Goal: Information Seeking & Learning: Learn about a topic

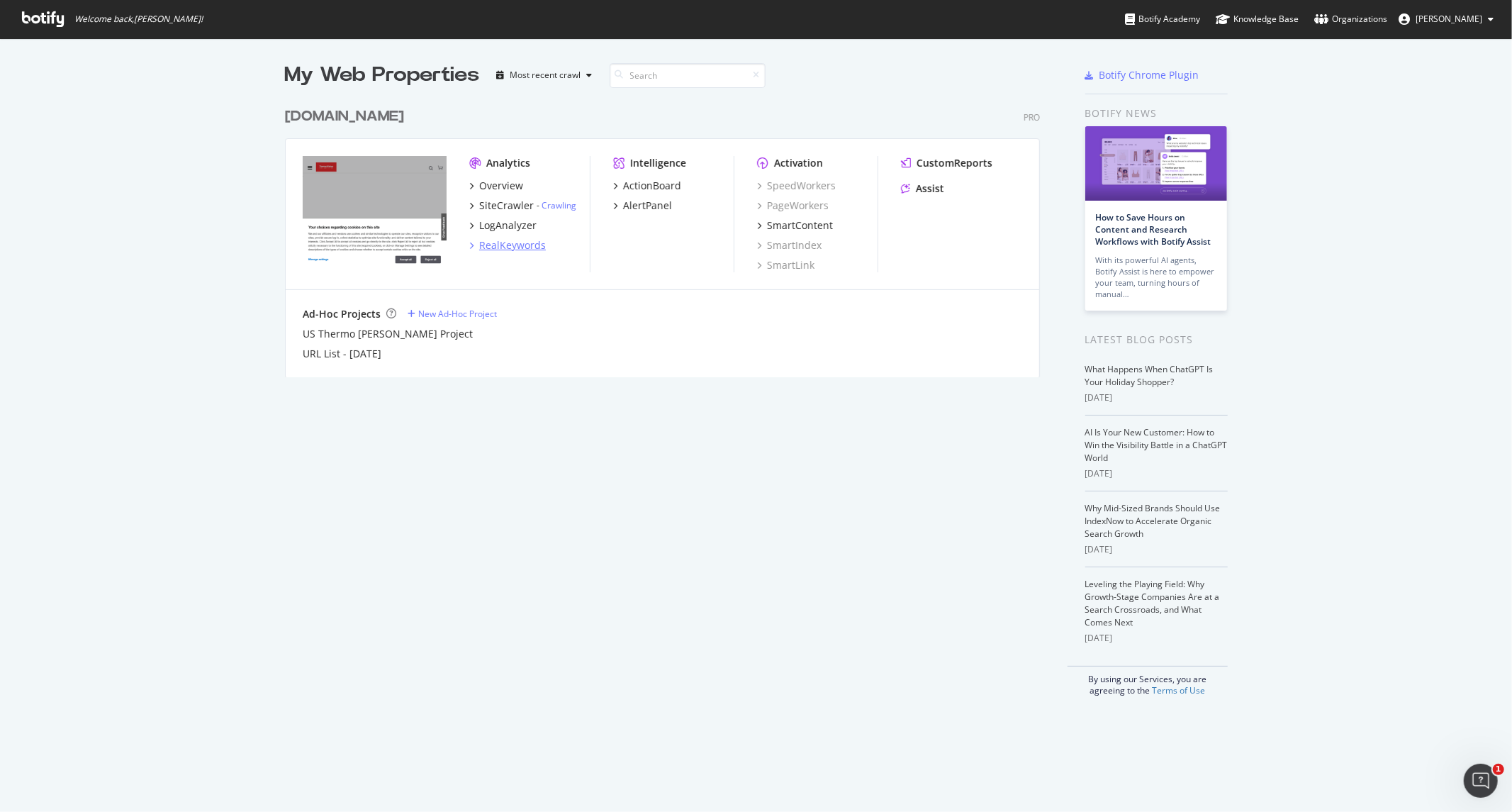
click at [493, 244] on div "RealKeywords" at bounding box center [512, 245] width 67 height 14
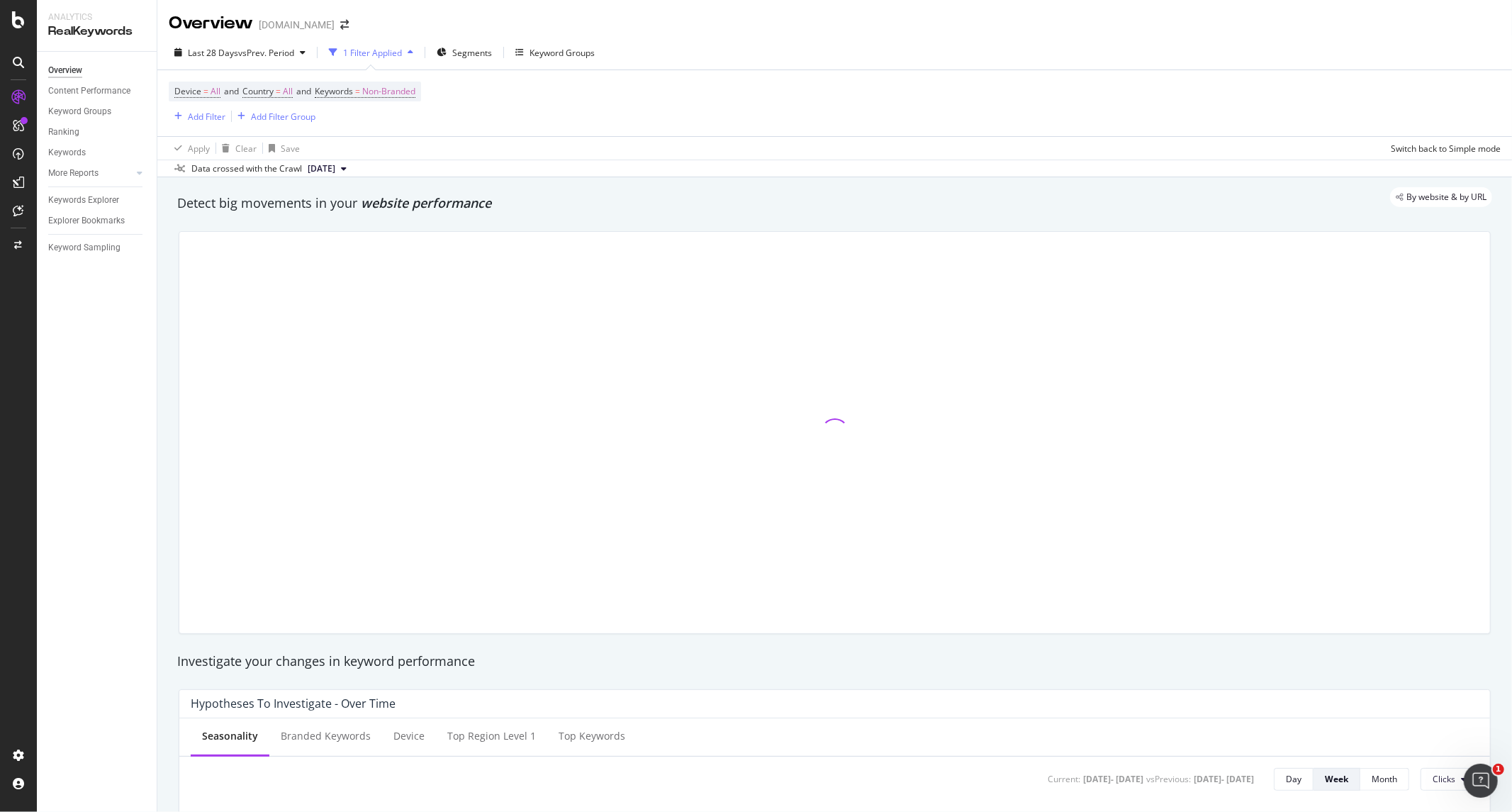
drag, startPoint x: 96, startPoint y: 247, endPoint x: 77, endPoint y: 373, distance: 127.4
click at [96, 247] on div "Keyword Sampling" at bounding box center [85, 248] width 72 height 15
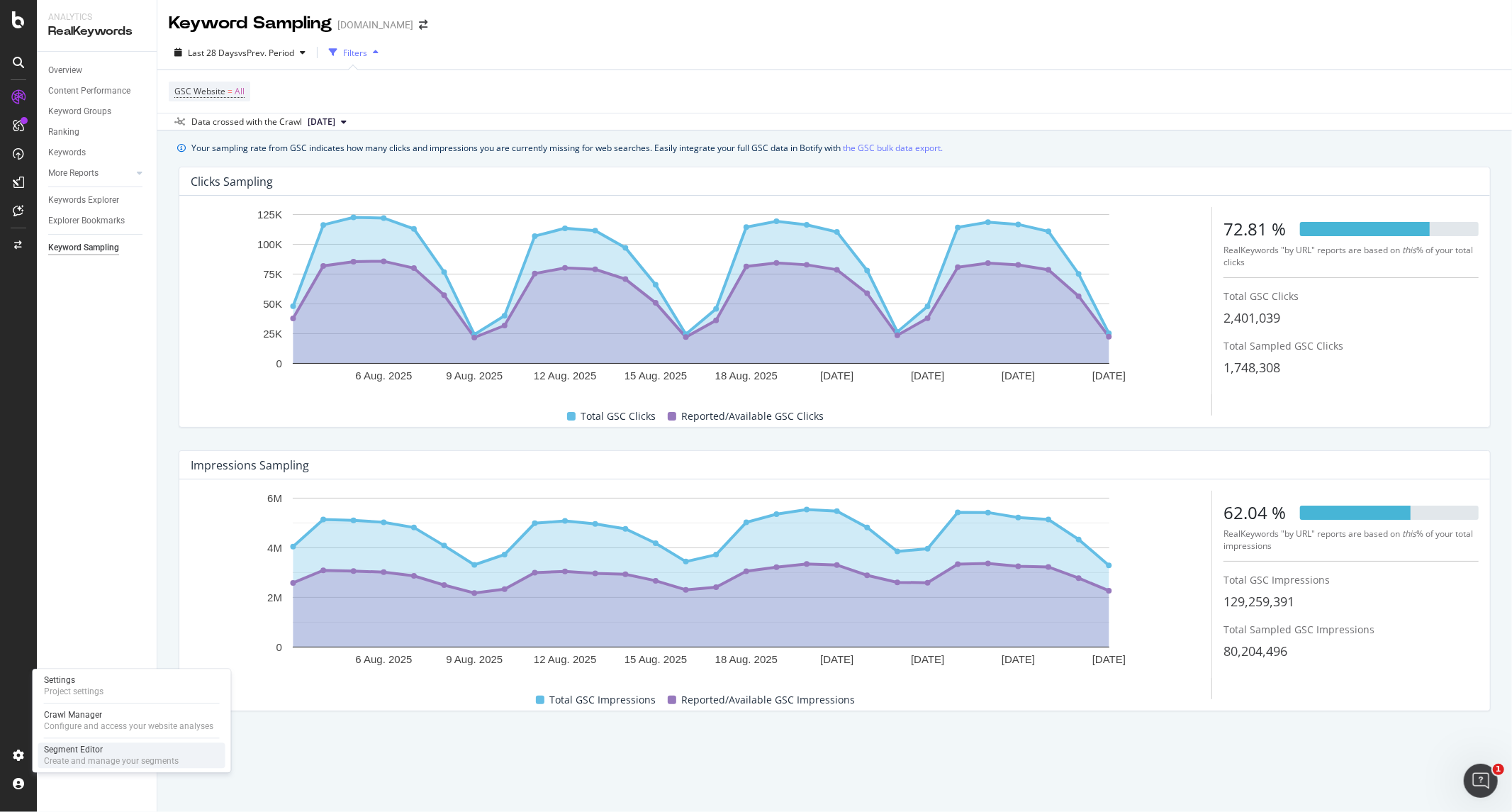
click at [83, 758] on div "Create and manage your segments" at bounding box center [111, 760] width 135 height 11
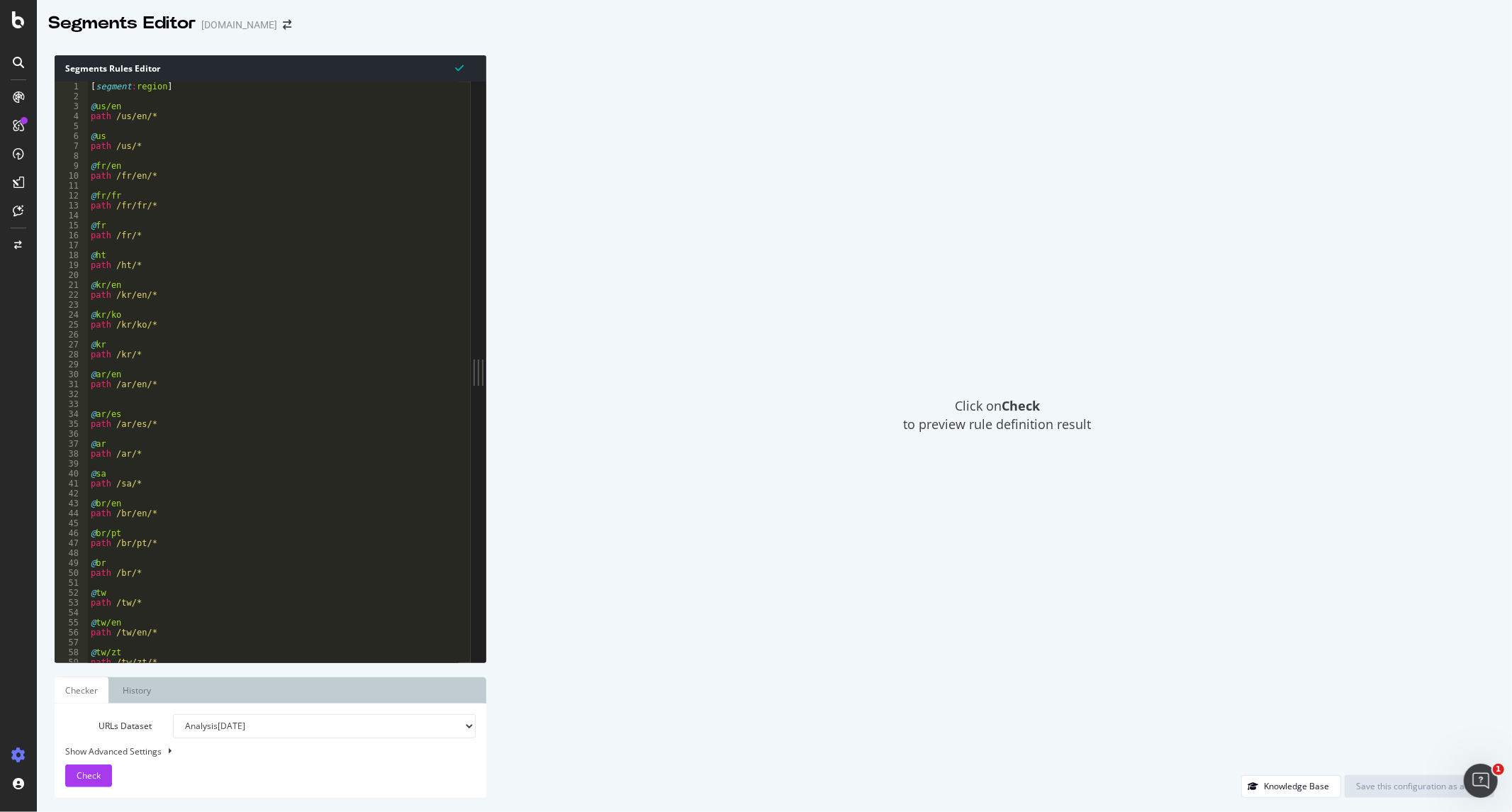
click at [285, 182] on div "[ segment : region ] @ us/en path /us/en/* @ us path /us/* @ fr/en path /fr/en/…" at bounding box center [838, 376] width 1501 height 589
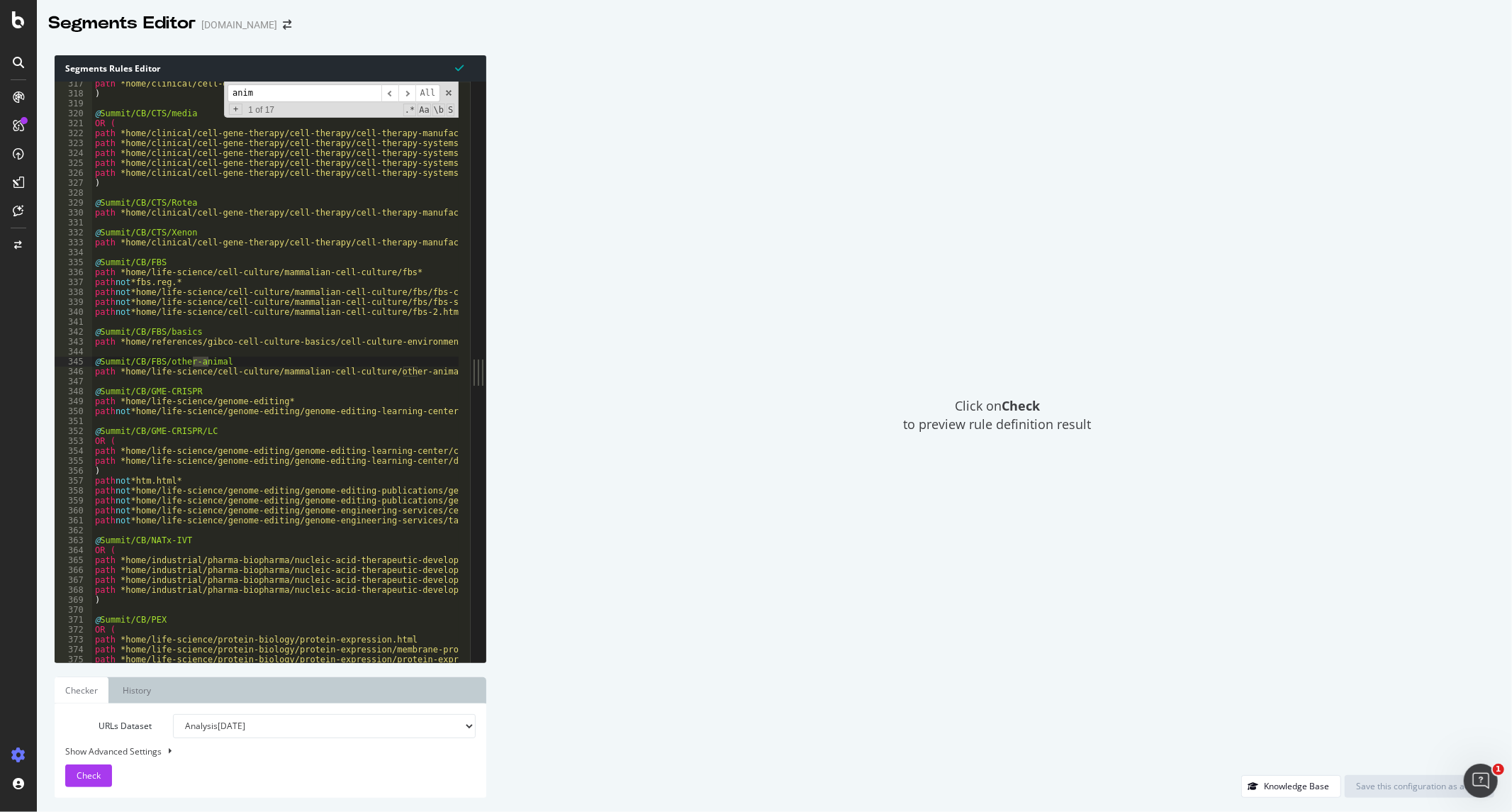
scroll to position [2720, 0]
type input "animal"
click at [406, 93] on span "​" at bounding box center [406, 93] width 17 height 18
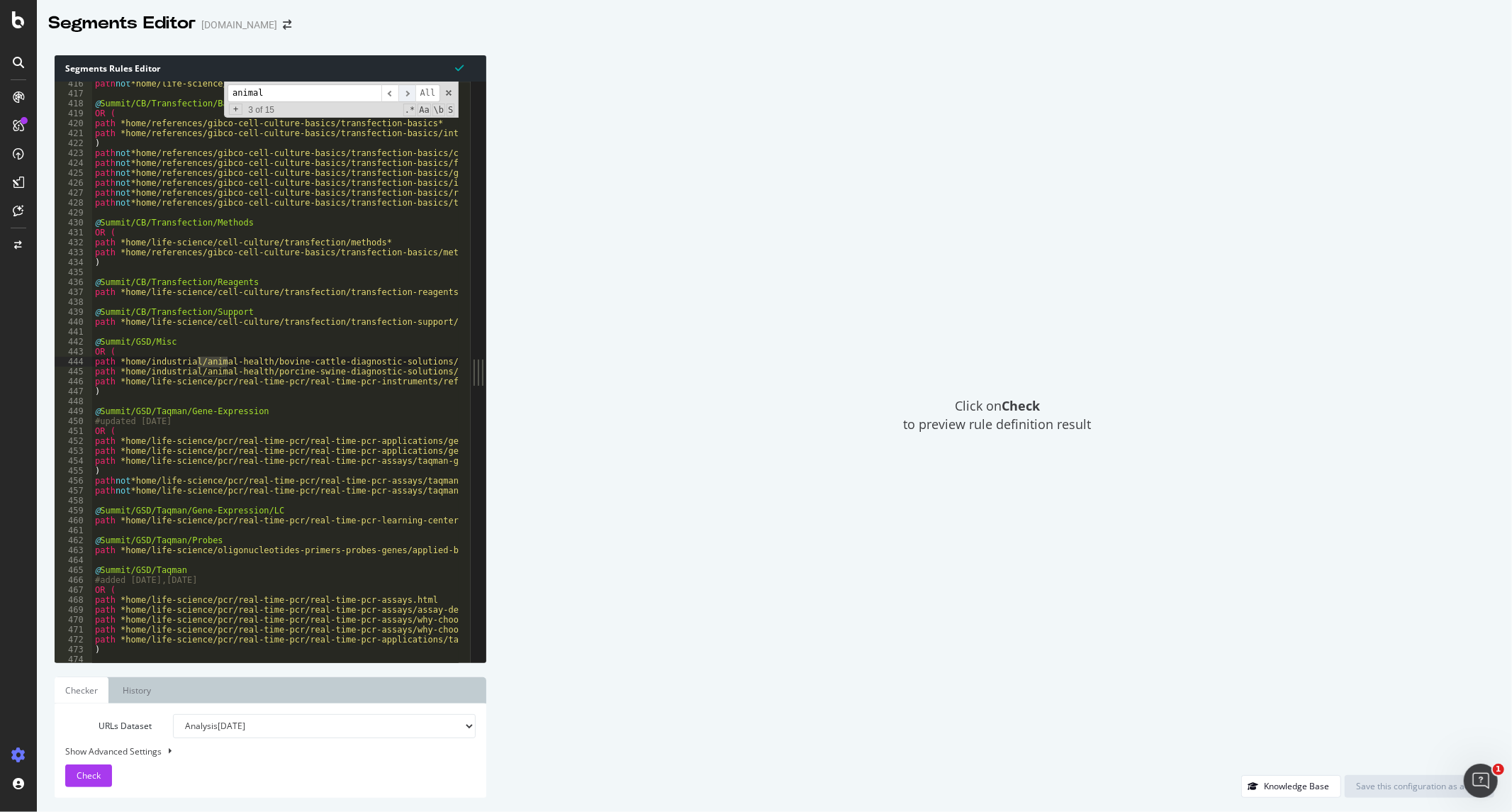
scroll to position [3571, 0]
click at [406, 93] on span "​" at bounding box center [406, 93] width 17 height 18
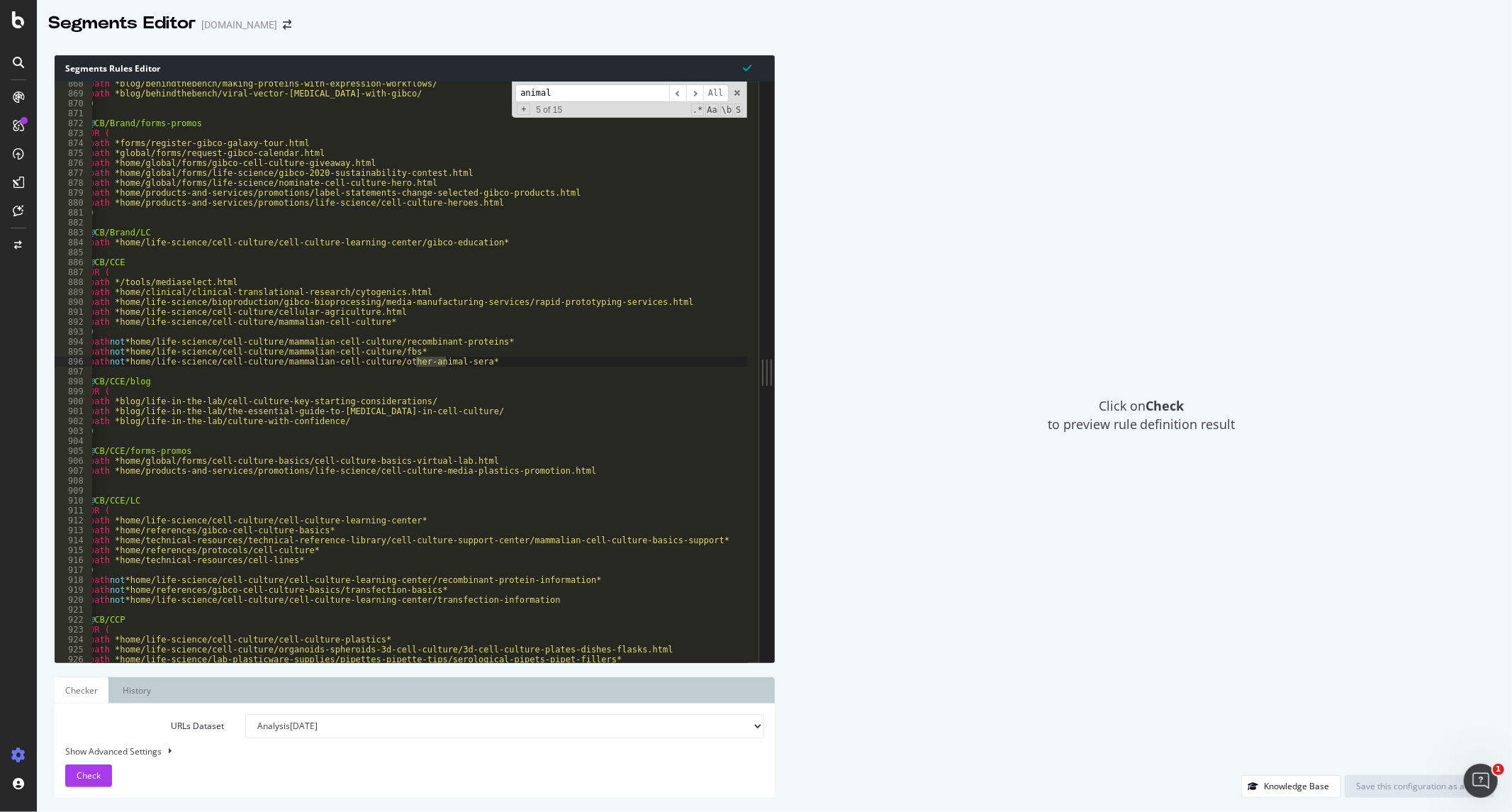
drag, startPoint x: 483, startPoint y: 367, endPoint x: 187, endPoint y: 706, distance: 450.0
click at [1035, 360] on div "Segments Rules Editor 868 869 870 871 872 873 874 875 876 877 878 879 880 881 8…" at bounding box center [774, 427] width 1475 height 771
click at [678, 97] on span "​" at bounding box center [677, 93] width 17 height 18
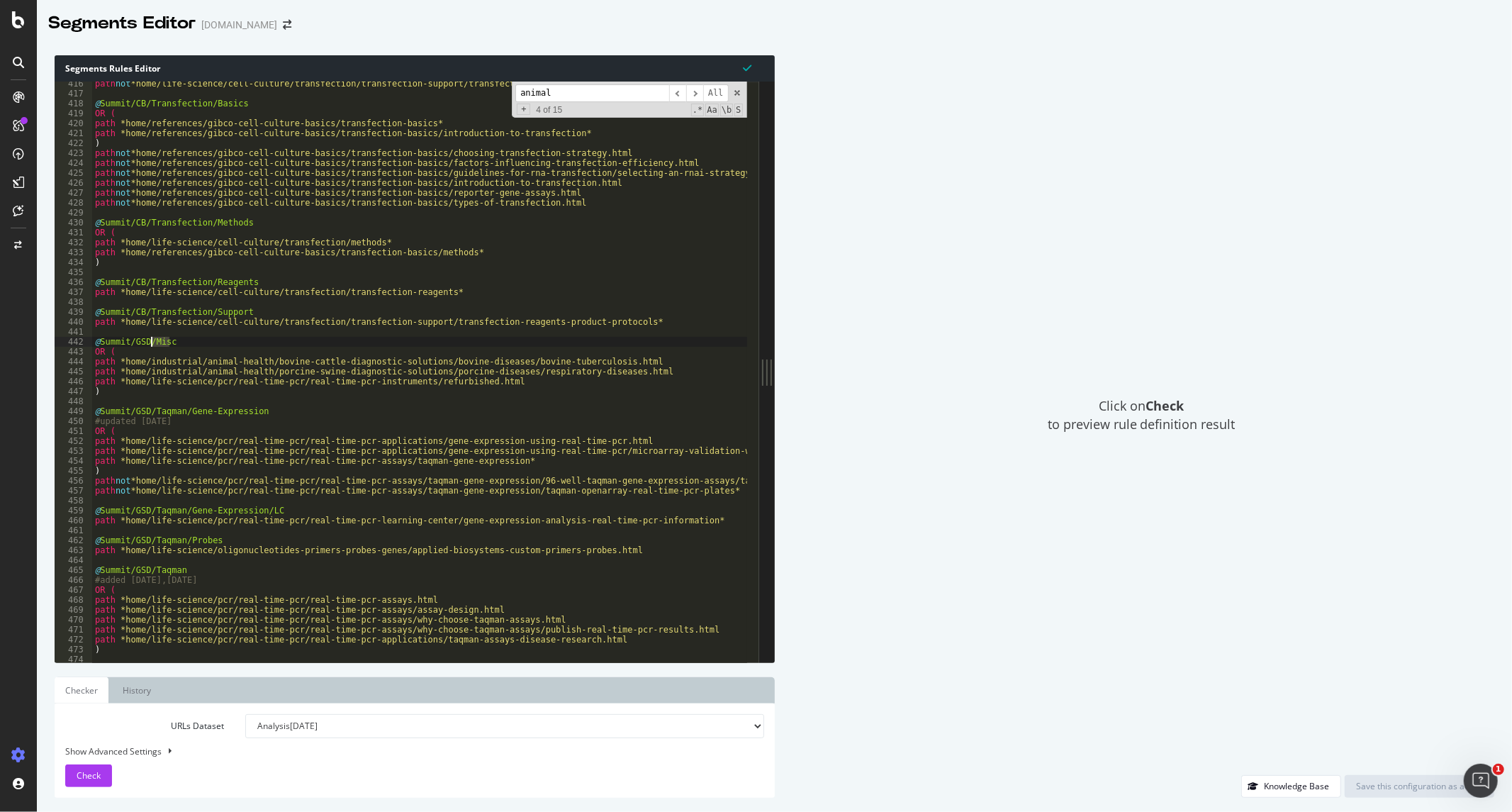
drag, startPoint x: 168, startPoint y: 341, endPoint x: 150, endPoint y: 341, distance: 18.0
click at [150, 341] on div "path not *home/life-science/cell-culture/transfection/transfection-support/tran…" at bounding box center [843, 373] width 1501 height 589
click at [645, 369] on div "path not *home/life-science/cell-culture/transfection/transfection-support/tran…" at bounding box center [843, 373] width 1501 height 589
type textarea "path *home/industrial/animal-health/porcine-swine-diagnostic-solutions/porcine-…"
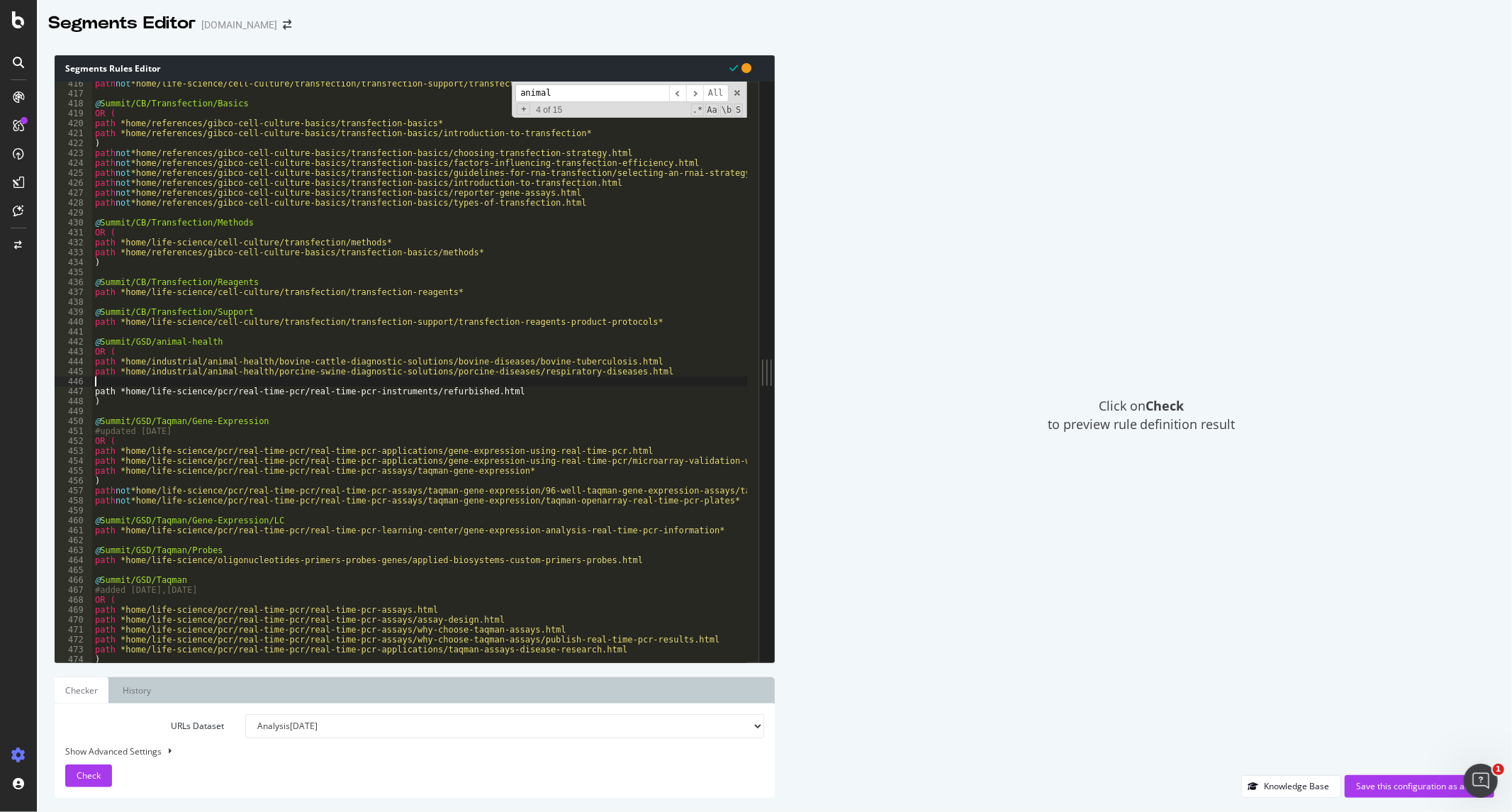
scroll to position [0, 0]
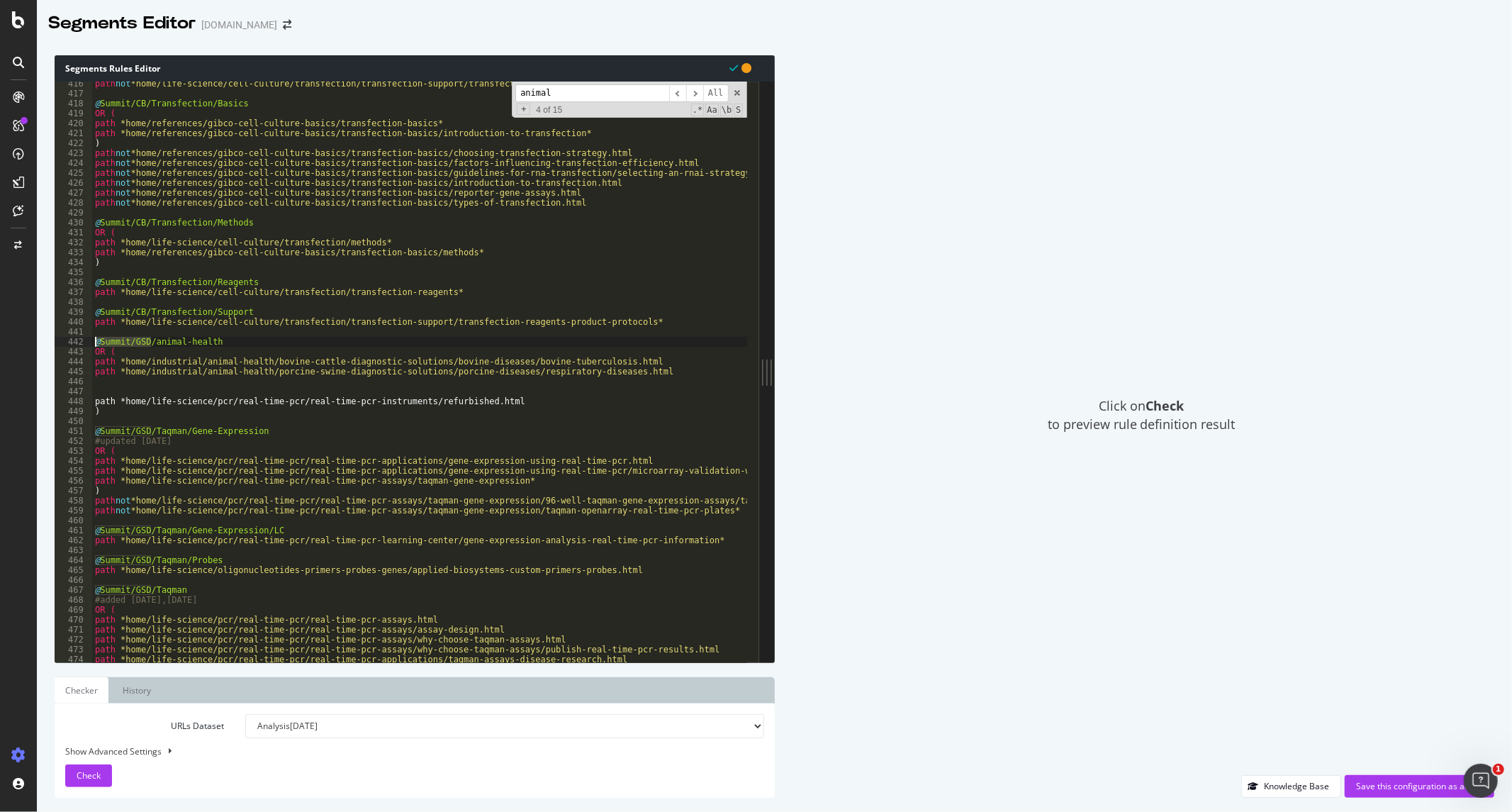
drag, startPoint x: 150, startPoint y: 340, endPoint x: 90, endPoint y: 346, distance: 60.3
click at [90, 346] on div "416 417 418 419 420 421 422 423 424 425 426 427 428 429 430 431 432 433 434 435…" at bounding box center [406, 371] width 704 height 580
type textarea "@Summit/GSD/animal-health"
click at [115, 393] on div "path not *home/life-science/cell-culture/transfection/transfection-support/tran…" at bounding box center [843, 373] width 1501 height 589
paste textarea "@Summit/GSD/"
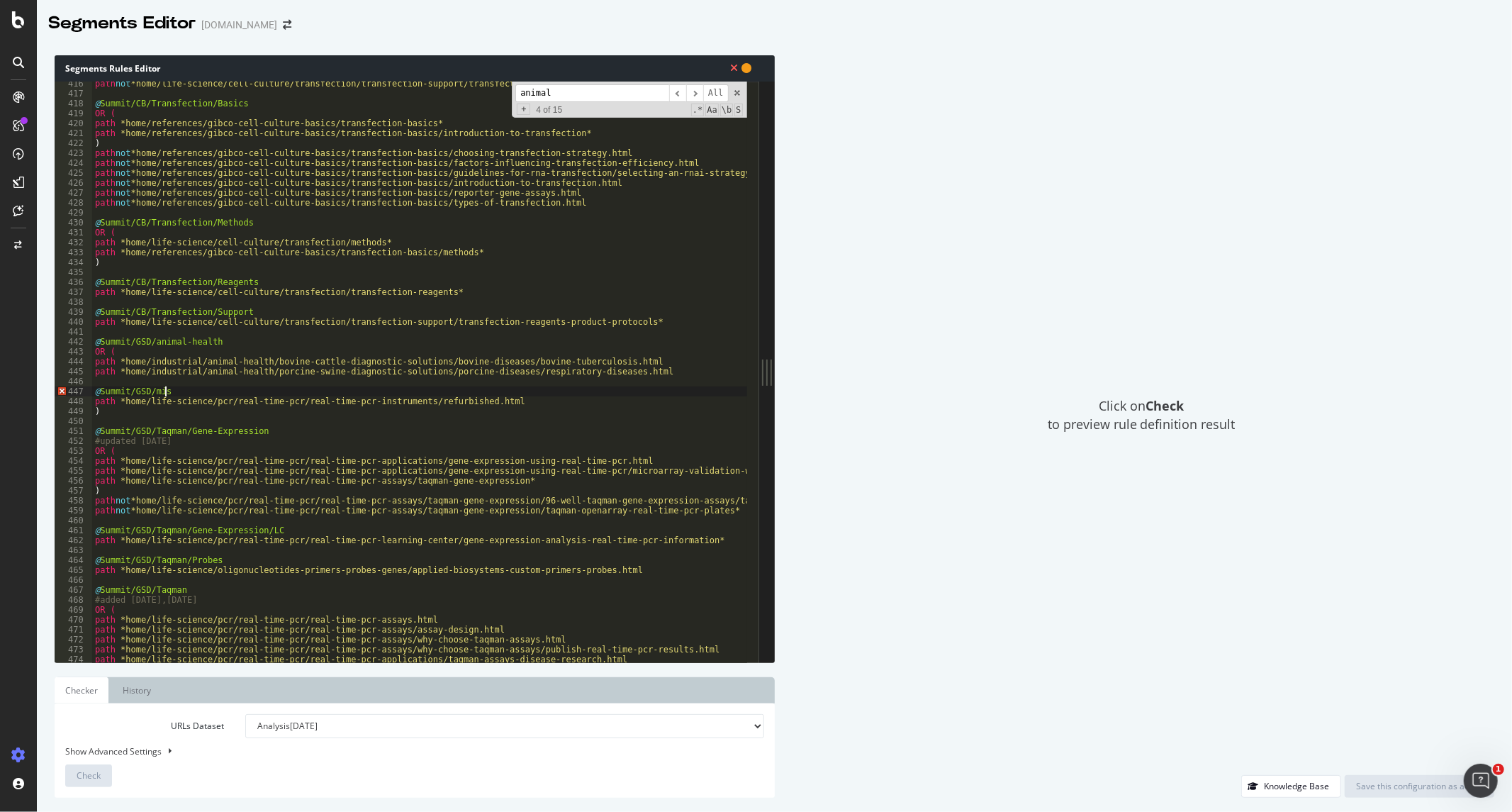
scroll to position [0, 4]
click at [103, 406] on div "path not *home/life-science/cell-culture/transfection/transfection-support/tran…" at bounding box center [843, 373] width 1501 height 589
type textarea ")"
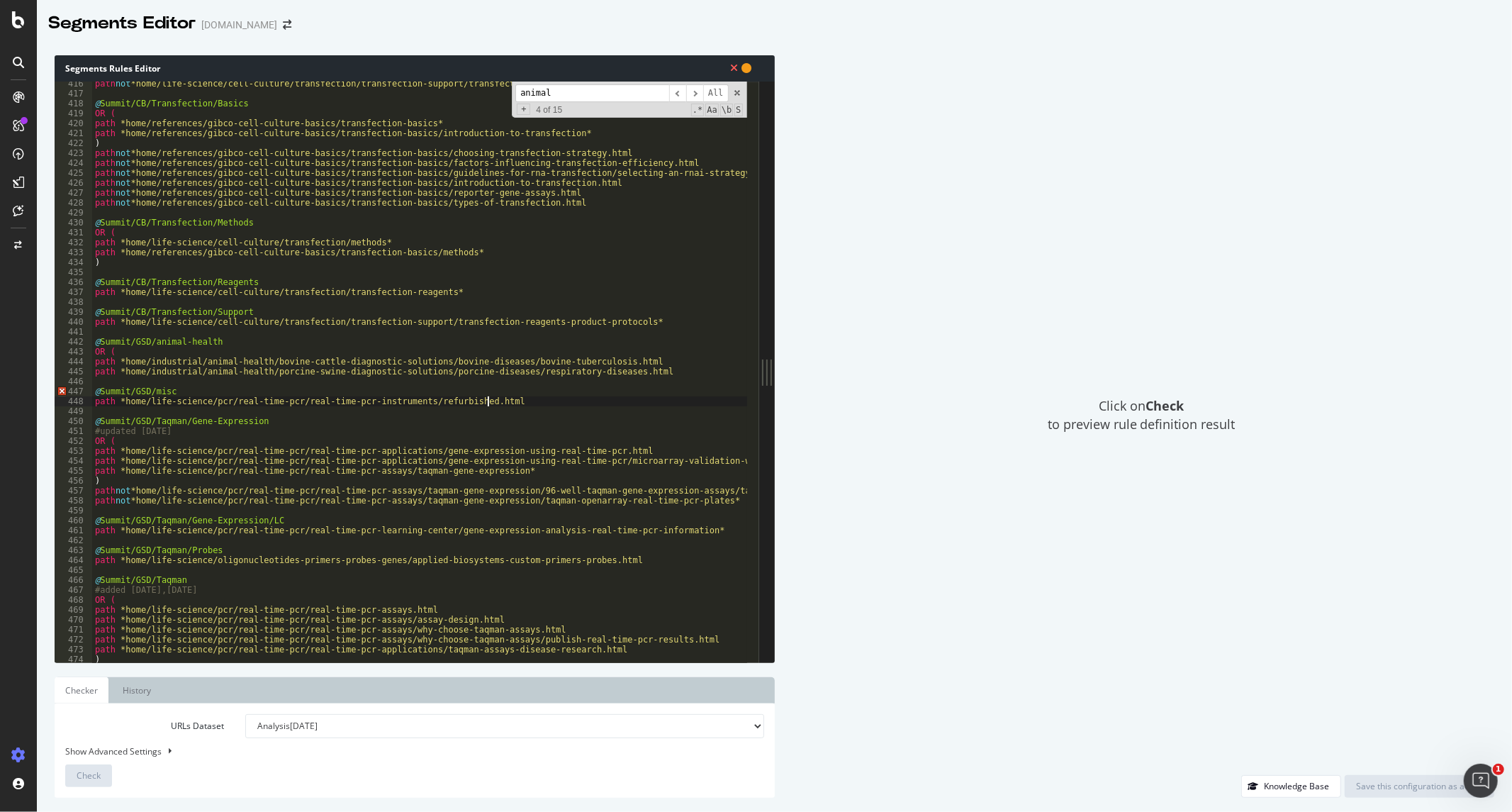
click at [163, 391] on div "path not *home/life-science/cell-culture/transfection/transfection-support/tran…" at bounding box center [843, 373] width 1501 height 589
type textarea "@Summit/GSD/misc"
click at [244, 392] on div "path not *home/life-science/cell-culture/transfection/transfection-support/tran…" at bounding box center [843, 373] width 1501 height 589
click at [103, 389] on div "path not *home/life-science/cell-culture/transfection/transfection-support/tran…" at bounding box center [843, 373] width 1501 height 589
click at [108, 376] on div "path not *home/life-science/cell-culture/transfection/transfection-support/tran…" at bounding box center [843, 373] width 1501 height 589
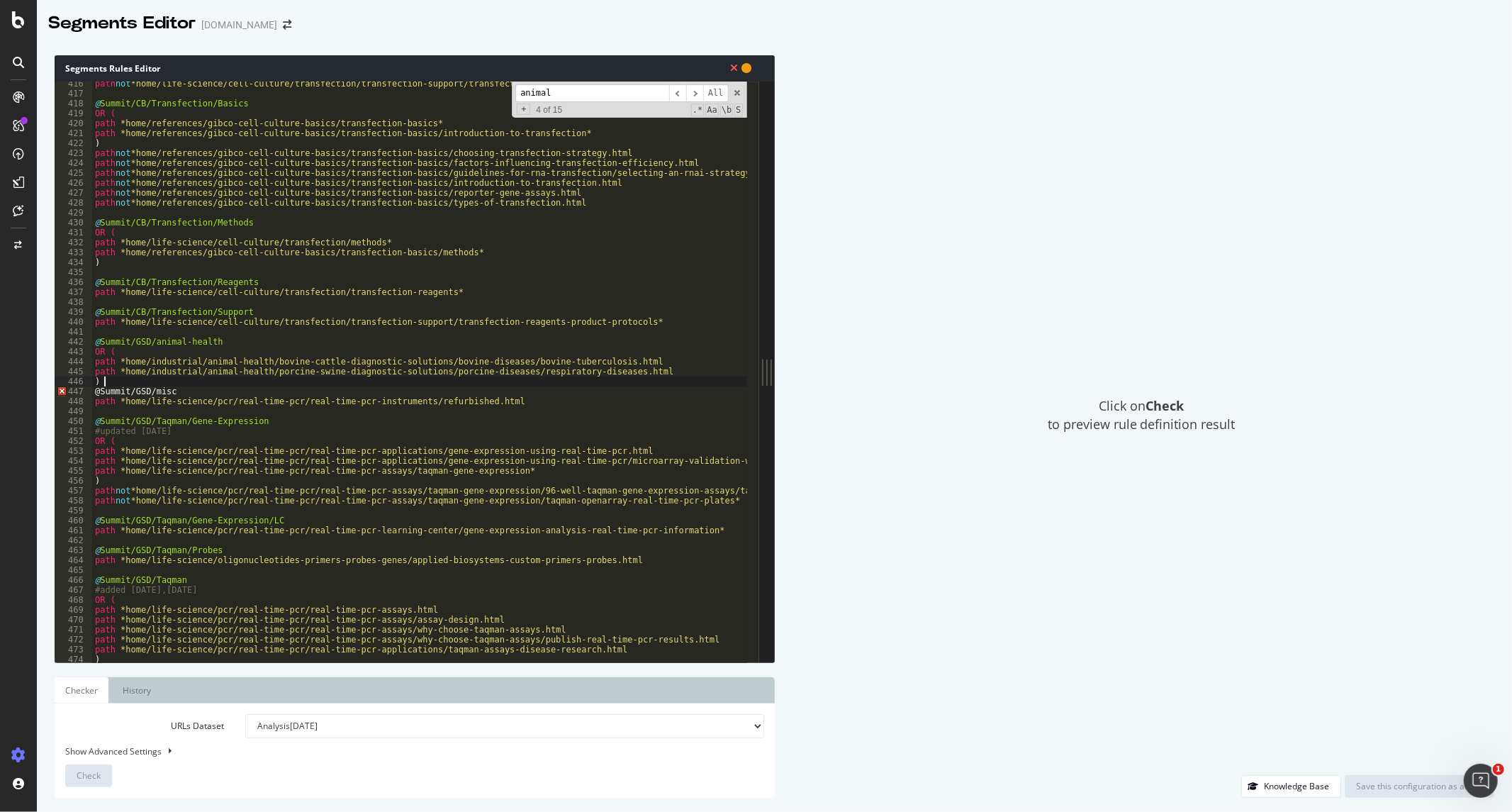
type textarea ")"
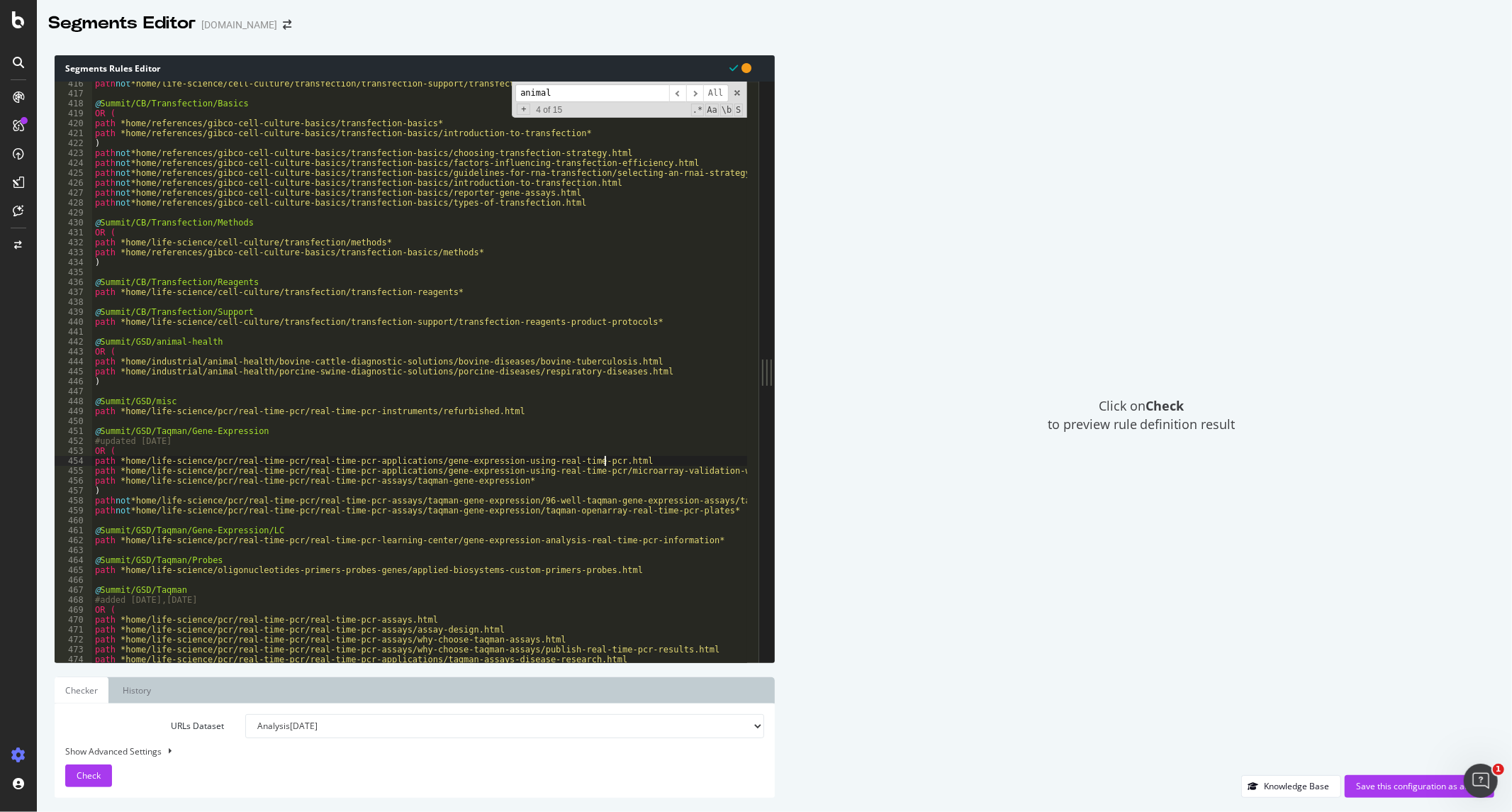
click at [646, 465] on div "path not *home/life-science/cell-culture/transfection/transfection-support/tran…" at bounding box center [843, 373] width 1501 height 589
click at [234, 340] on div "path not *home/life-science/cell-culture/transfection/transfection-support/tran…" at bounding box center [843, 373] width 1501 height 589
type textarea "@Summit/GSD/animal-health"
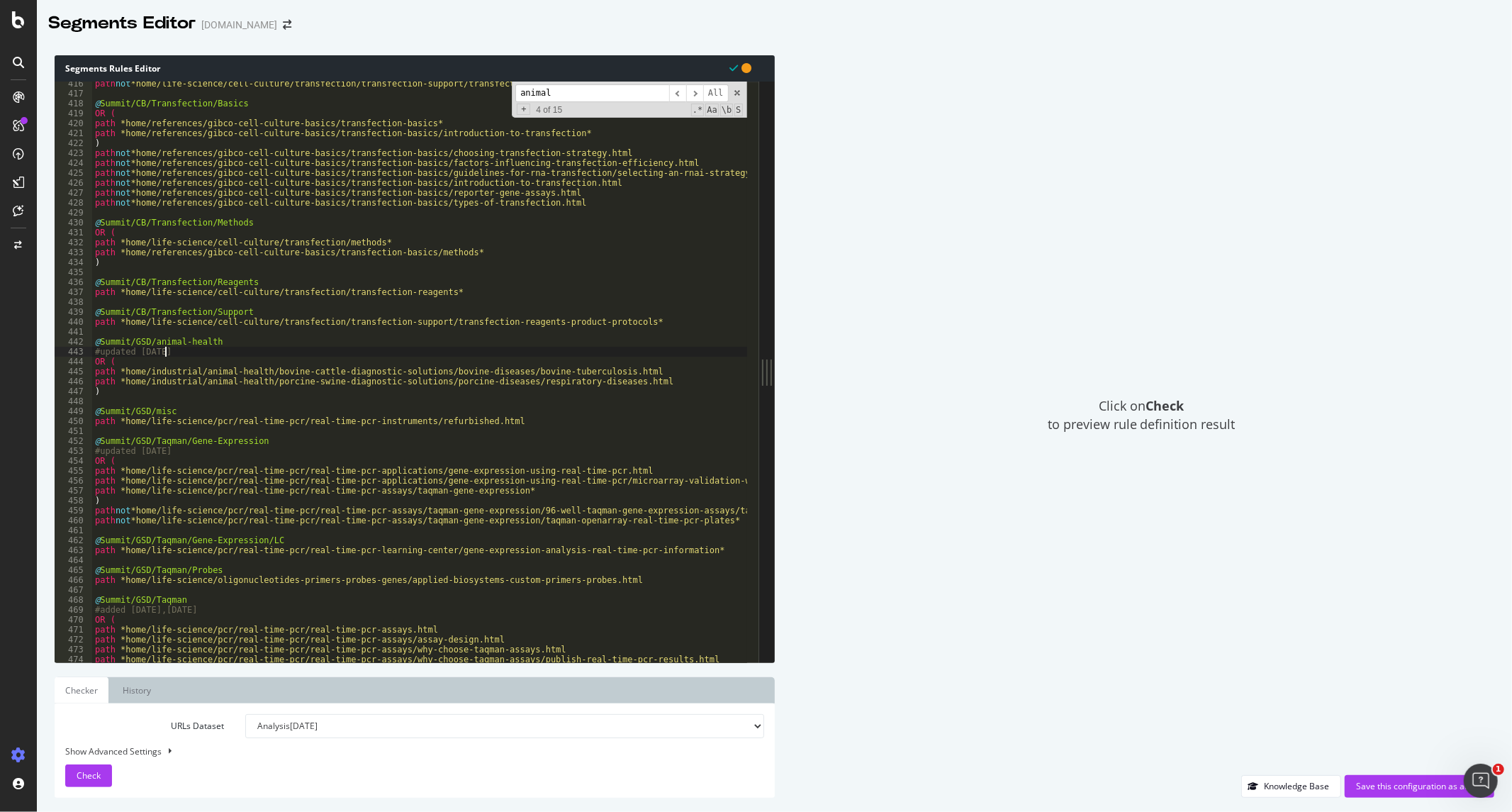
scroll to position [0, 4]
click at [540, 447] on div "path not *home/life-science/cell-culture/transfection/transfection-support/tran…" at bounding box center [843, 373] width 1501 height 589
click at [695, 88] on span "​" at bounding box center [694, 93] width 17 height 18
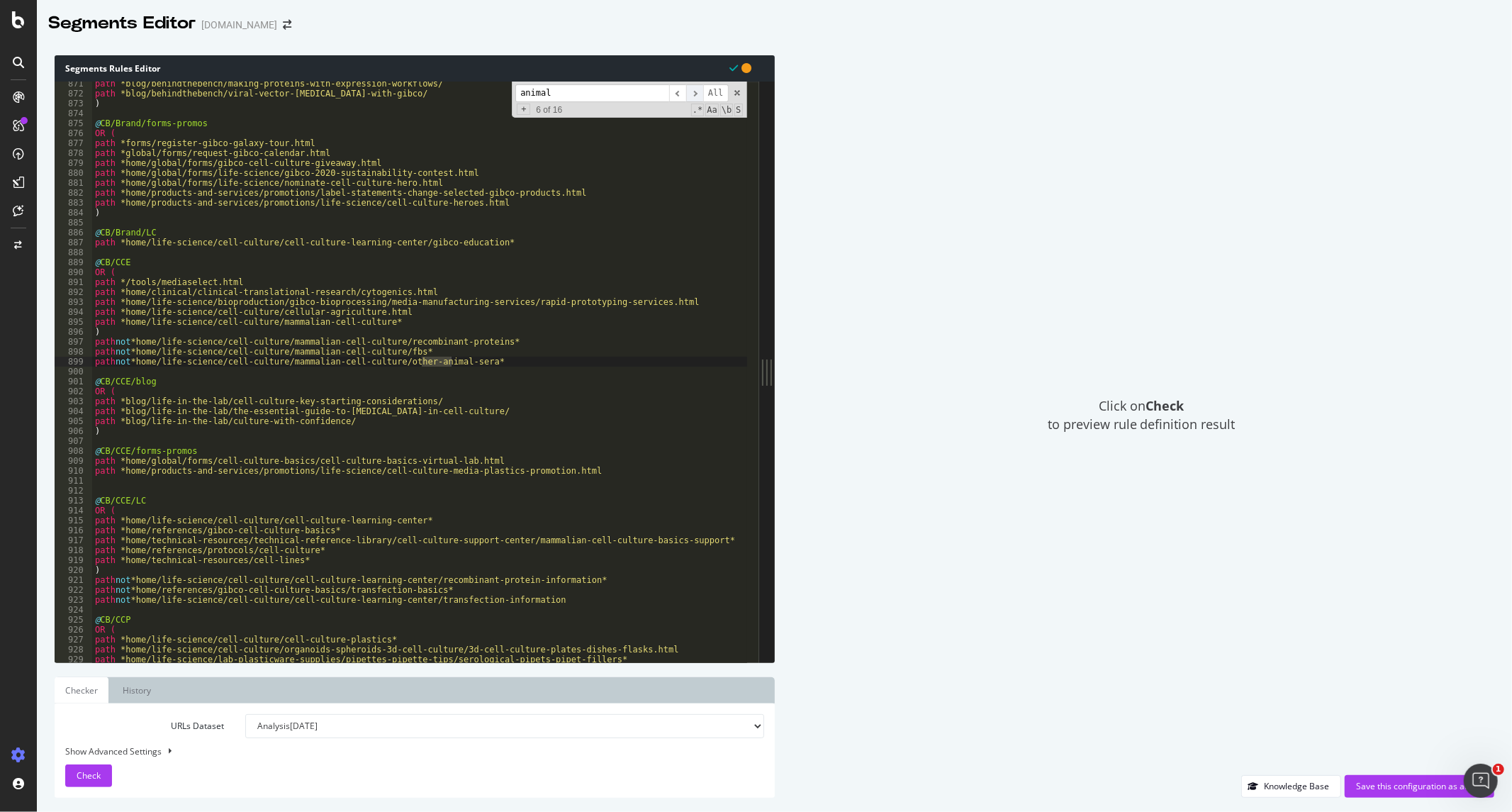
click at [693, 88] on span "​" at bounding box center [694, 93] width 17 height 18
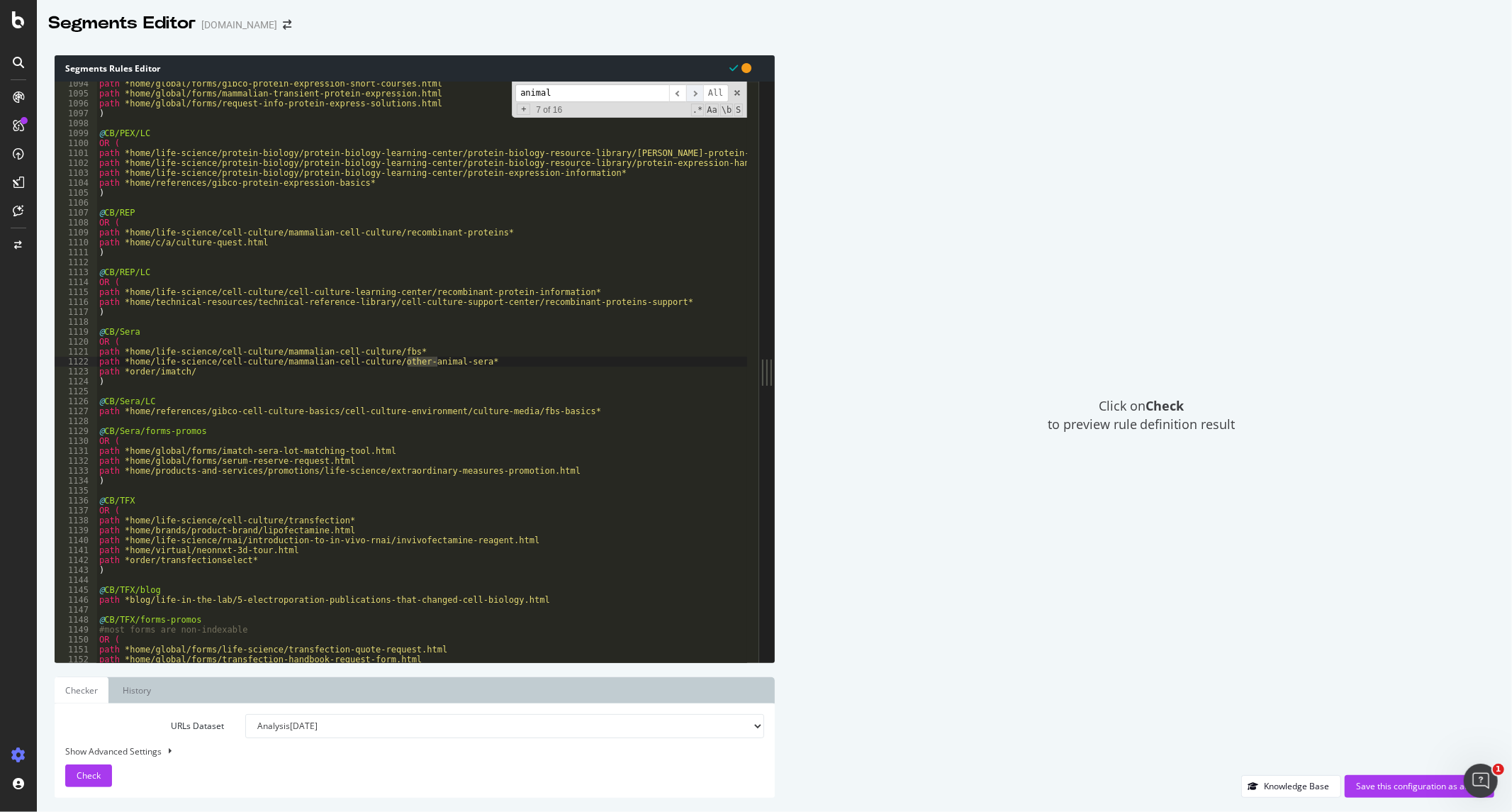
scroll to position [9390, 0]
click at [693, 88] on span "​" at bounding box center [694, 93] width 17 height 18
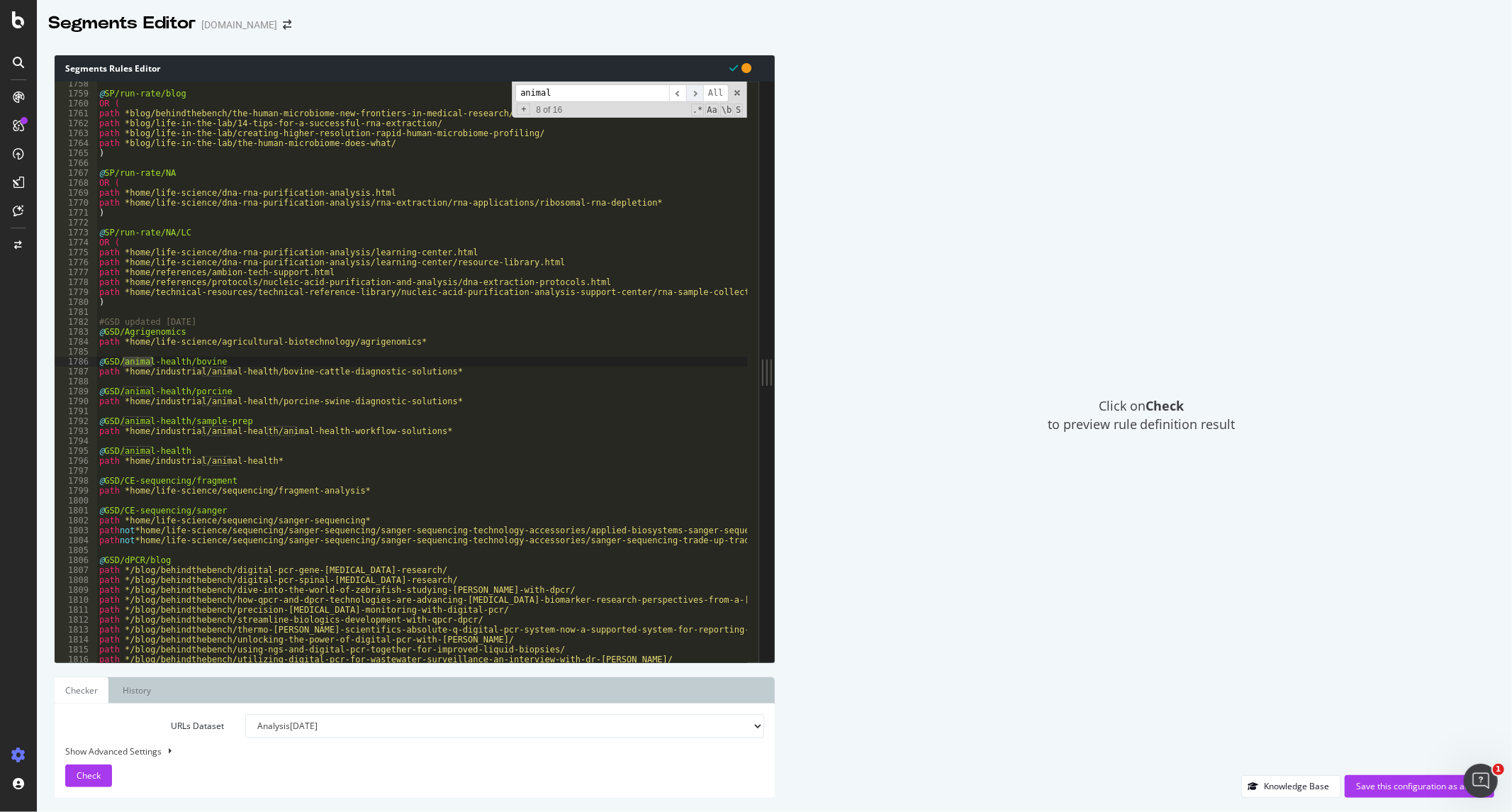
scroll to position [15094, 0]
type textarea "path *home/industrial/animal-health/animal-health-workflow-solutions*"
drag, startPoint x: 263, startPoint y: 429, endPoint x: 129, endPoint y: 428, distance: 134.0
click at [129, 428] on div "@ SP/run-rate/blog OR ( path *blog/behindthebench/the-human-microbiome-new-fron…" at bounding box center [846, 373] width 1501 height 589
click at [96, 771] on span "Check" at bounding box center [88, 775] width 24 height 12
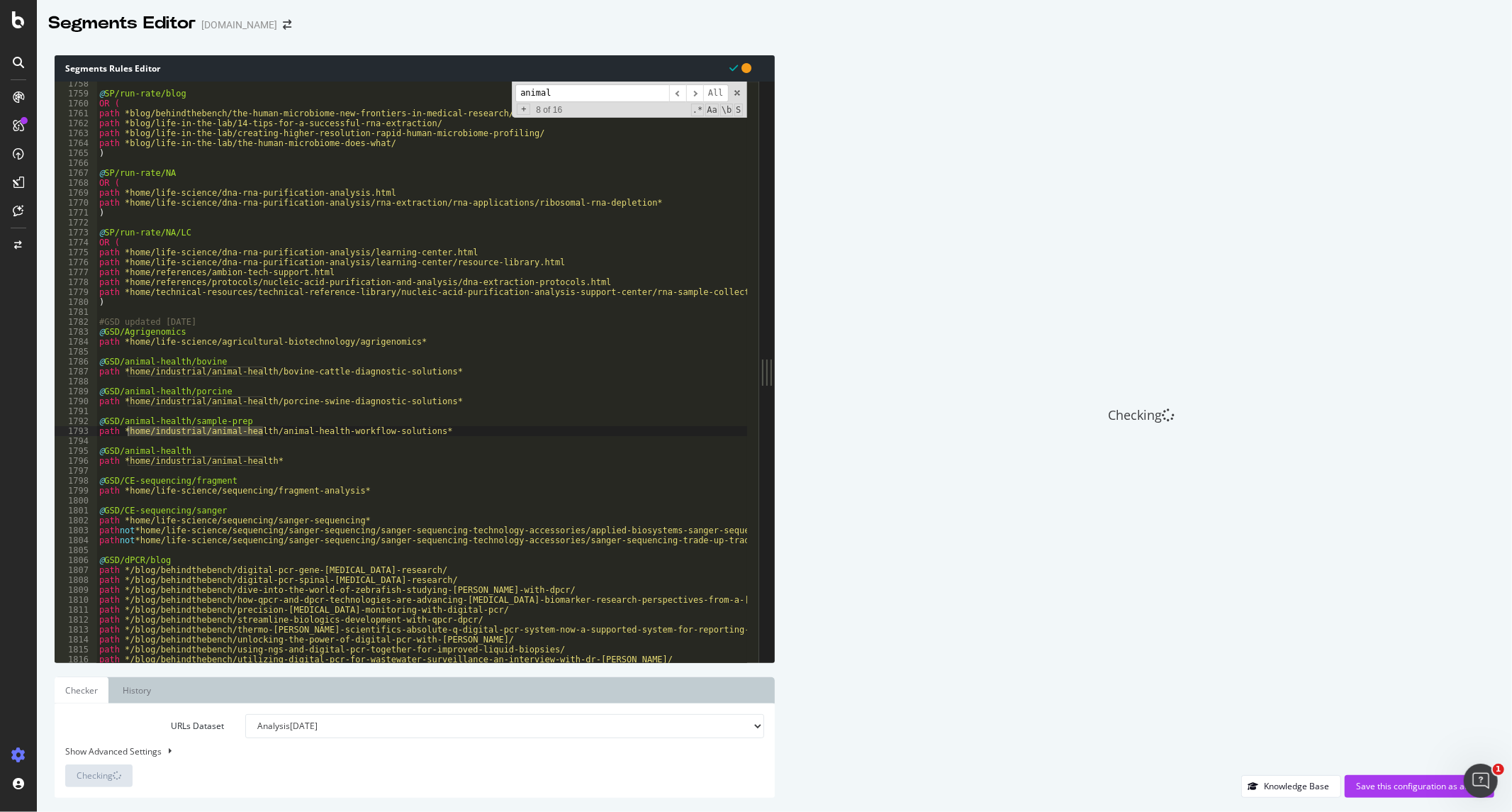
scroll to position [15176, 0]
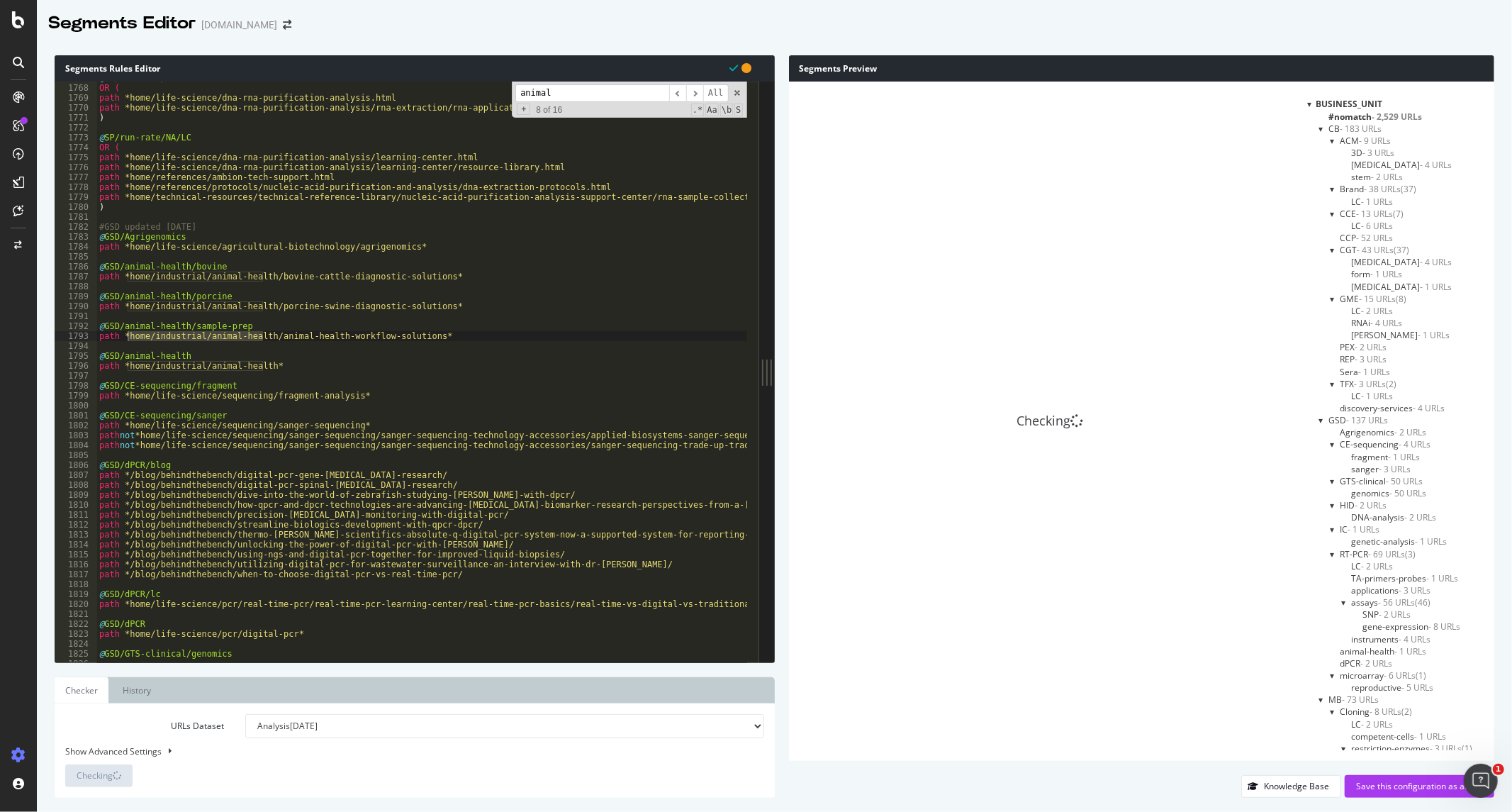
click at [755, 726] on select "Analysis [DATE] Analysis [DATE] Analysis [DATE] Analysis [DATE] Analysis [DATE]…" at bounding box center [504, 726] width 518 height 24
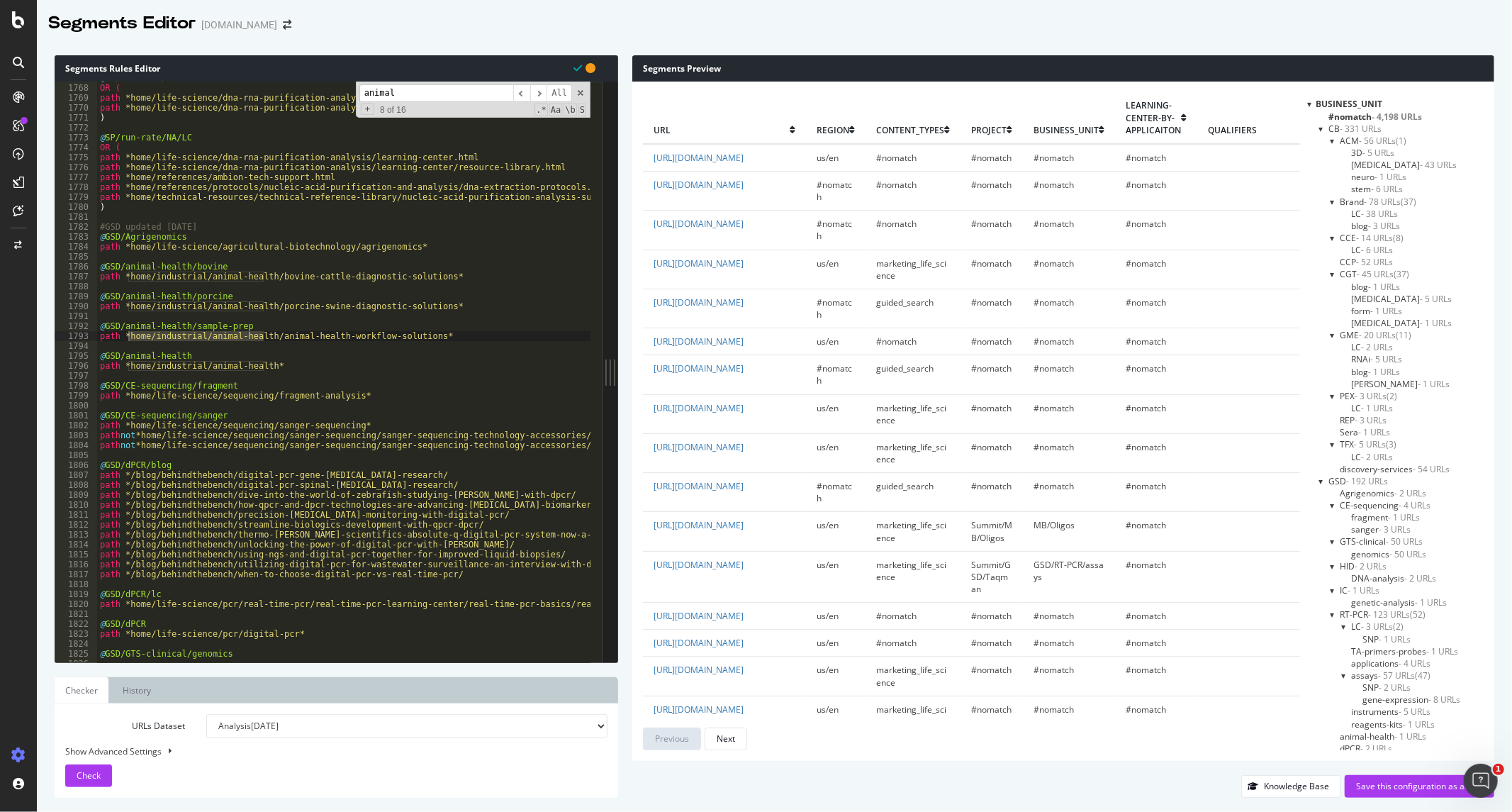
click at [480, 778] on div "URLs Dataset Analysis [DATE] Analysis [DATE] Analysis [DATE] Analysis [DATE] An…" at bounding box center [336, 750] width 542 height 73
click at [160, 749] on div "Show Advanced Settings" at bounding box center [325, 751] width 542 height 12
select select "5000"
select select "100"
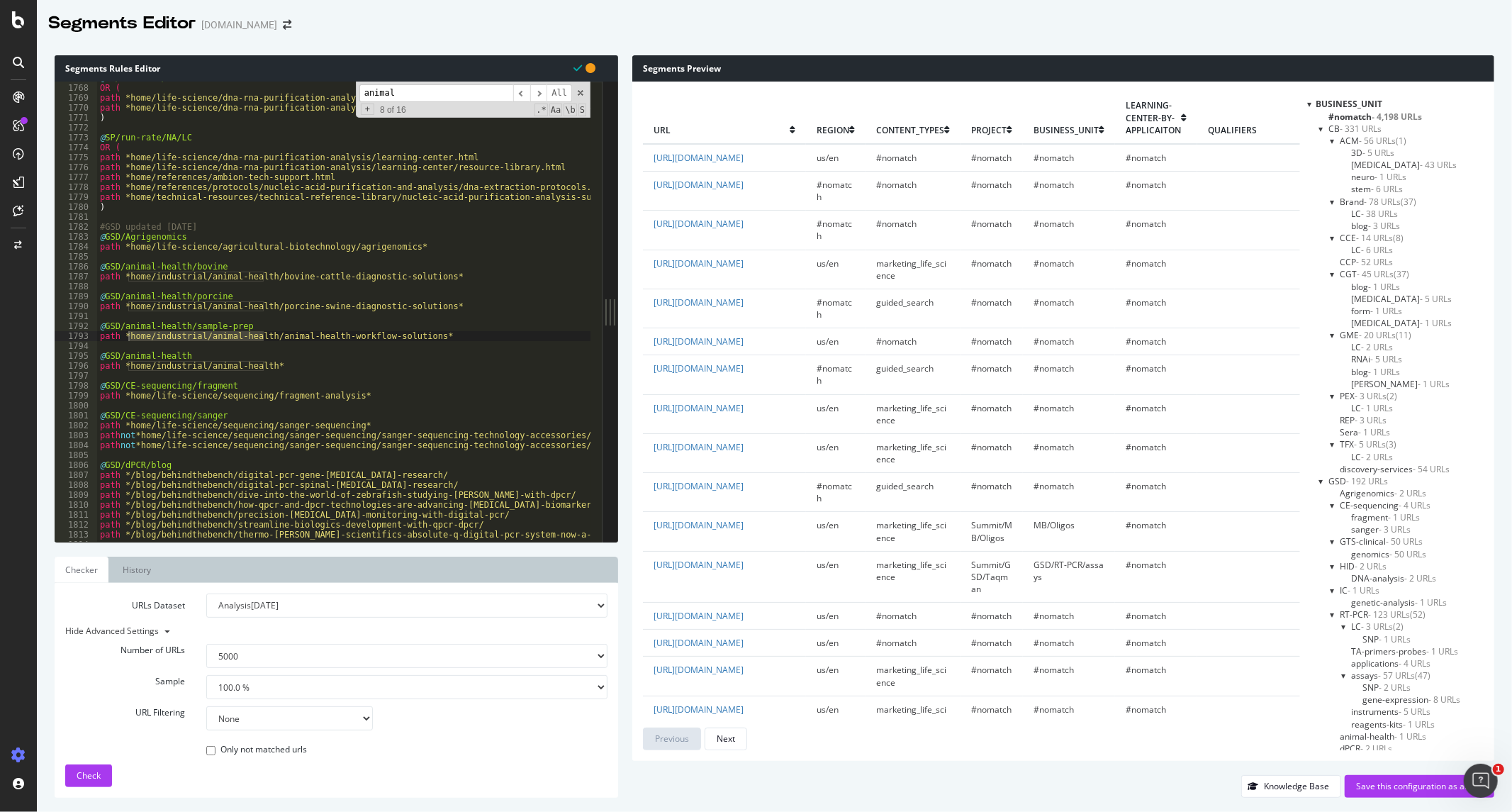
click at [349, 719] on select "None Equal to Not equal to Starts with Doesn't start with Ends with Doesn't end…" at bounding box center [289, 718] width 167 height 24
select select "contains"
click at [206, 706] on select "None Equal to Not equal to Starts with Doesn't start with Ends with Doesn't end…" at bounding box center [289, 718] width 167 height 24
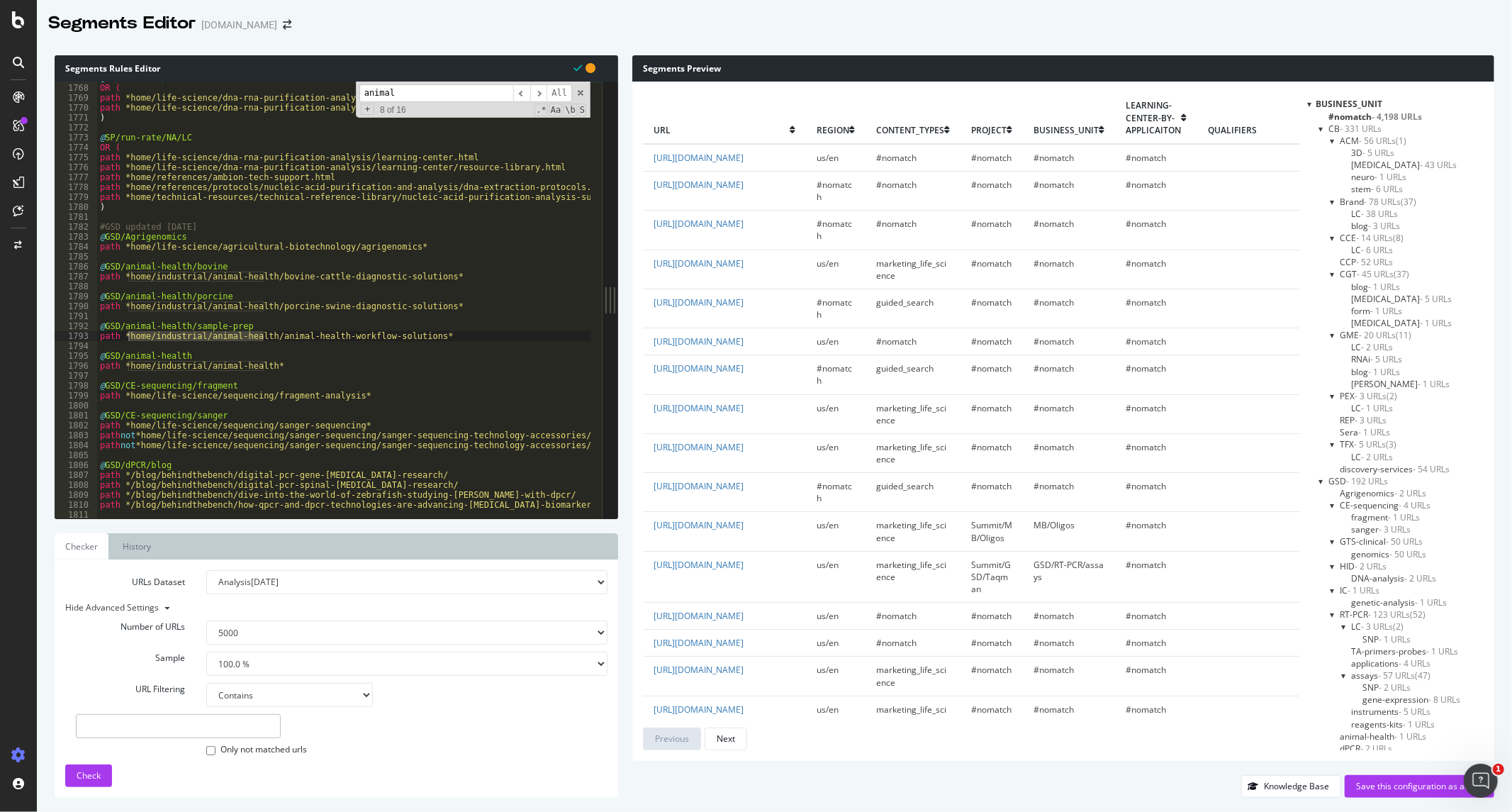
click at [235, 727] on input "text" at bounding box center [178, 726] width 205 height 24
paste input "home/industrial/animal-health"
click at [82, 728] on input "home/industrial/animal-health" at bounding box center [178, 726] width 205 height 24
type input "us/en/home/industrial/animal-health"
click at [88, 775] on span "Check" at bounding box center [88, 775] width 24 height 12
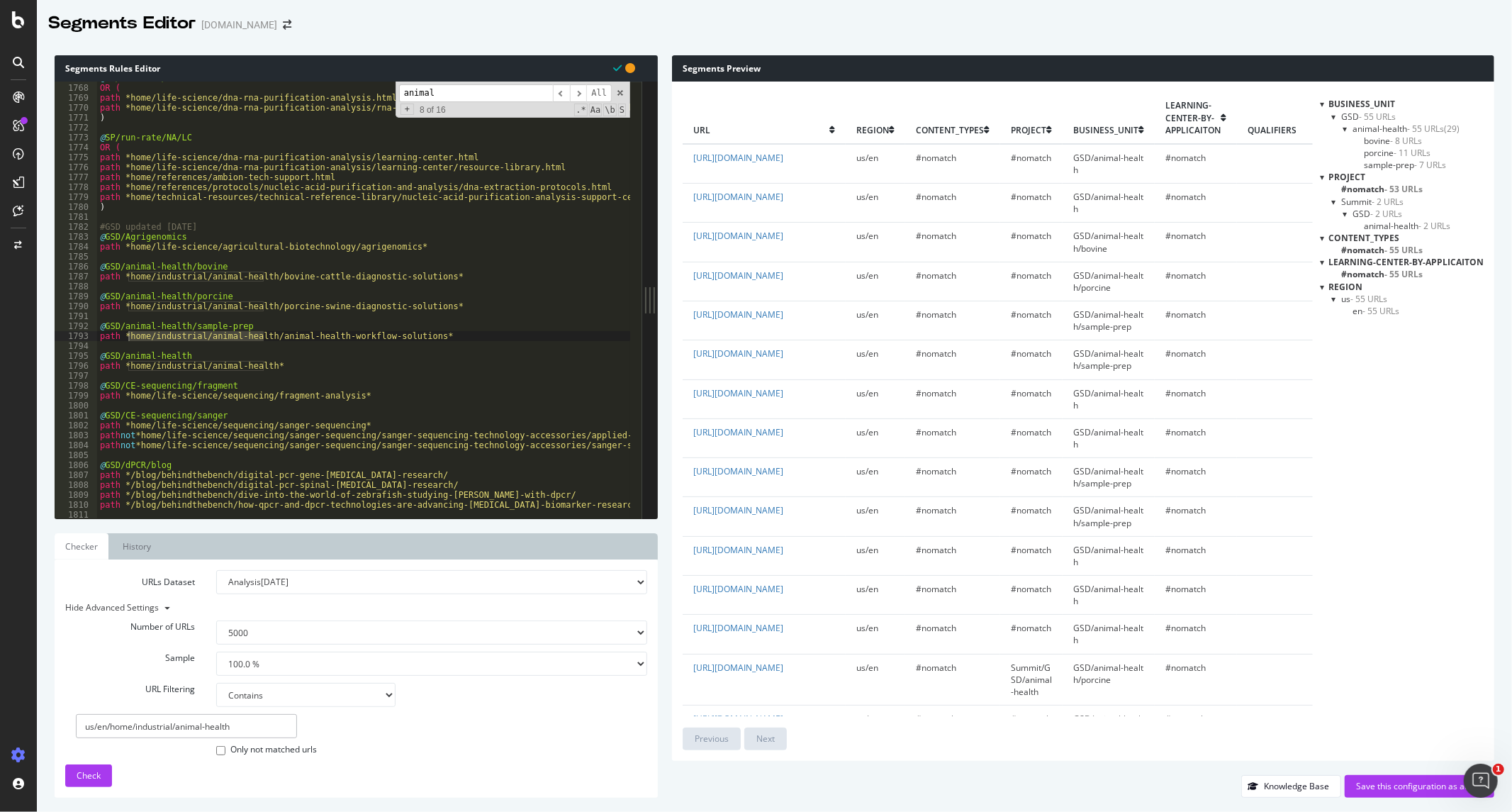
click at [711, 10] on div "Segments Editor [DOMAIN_NAME]" at bounding box center [774, 18] width 1475 height 35
click at [1383, 784] on div "Save this configuration as active" at bounding box center [1419, 786] width 127 height 12
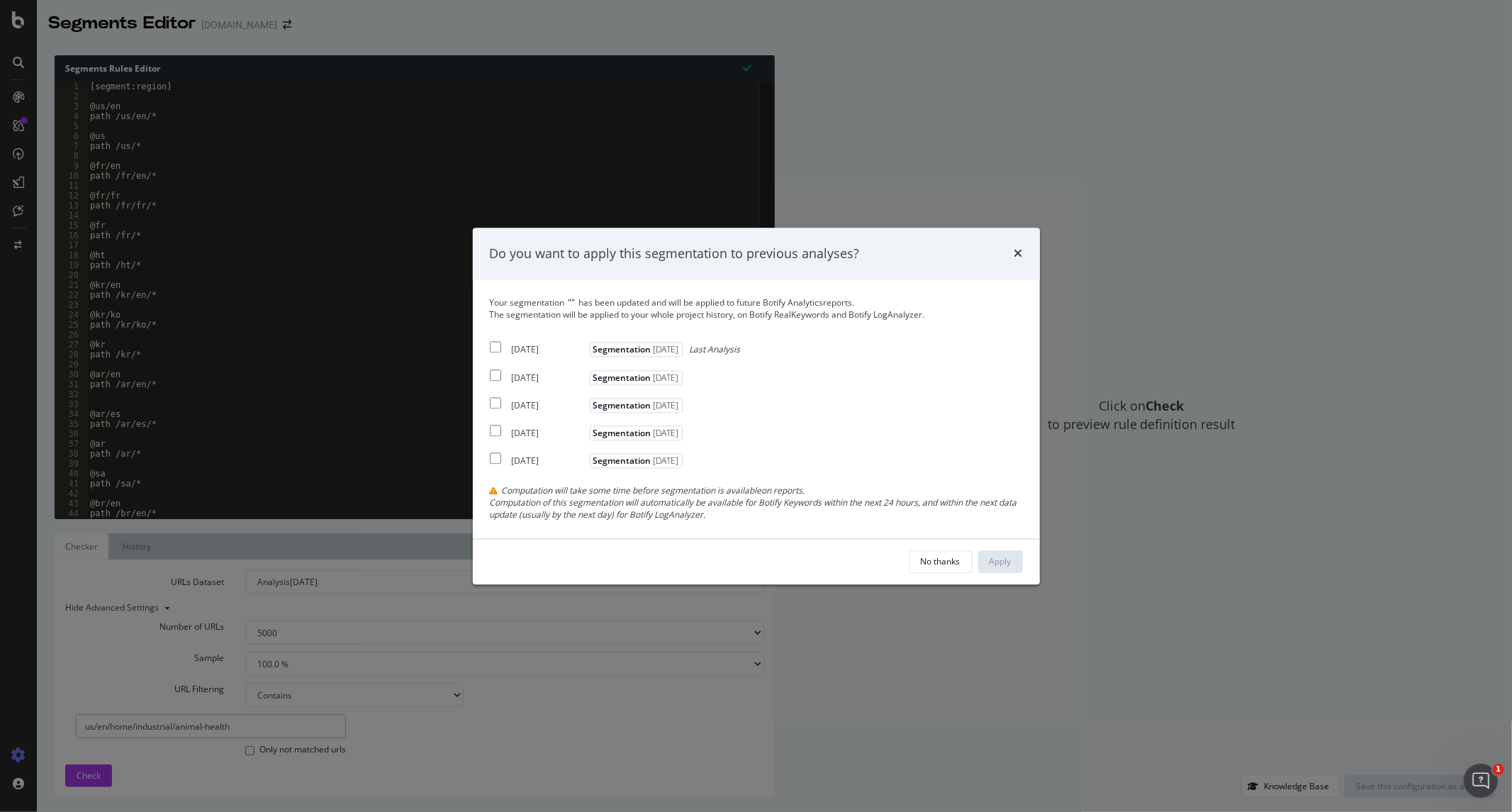
click at [494, 347] on input "modal" at bounding box center [495, 346] width 11 height 11
checkbox input "true"
click at [931, 566] on div "No thanks" at bounding box center [940, 561] width 40 height 12
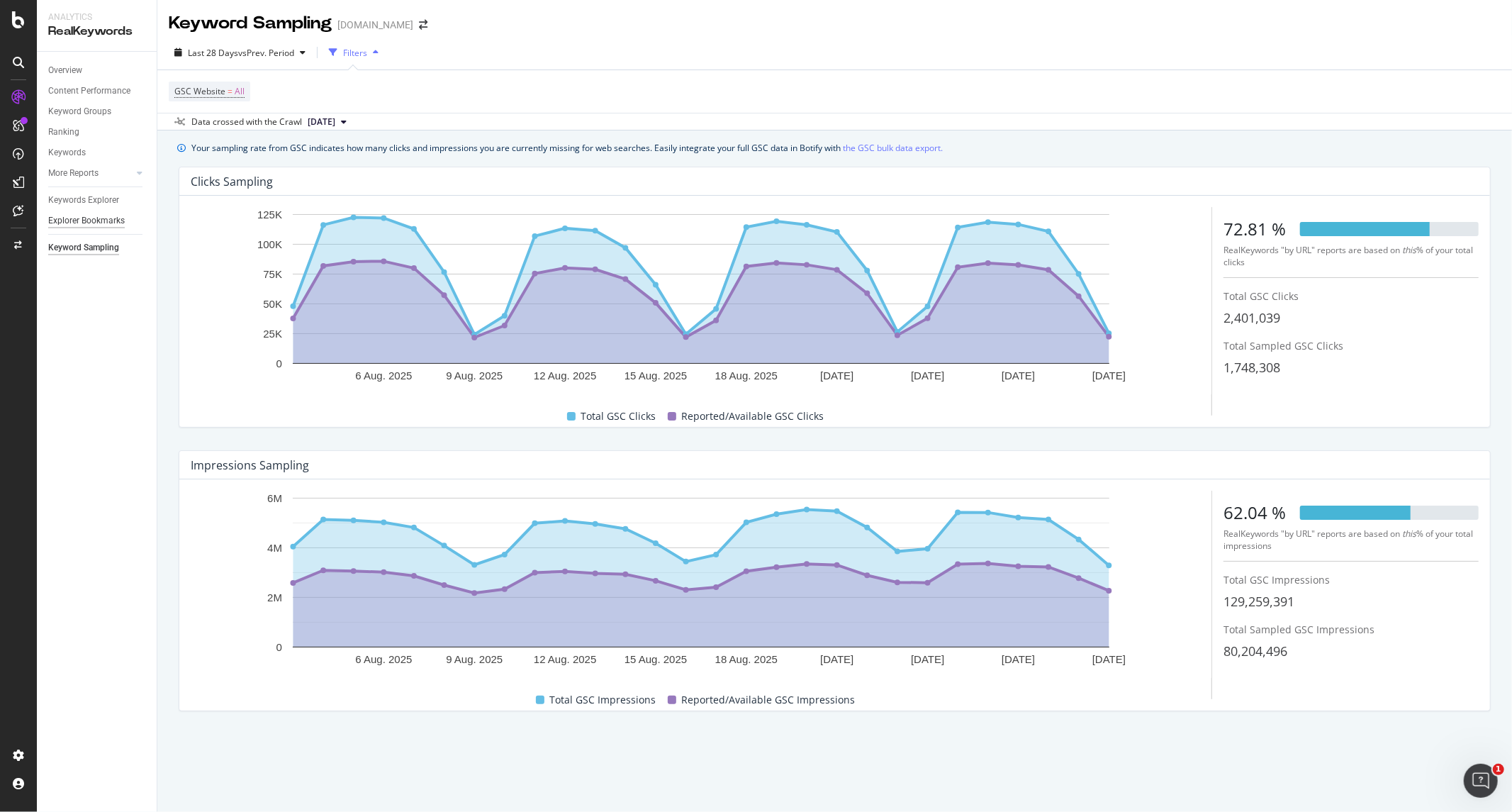
click at [71, 220] on div "Explorer Bookmarks" at bounding box center [86, 220] width 77 height 15
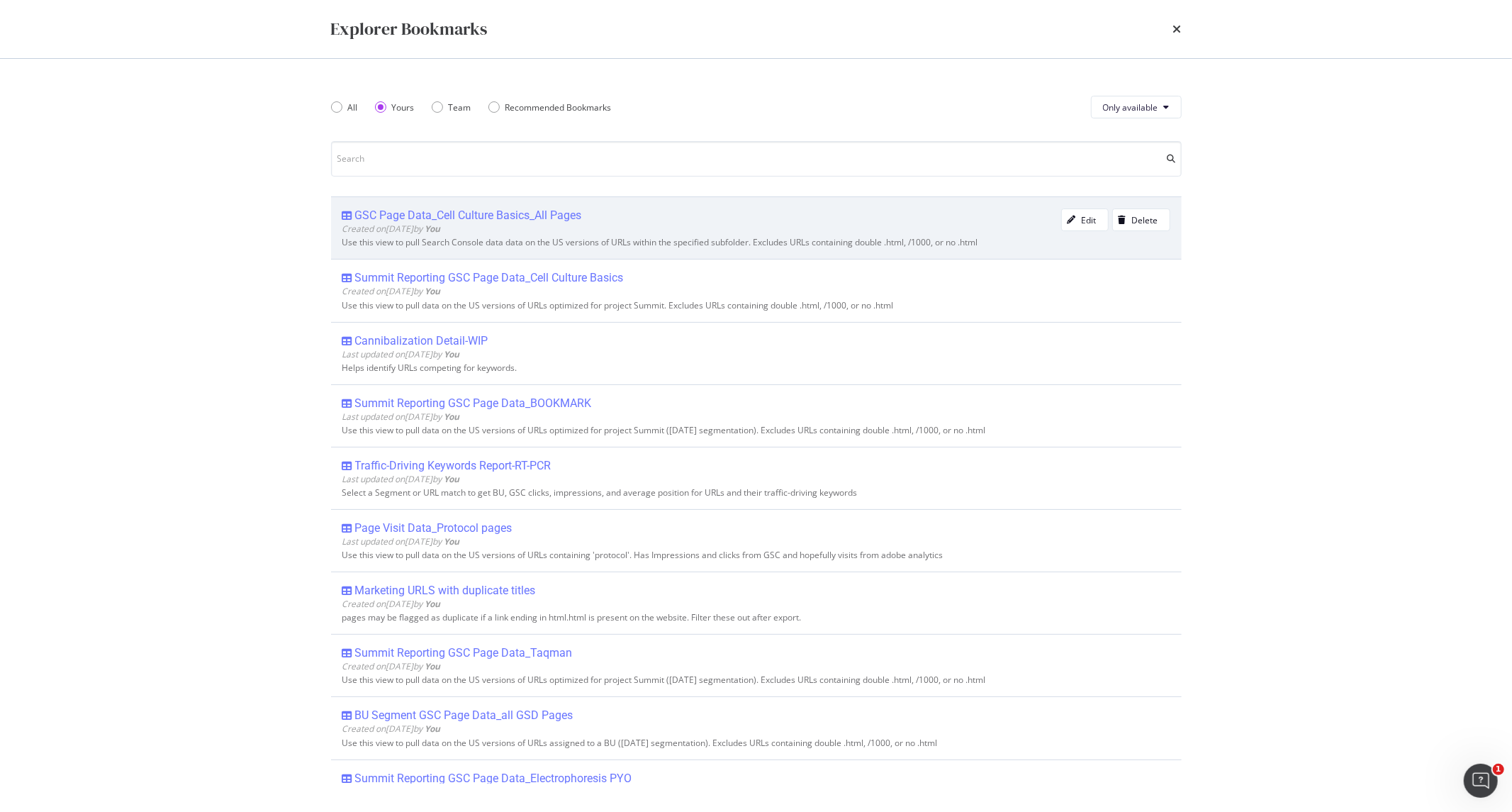
click at [410, 213] on div "GSC Page Data_Cell Culture Basics_All Pages" at bounding box center [468, 215] width 227 height 14
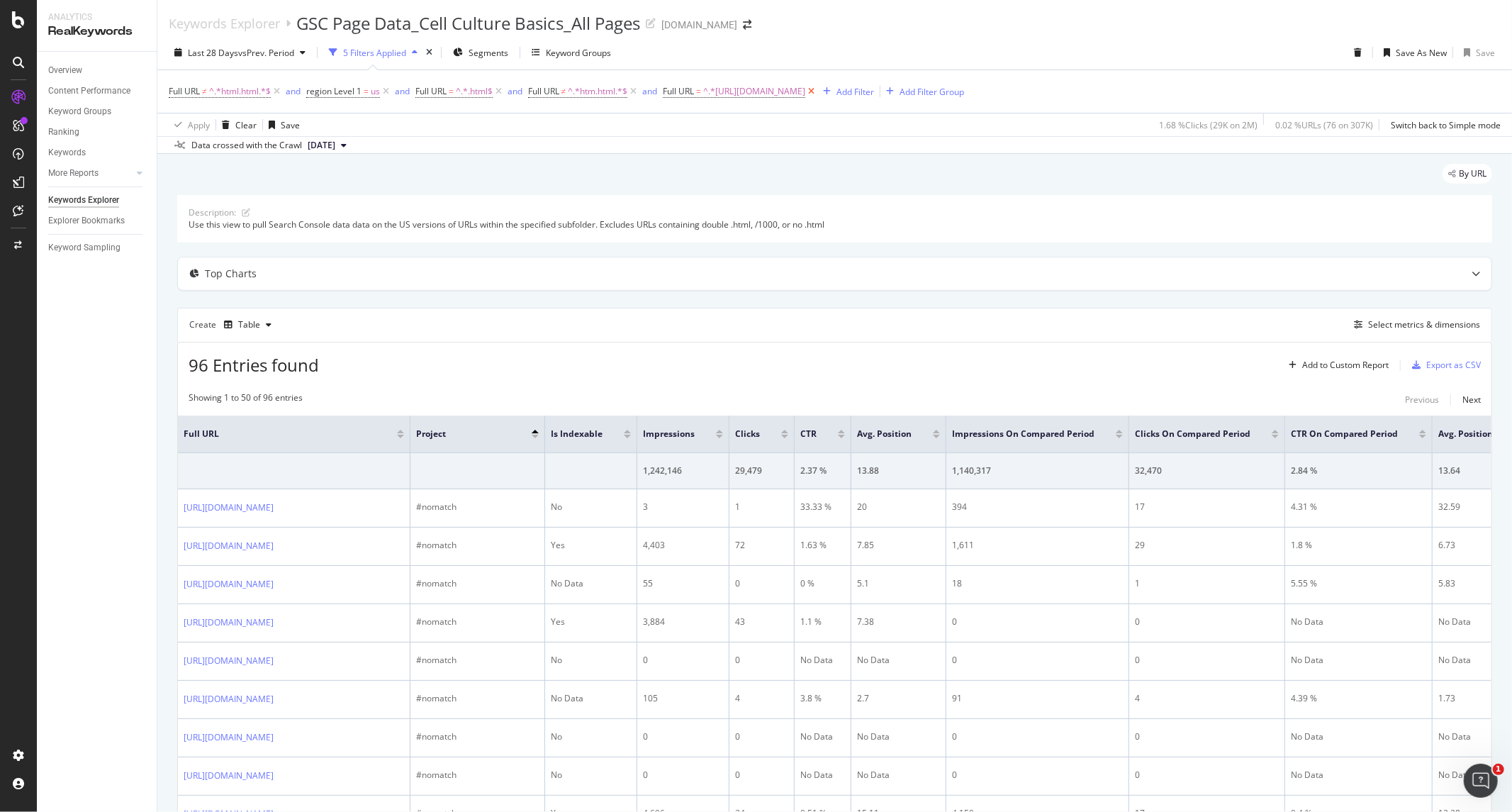
click at [817, 90] on icon at bounding box center [811, 92] width 12 height 14
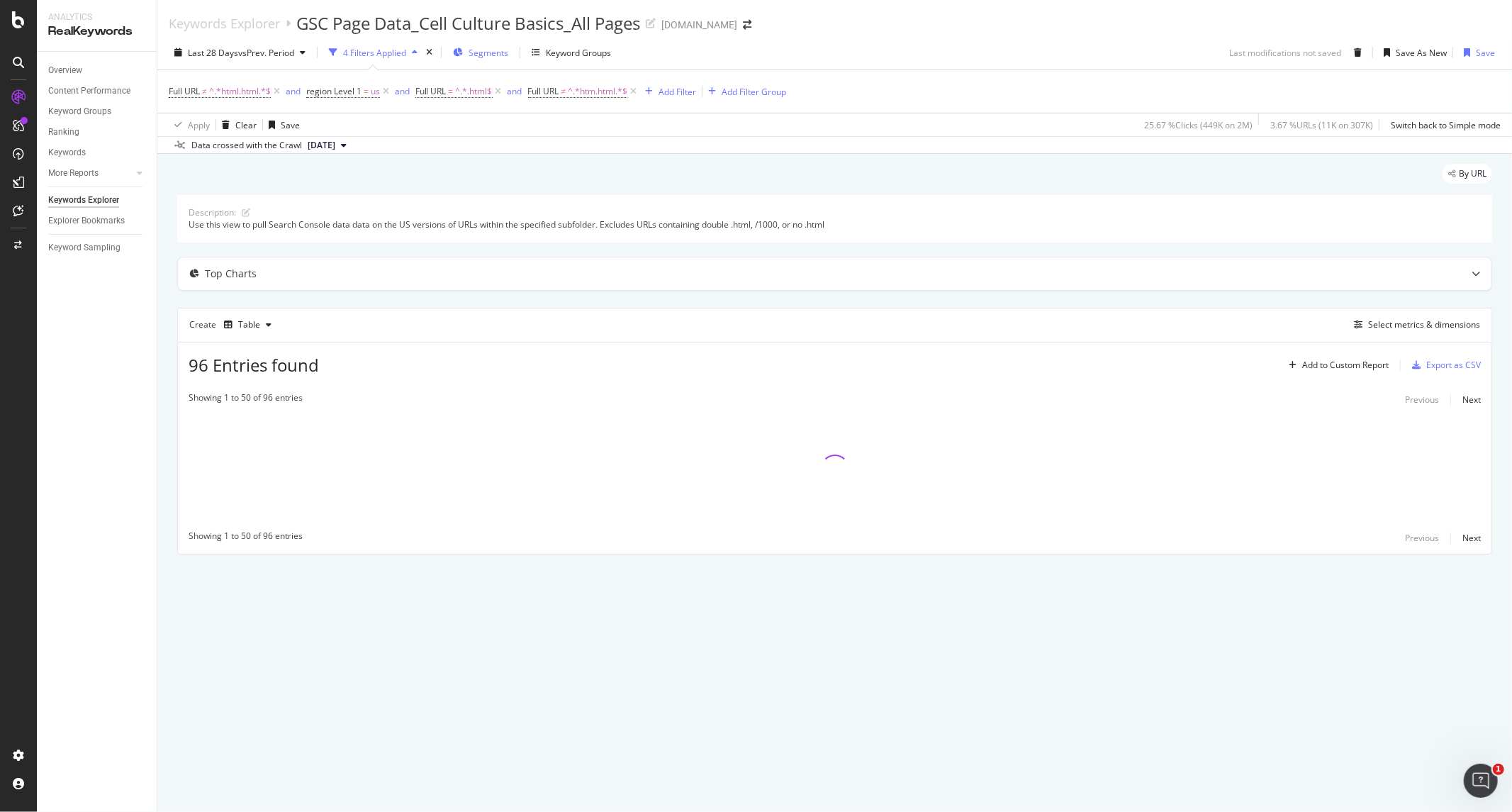
click at [491, 51] on span "Segments" at bounding box center [488, 53] width 40 height 12
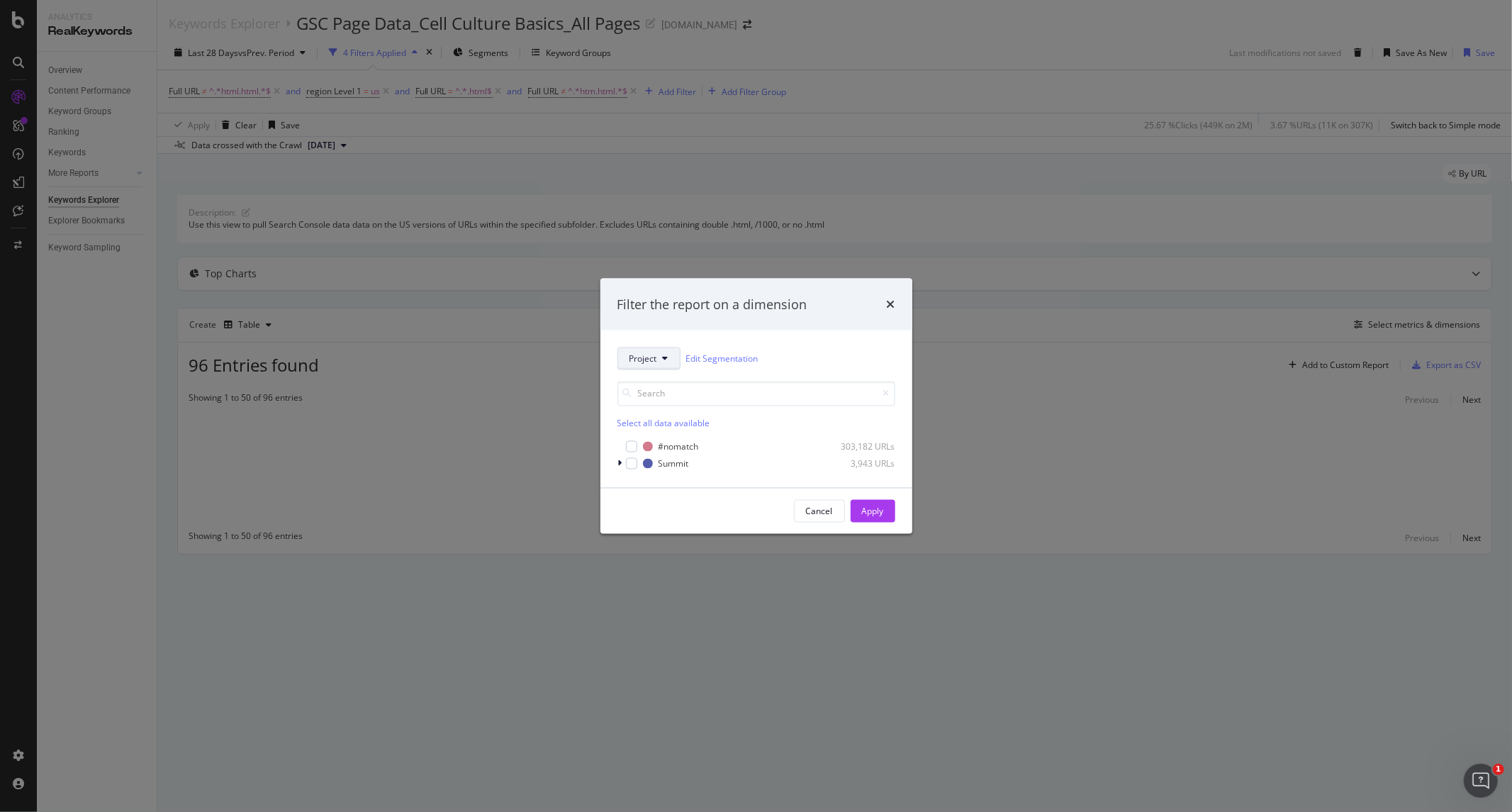
click at [663, 360] on icon "modal" at bounding box center [666, 359] width 5 height 9
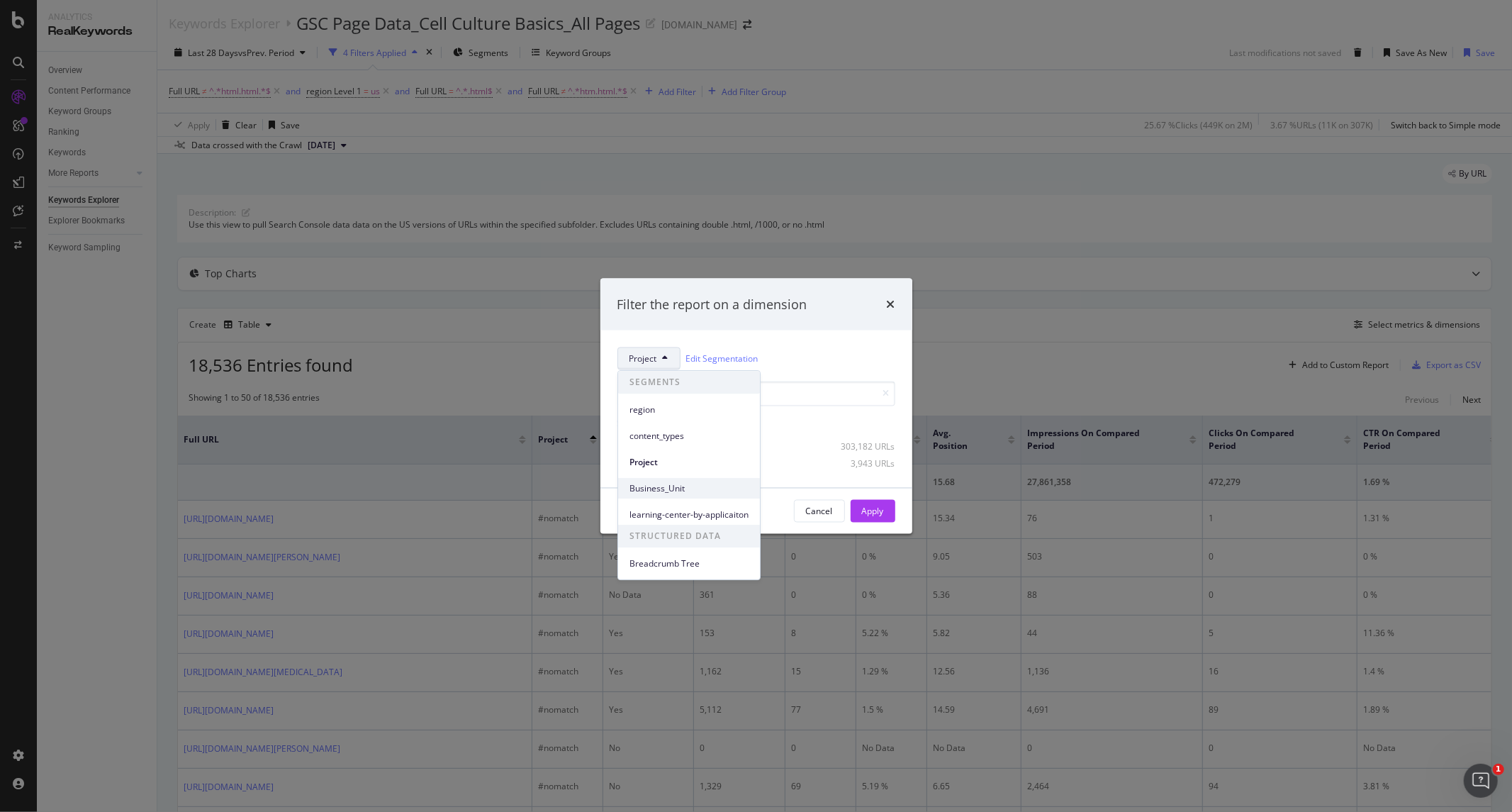
click at [642, 488] on span "Business_Unit" at bounding box center [689, 488] width 119 height 12
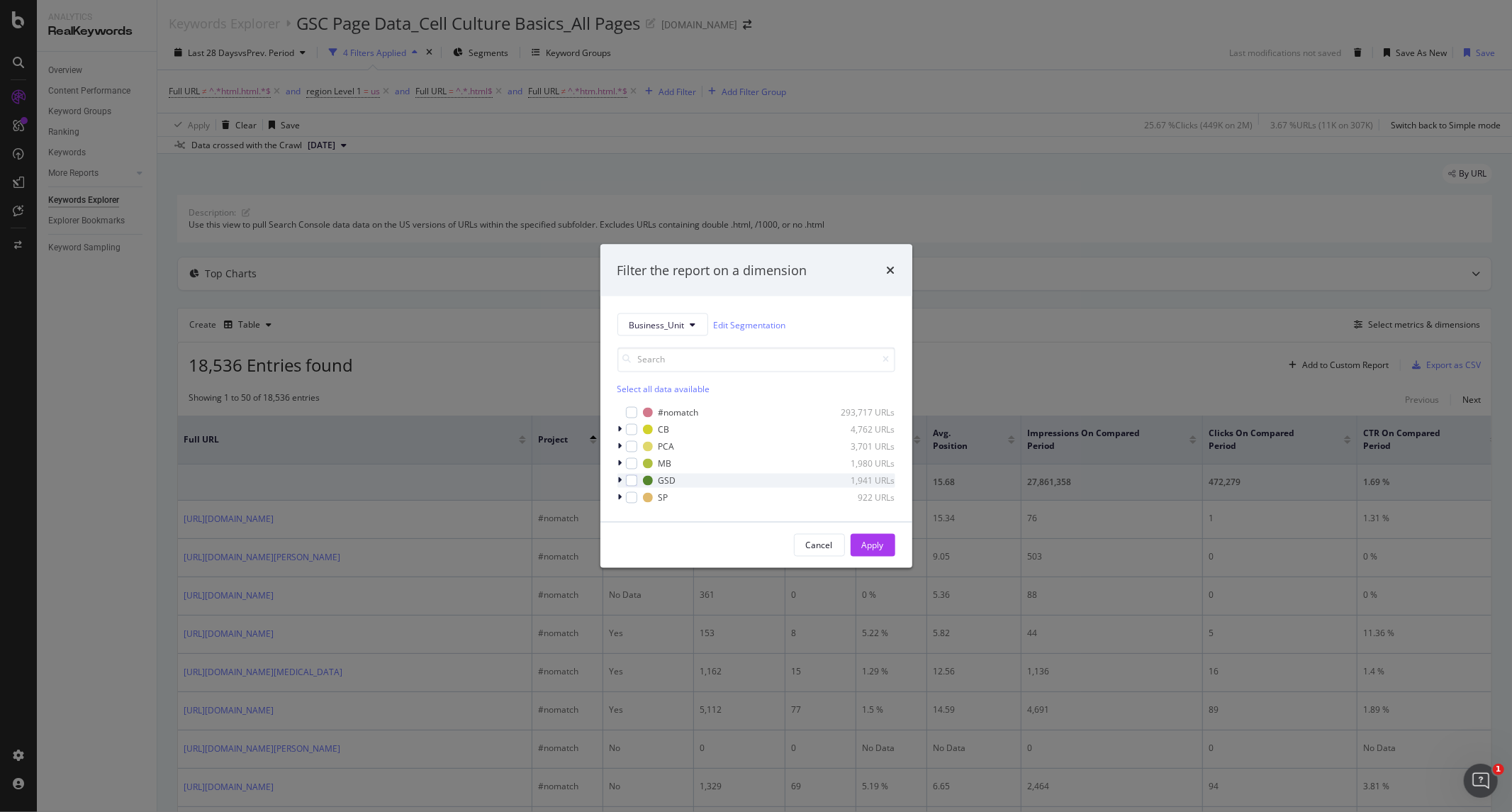
click at [617, 480] on div "modal" at bounding box center [622, 480] width 9 height 14
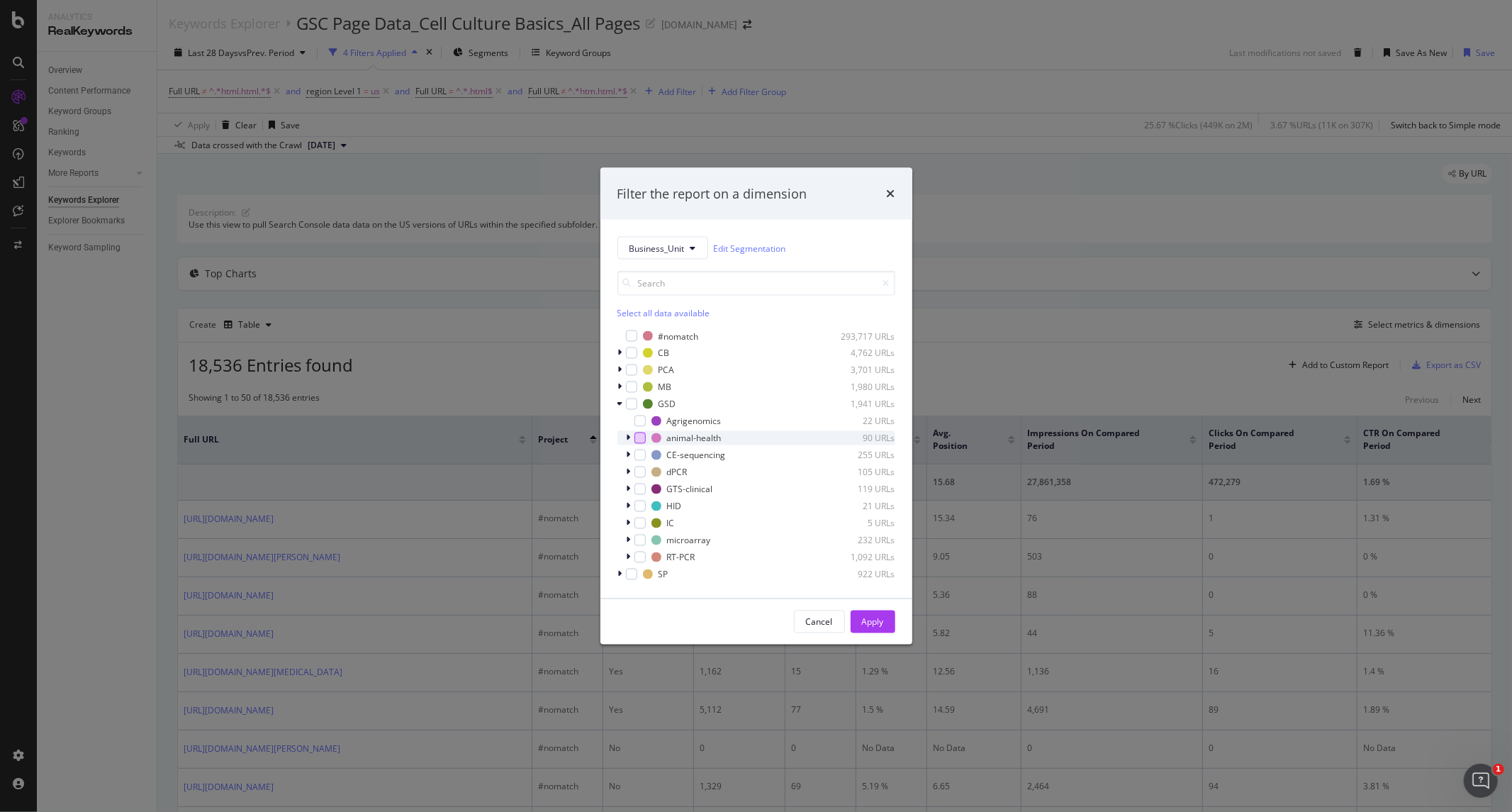
click at [639, 438] on div "modal" at bounding box center [640, 437] width 11 height 11
click at [866, 619] on div "Apply" at bounding box center [873, 622] width 22 height 12
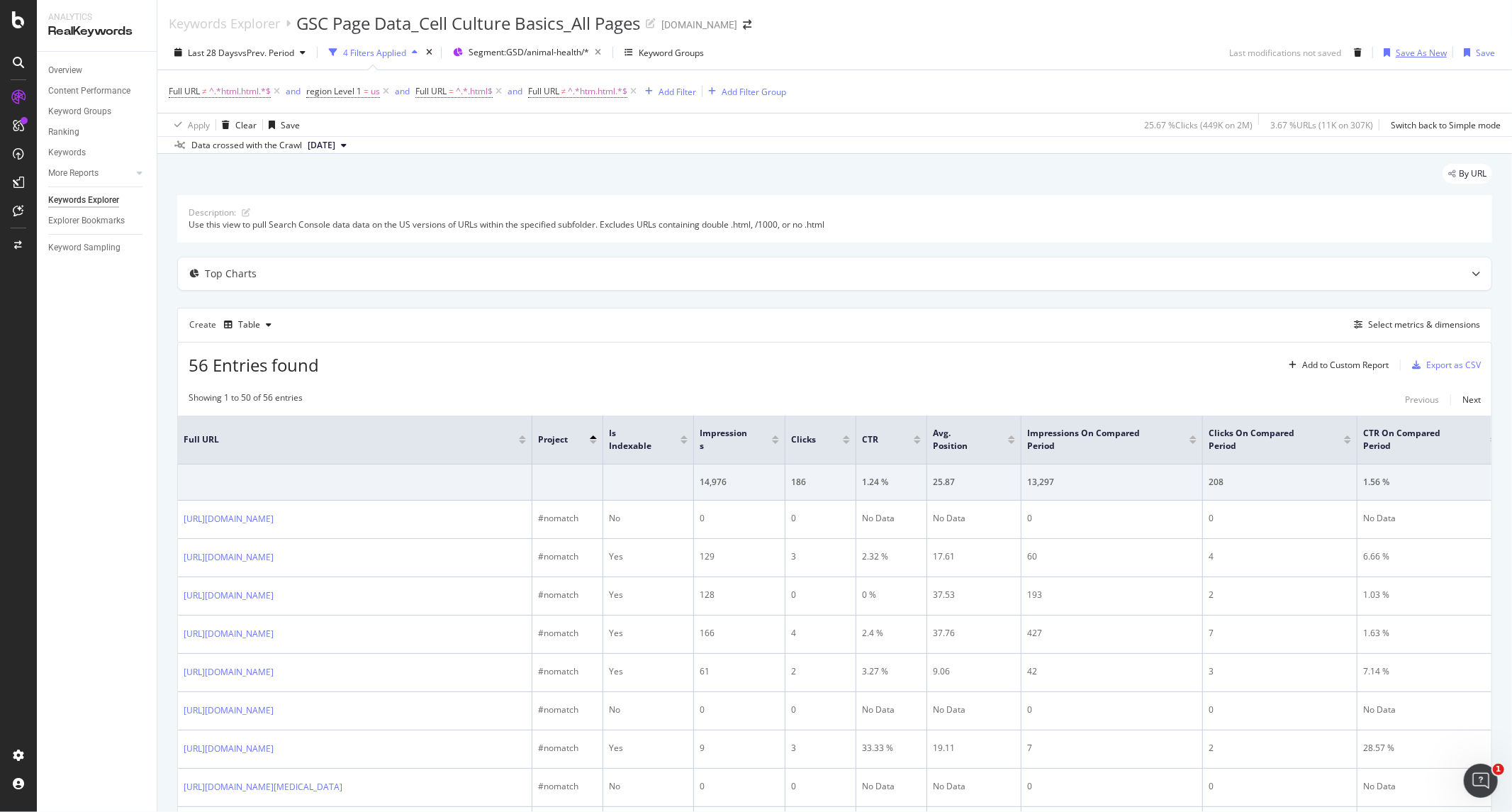
click at [1396, 52] on div "Save As New" at bounding box center [1421, 53] width 51 height 12
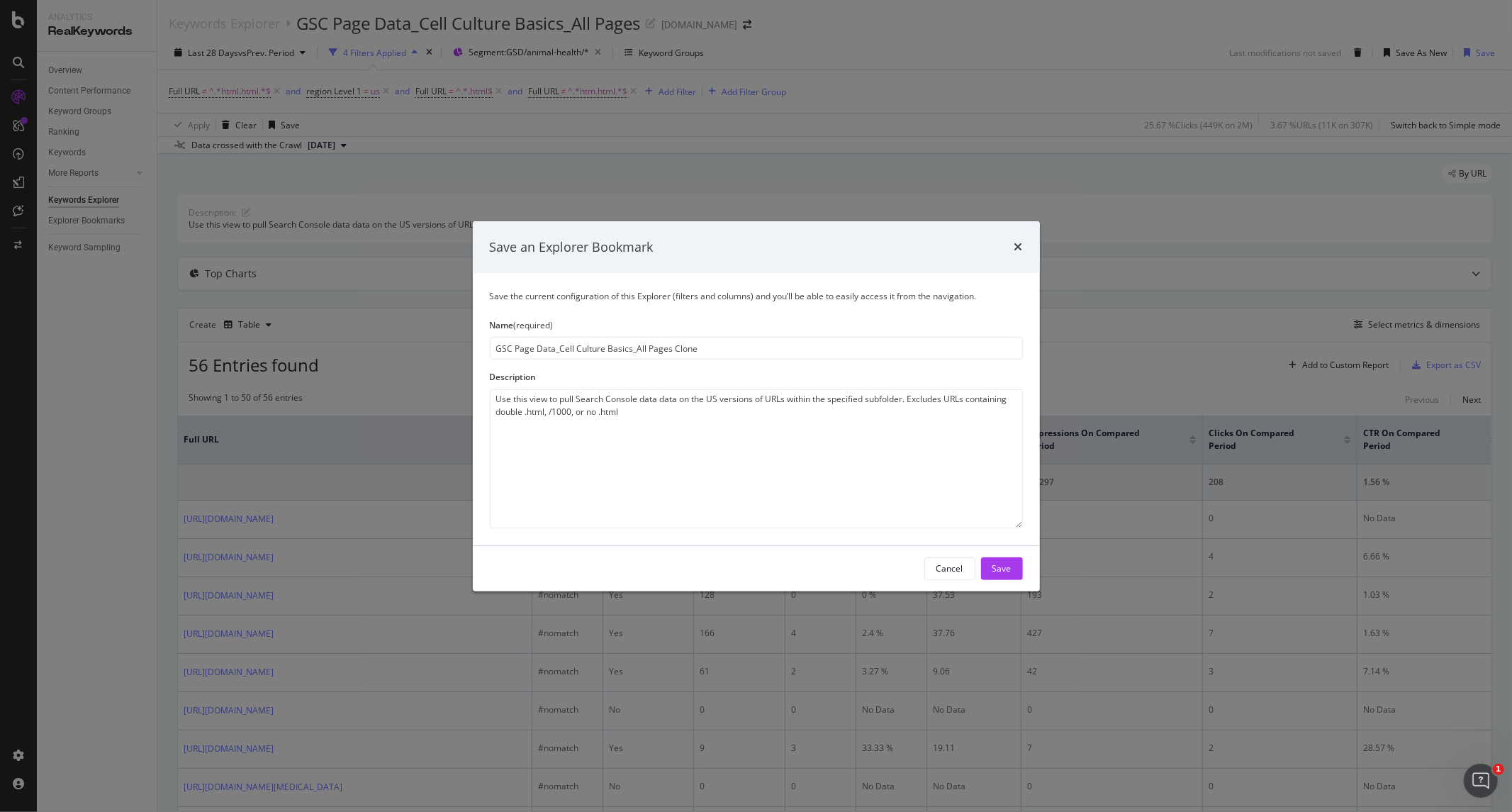
drag, startPoint x: 607, startPoint y: 347, endPoint x: 775, endPoint y: 351, distance: 168.0
click at [775, 351] on input "GSC Page Data_Cell Culture Basics_All Pages Clone" at bounding box center [756, 348] width 533 height 23
type input "GSC Page Data_GSD_Animal Health"
click at [670, 448] on textarea "Use this view to pull Search Console data data on the US versions of URLs withi…" at bounding box center [756, 458] width 533 height 139
drag, startPoint x: 905, startPoint y: 399, endPoint x: 868, endPoint y: 402, distance: 37.1
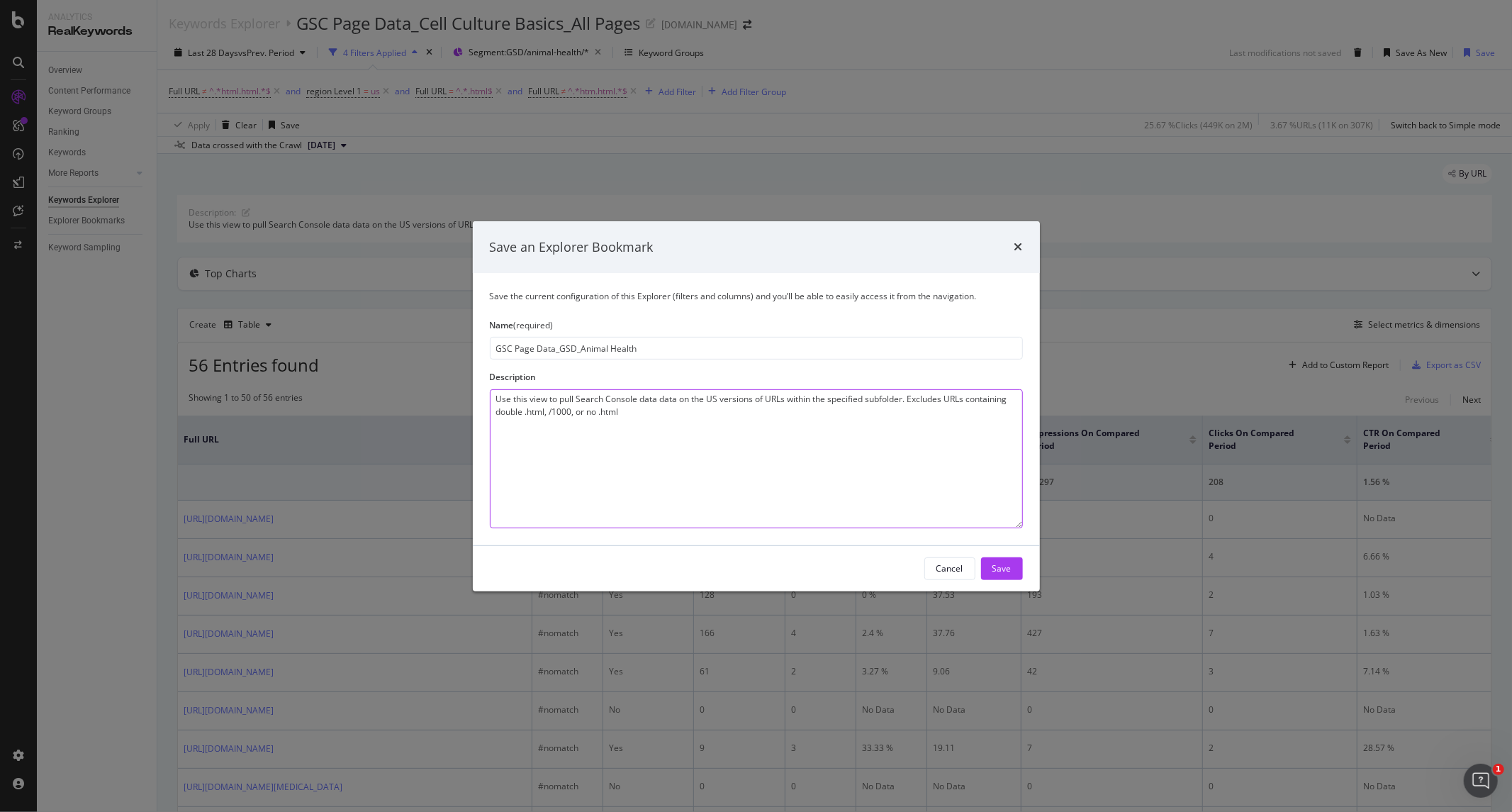
click at [868, 402] on textarea "Use this view to pull Search Console data data on the US versions of URLs withi…" at bounding box center [756, 458] width 533 height 139
click at [761, 471] on textarea "Use this view to pull Search Console data data on the US versions of URLs withi…" at bounding box center [756, 458] width 533 height 139
drag, startPoint x: 577, startPoint y: 399, endPoint x: 354, endPoint y: 402, distance: 223.0
click at [354, 402] on div "Save an Explorer Bookmark Save the current configuration of this Explorer (filt…" at bounding box center [756, 406] width 1512 height 812
click at [748, 400] on textarea "Search Console data data on the US versions of URLs within the specified segmen…" at bounding box center [756, 458] width 533 height 139
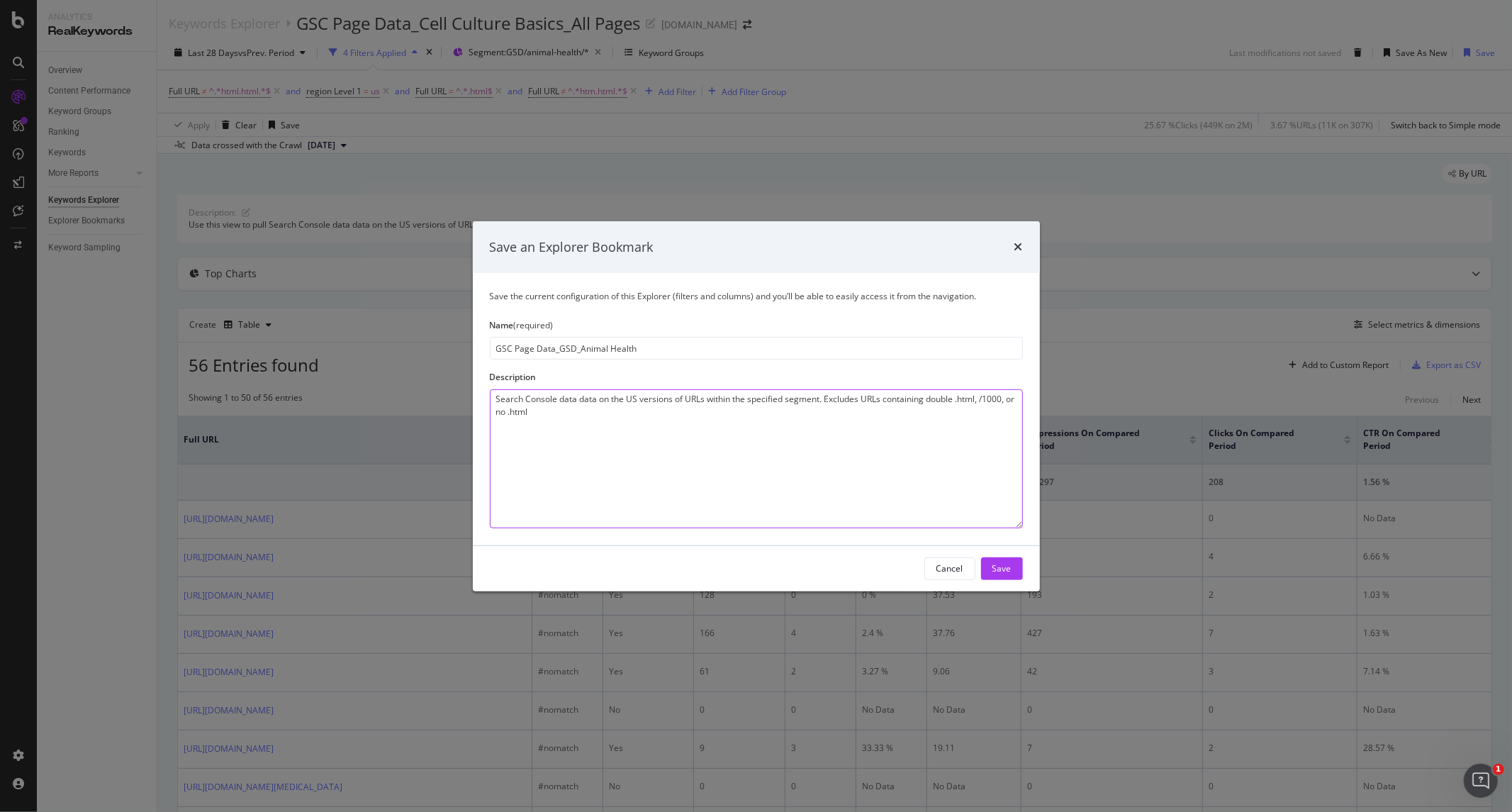
drag, startPoint x: 748, startPoint y: 400, endPoint x: 820, endPoint y: 393, distance: 72.3
click at [820, 393] on textarea "Search Console data data on the US versions of URLs within the specified segmen…" at bounding box center [756, 458] width 533 height 139
type textarea "Search Console data data on the US versions of URLs within the Animal Health BU…"
click at [1000, 562] on div "Save" at bounding box center [1002, 569] width 19 height 12
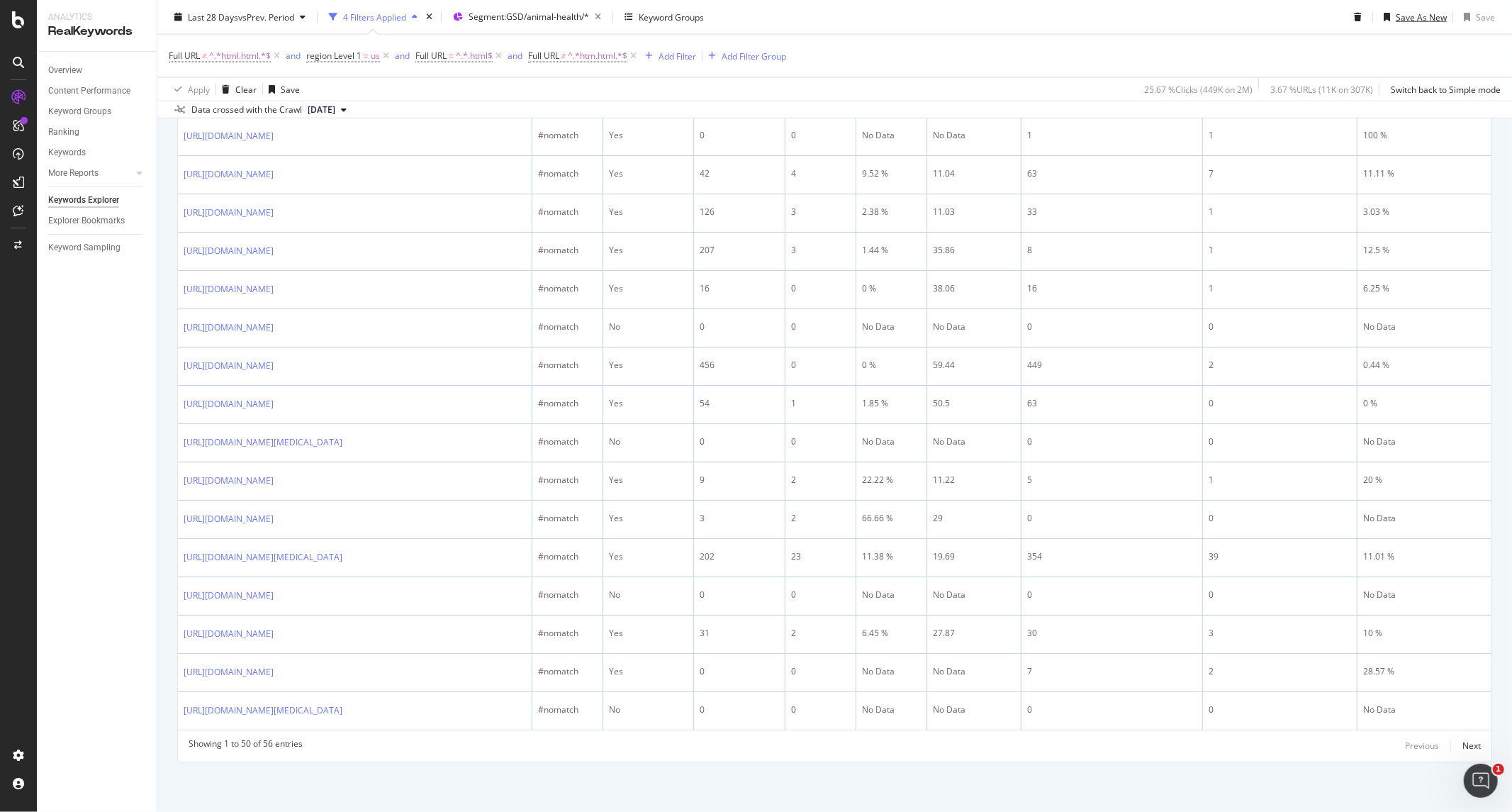
scroll to position [2441, 0]
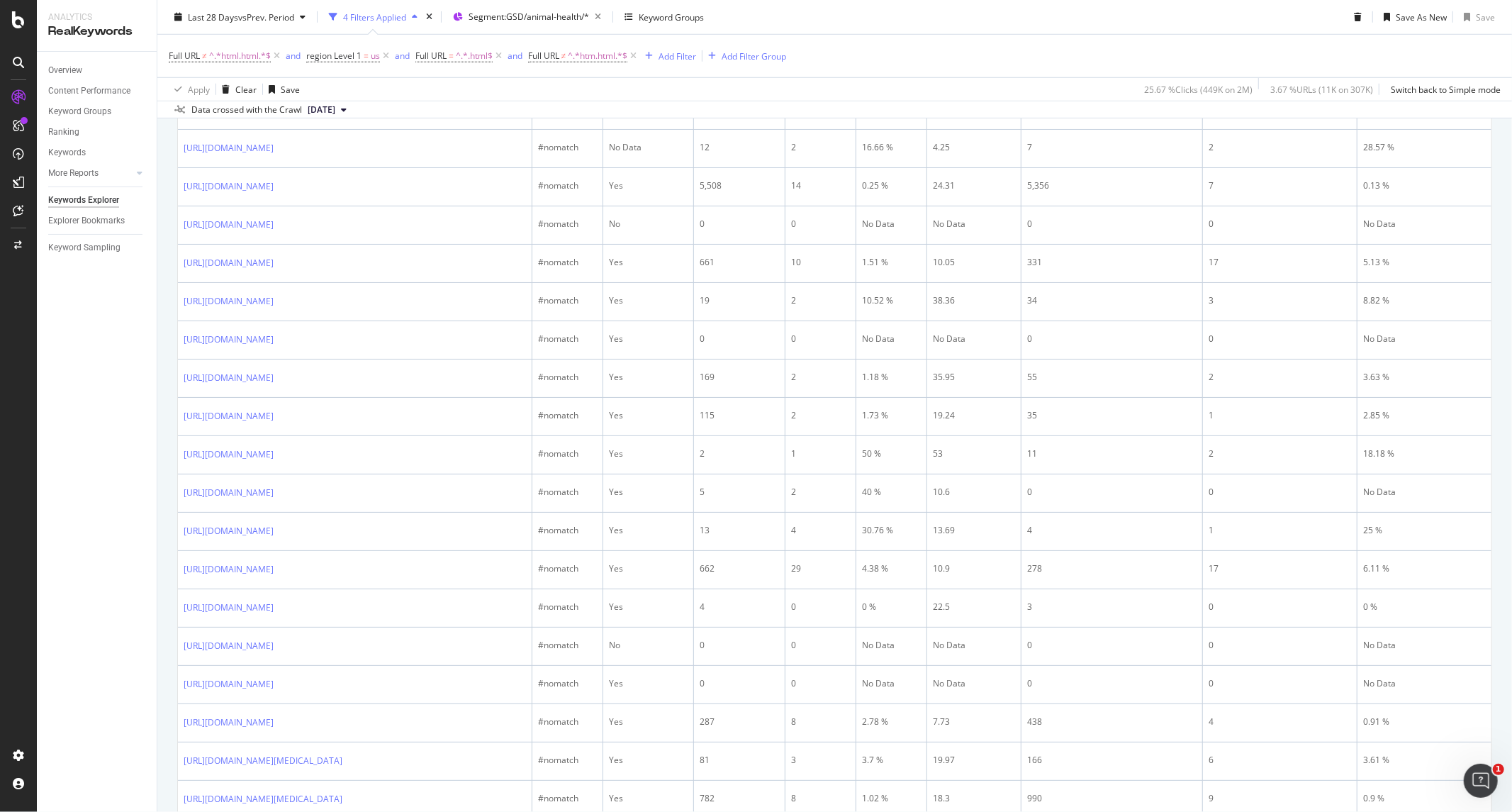
scroll to position [1024, 0]
click at [287, 74] on icon at bounding box center [284, 70] width 9 height 9
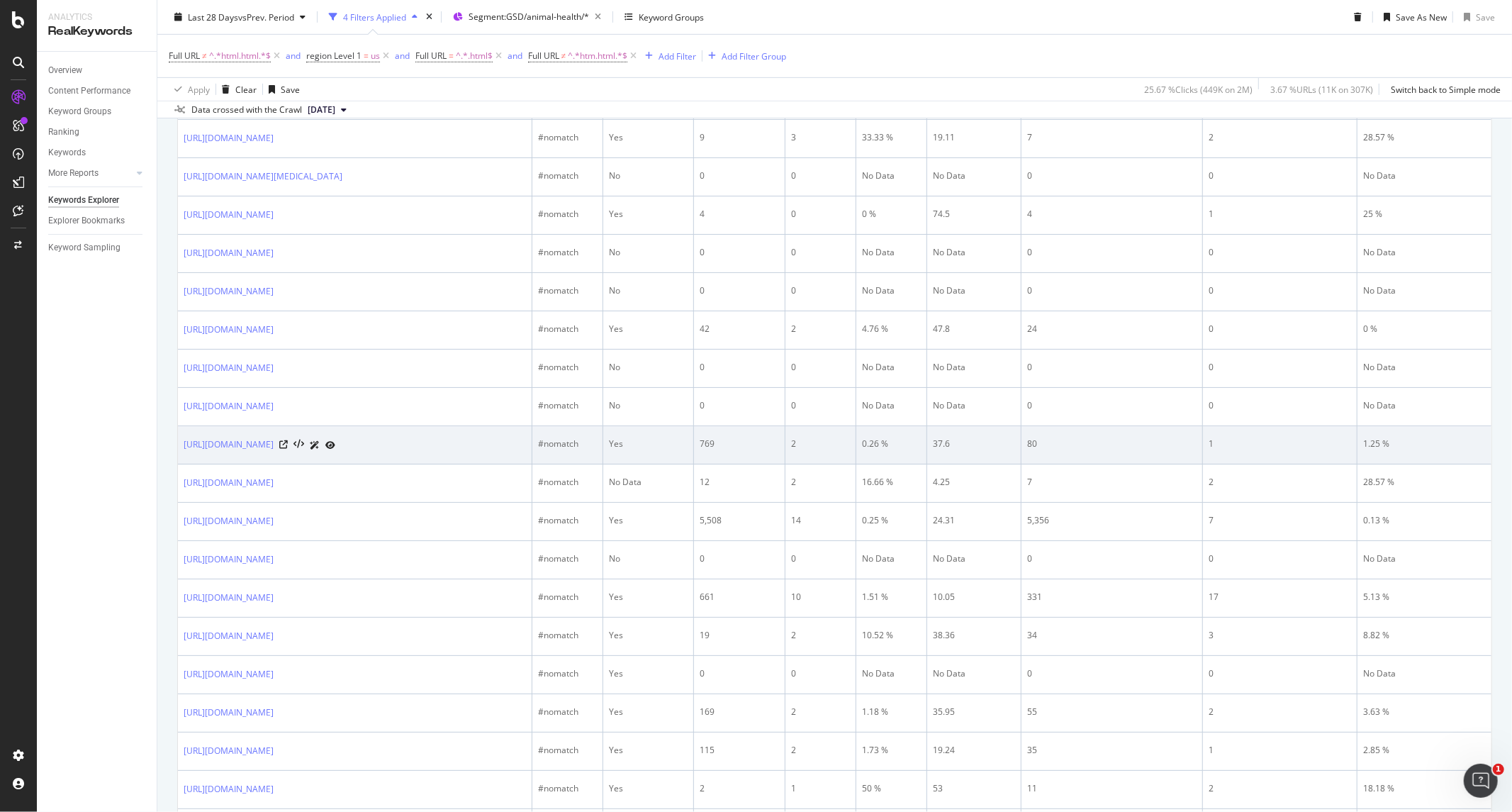
scroll to position [768, 0]
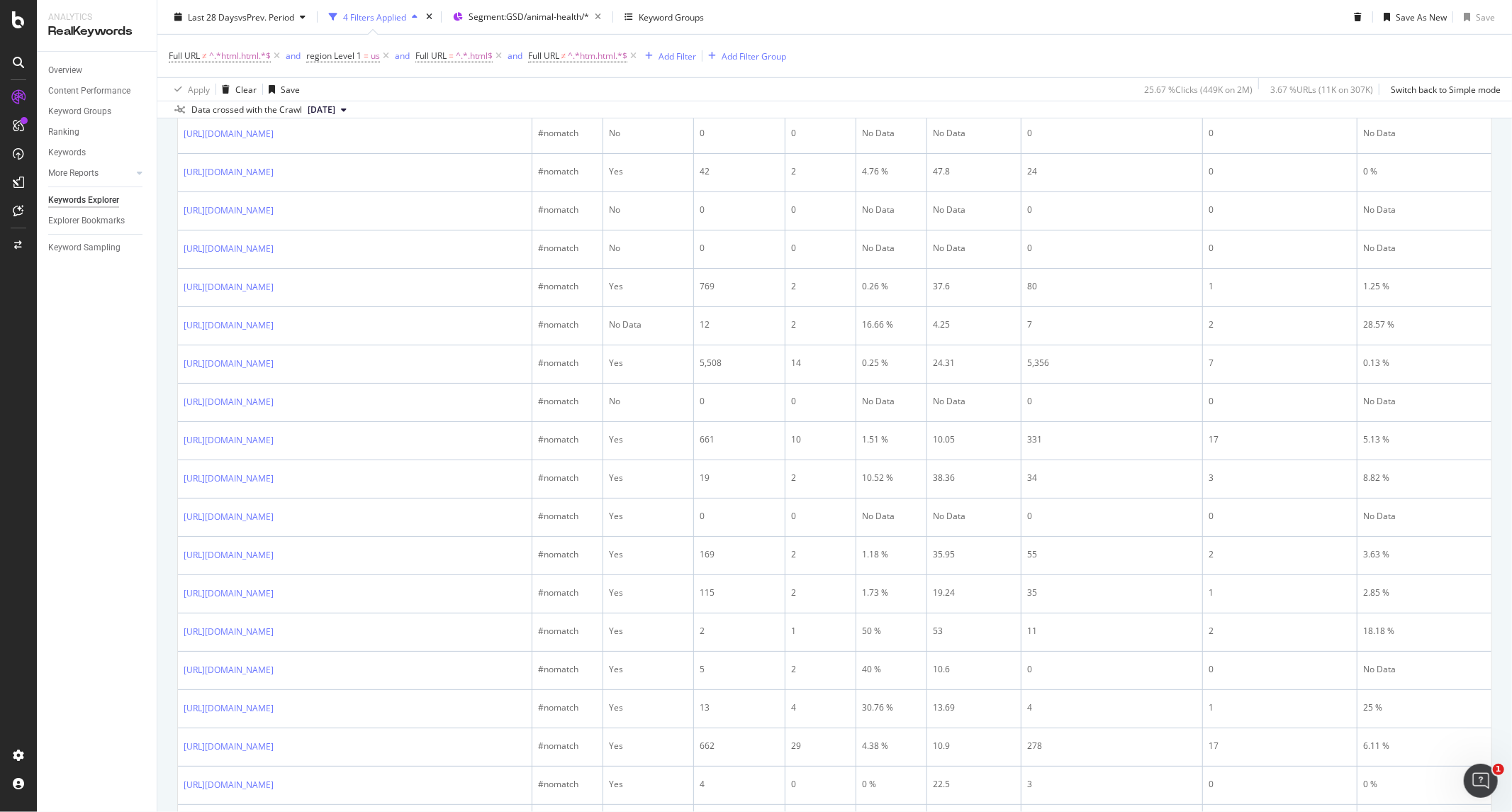
click at [287, 100] on icon at bounding box center [284, 96] width 9 height 9
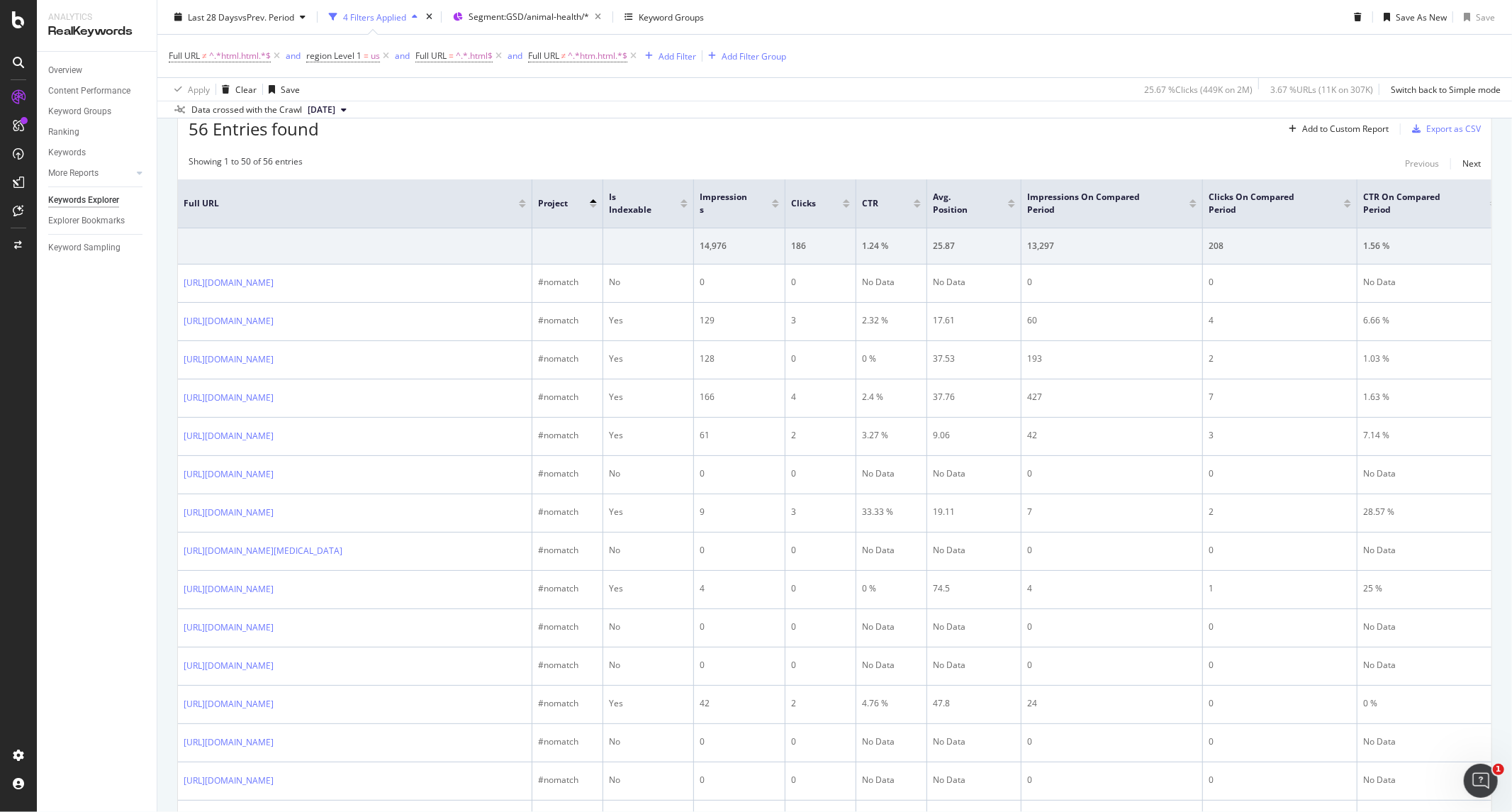
scroll to position [78, 0]
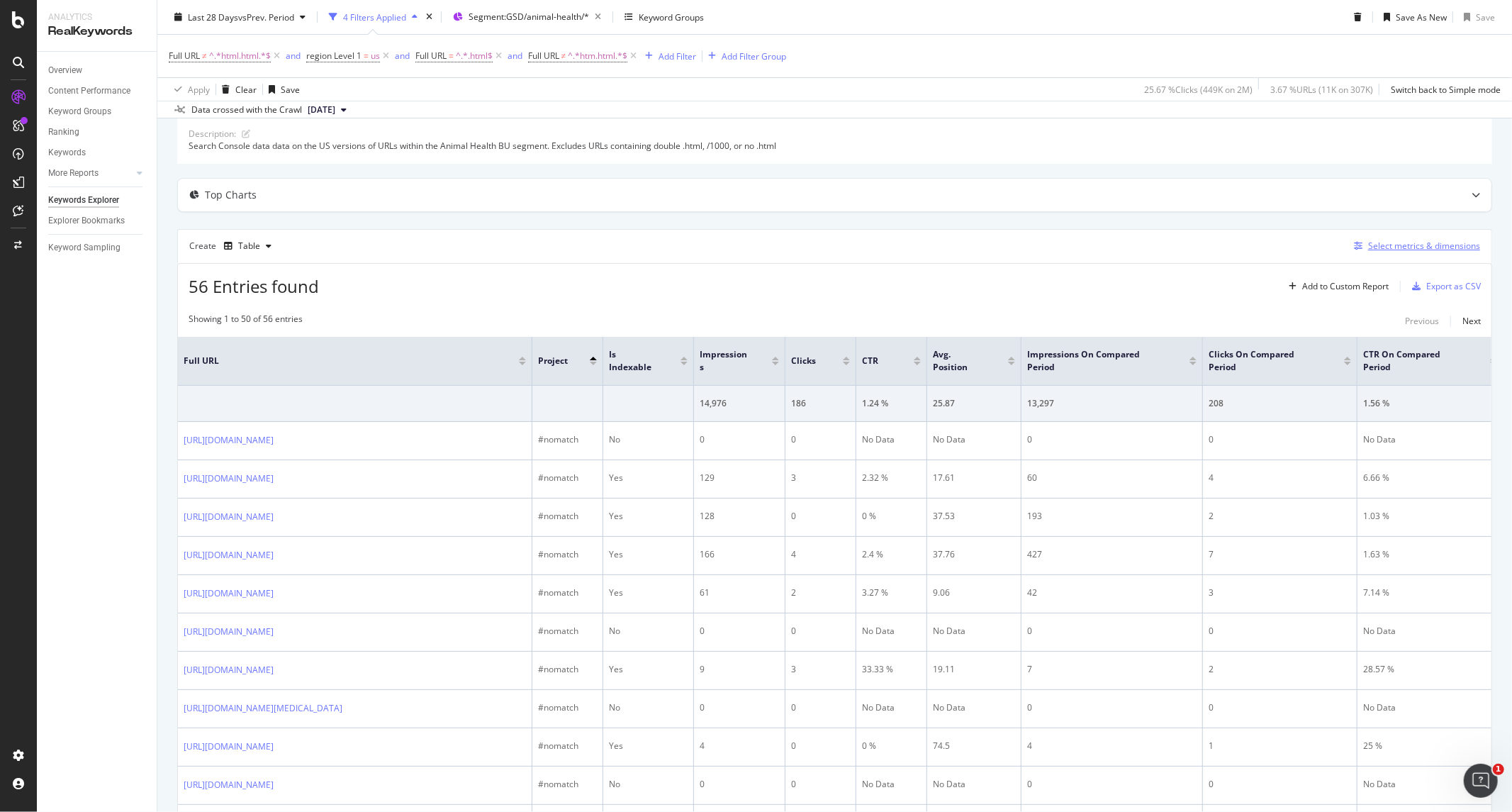
click at [1384, 250] on div "Select metrics & dimensions" at bounding box center [1424, 246] width 112 height 12
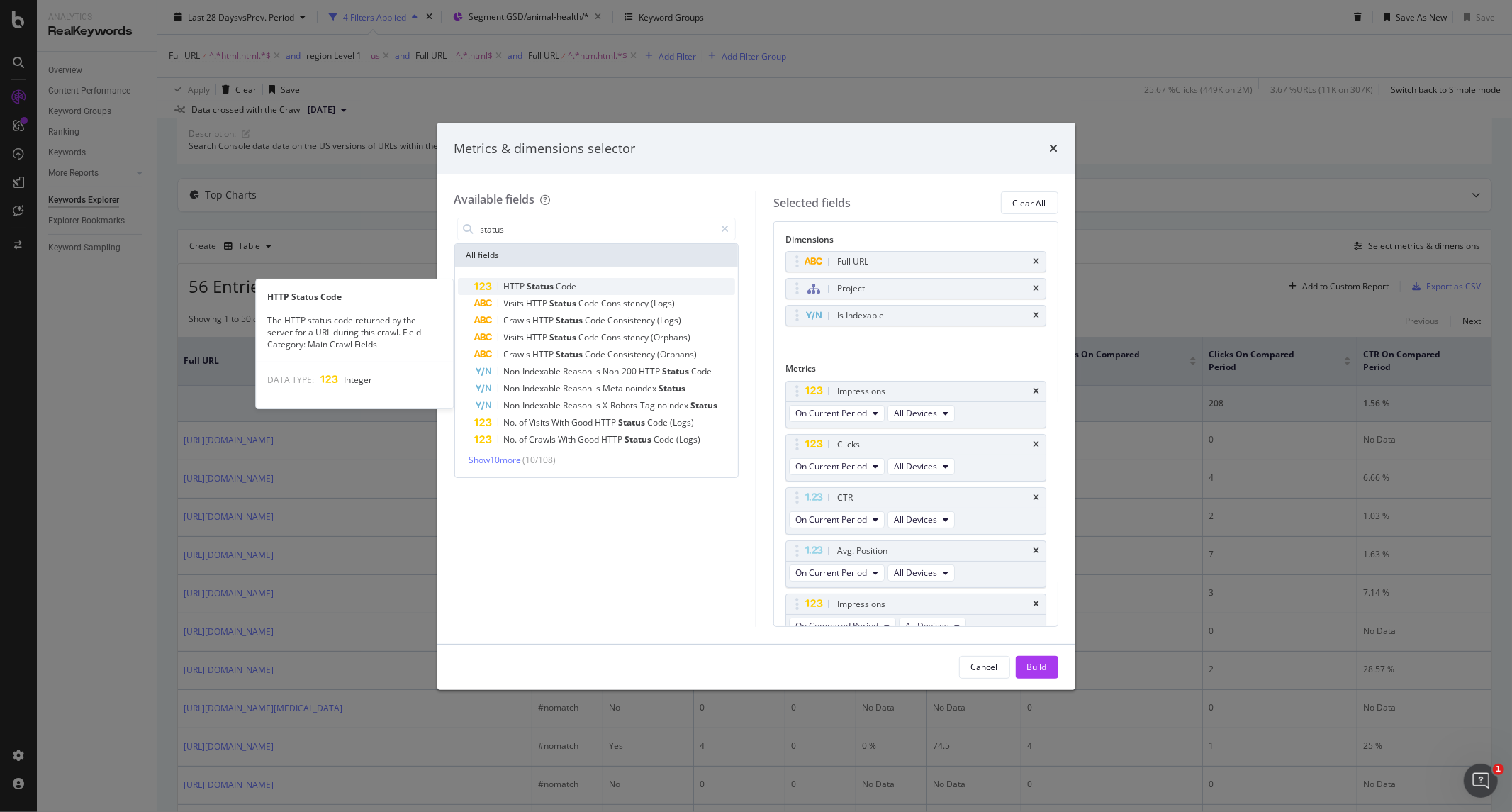
type input "status"
click at [560, 286] on span "Code" at bounding box center [566, 287] width 20 height 12
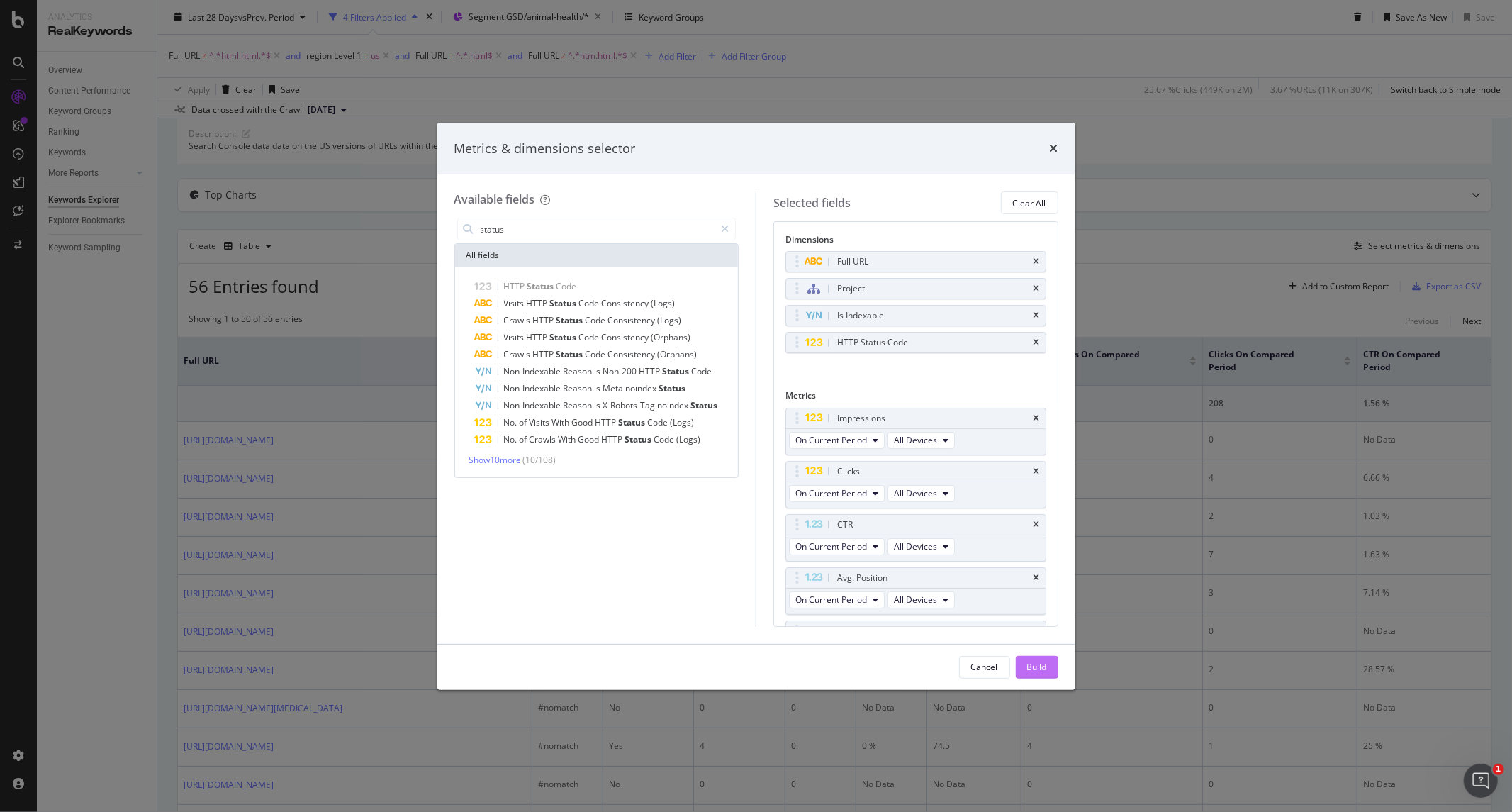
click at [1032, 665] on div "Build" at bounding box center [1037, 667] width 20 height 12
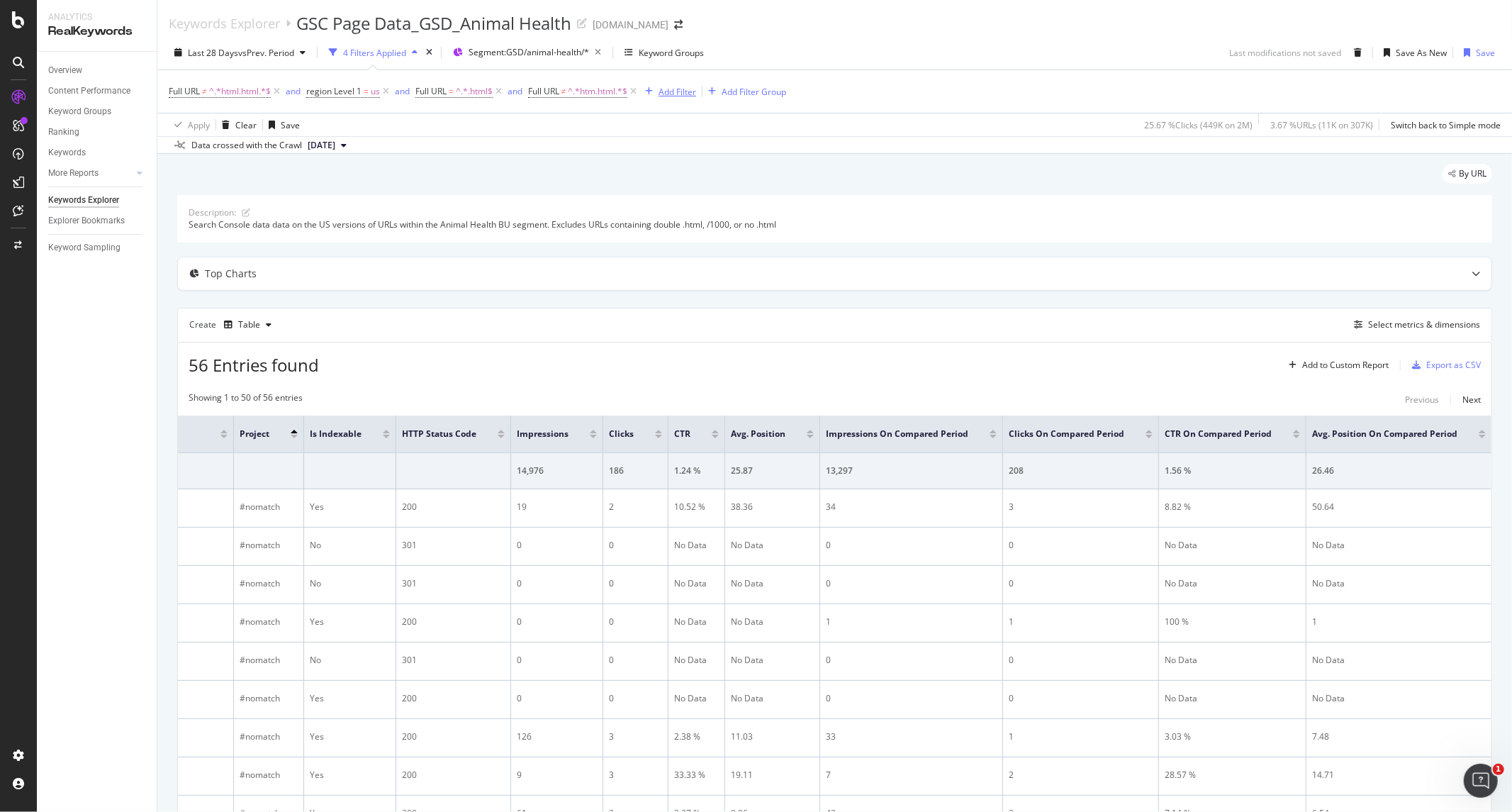
click at [678, 87] on div "Add Filter" at bounding box center [677, 92] width 38 height 12
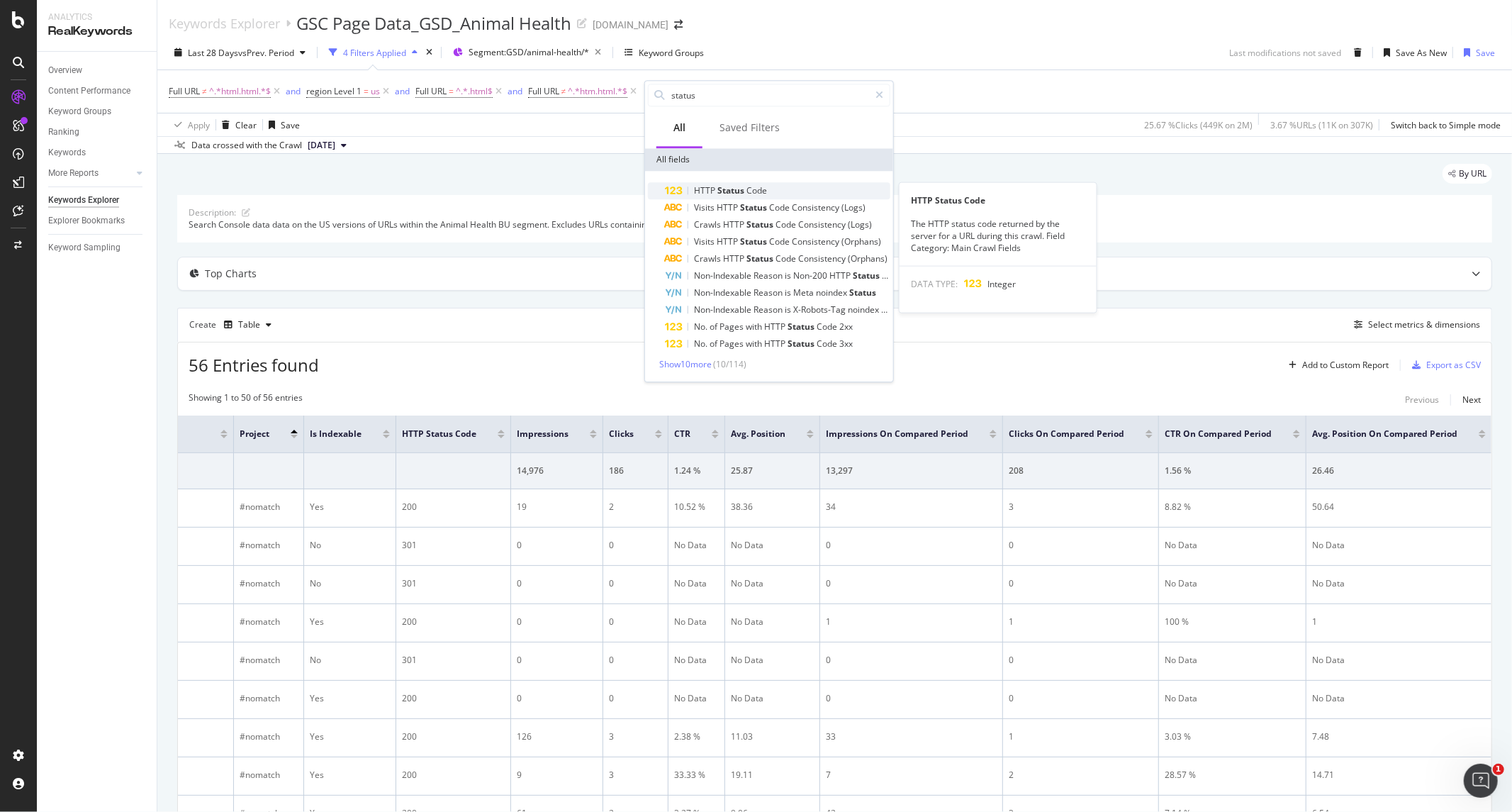
type input "status"
click at [719, 186] on span "Status" at bounding box center [732, 190] width 29 height 12
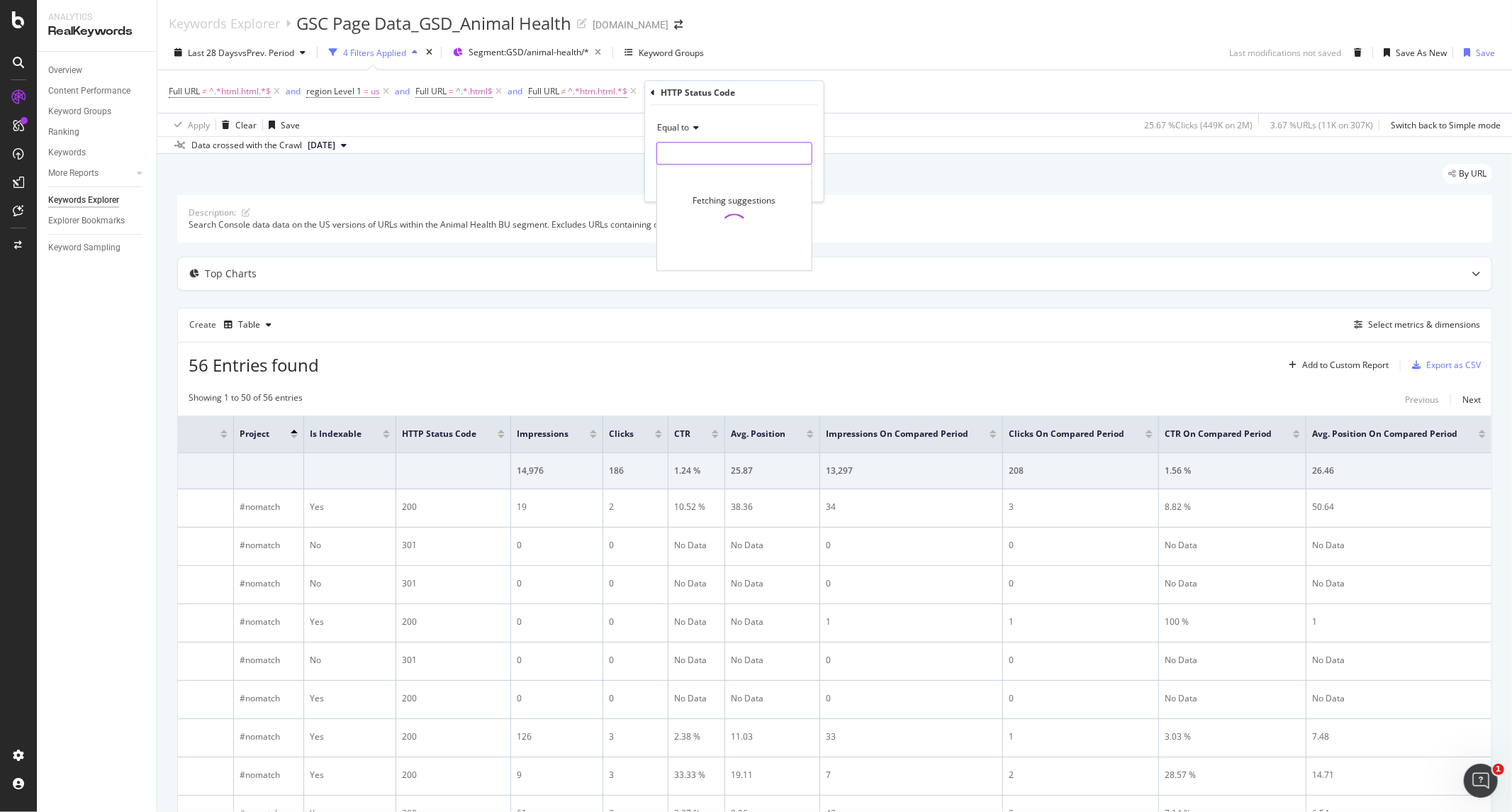
click at [695, 156] on input "number" at bounding box center [734, 153] width 156 height 23
click at [668, 172] on span "200" at bounding box center [707, 172] width 94 height 12
type input "200"
click at [795, 184] on div "Apply" at bounding box center [801, 183] width 22 height 12
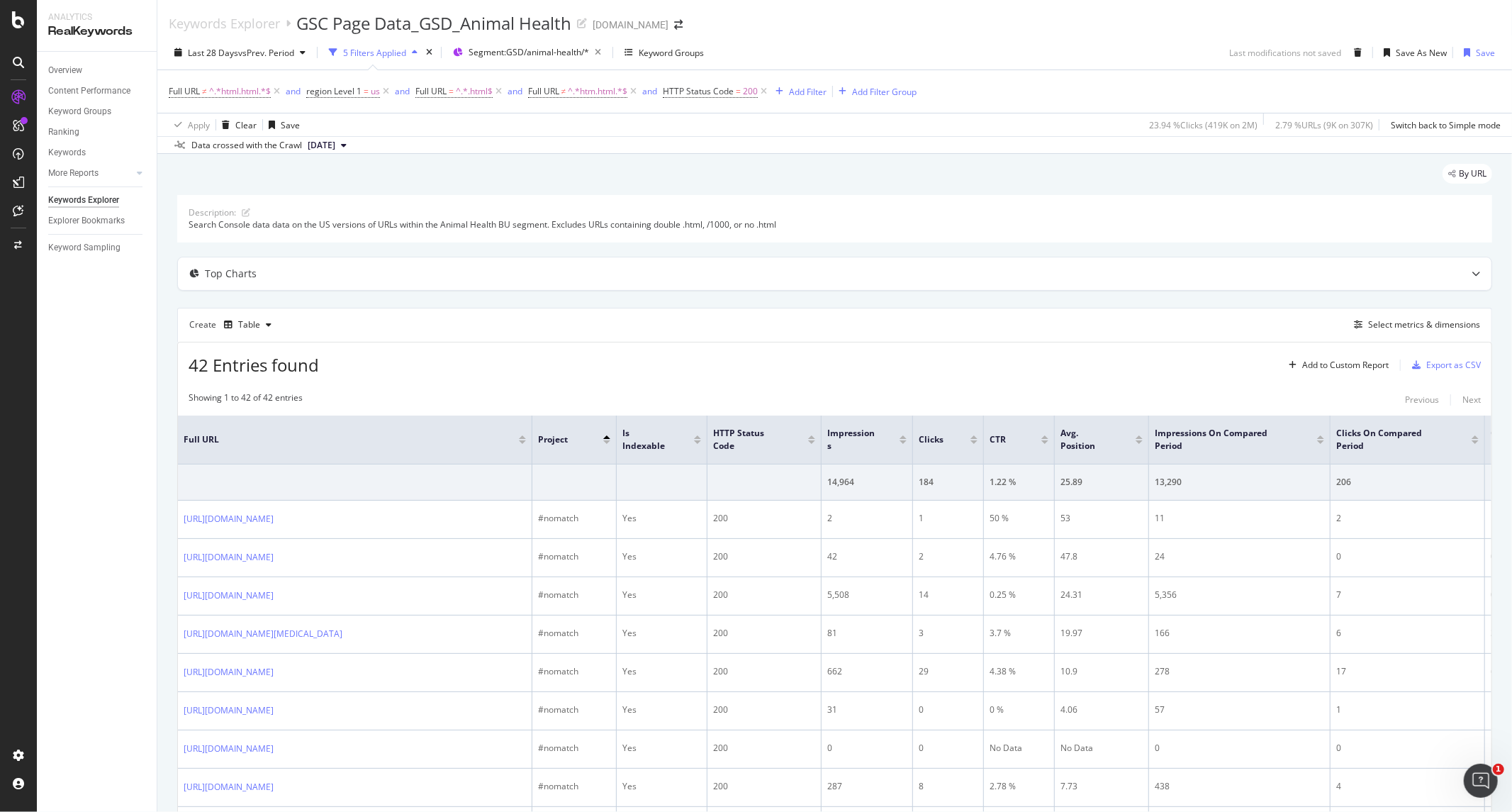
click at [324, 227] on div "Search Console data data on the US versions of URLs within the Animal Health BU…" at bounding box center [835, 225] width 1292 height 12
click at [1476, 52] on div "Save" at bounding box center [1486, 53] width 19 height 12
click at [521, 440] on div at bounding box center [522, 440] width 7 height 9
click at [1441, 362] on div "Export as CSV" at bounding box center [1454, 365] width 55 height 12
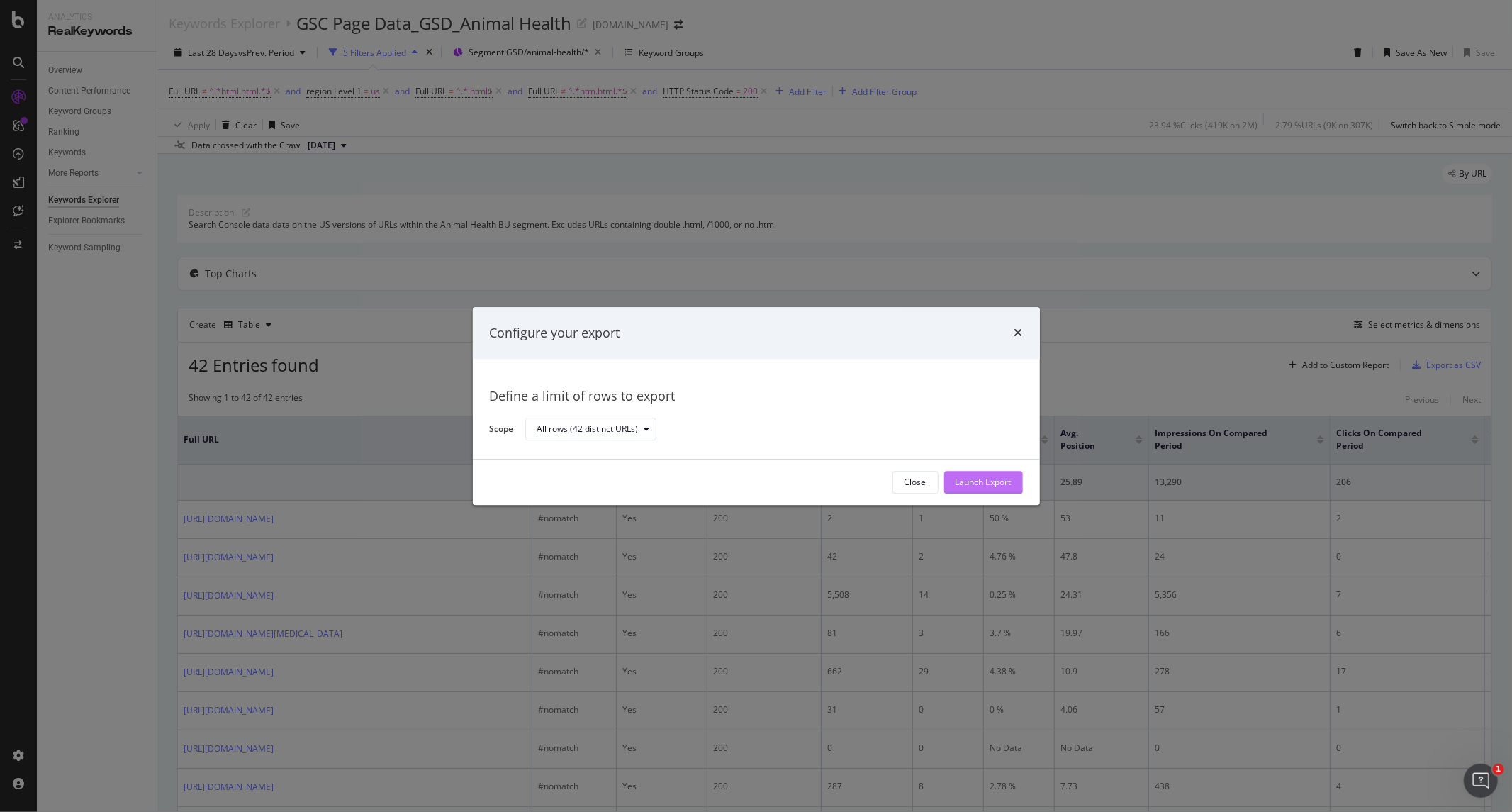
click at [993, 482] on div "Launch Export" at bounding box center [984, 482] width 56 height 12
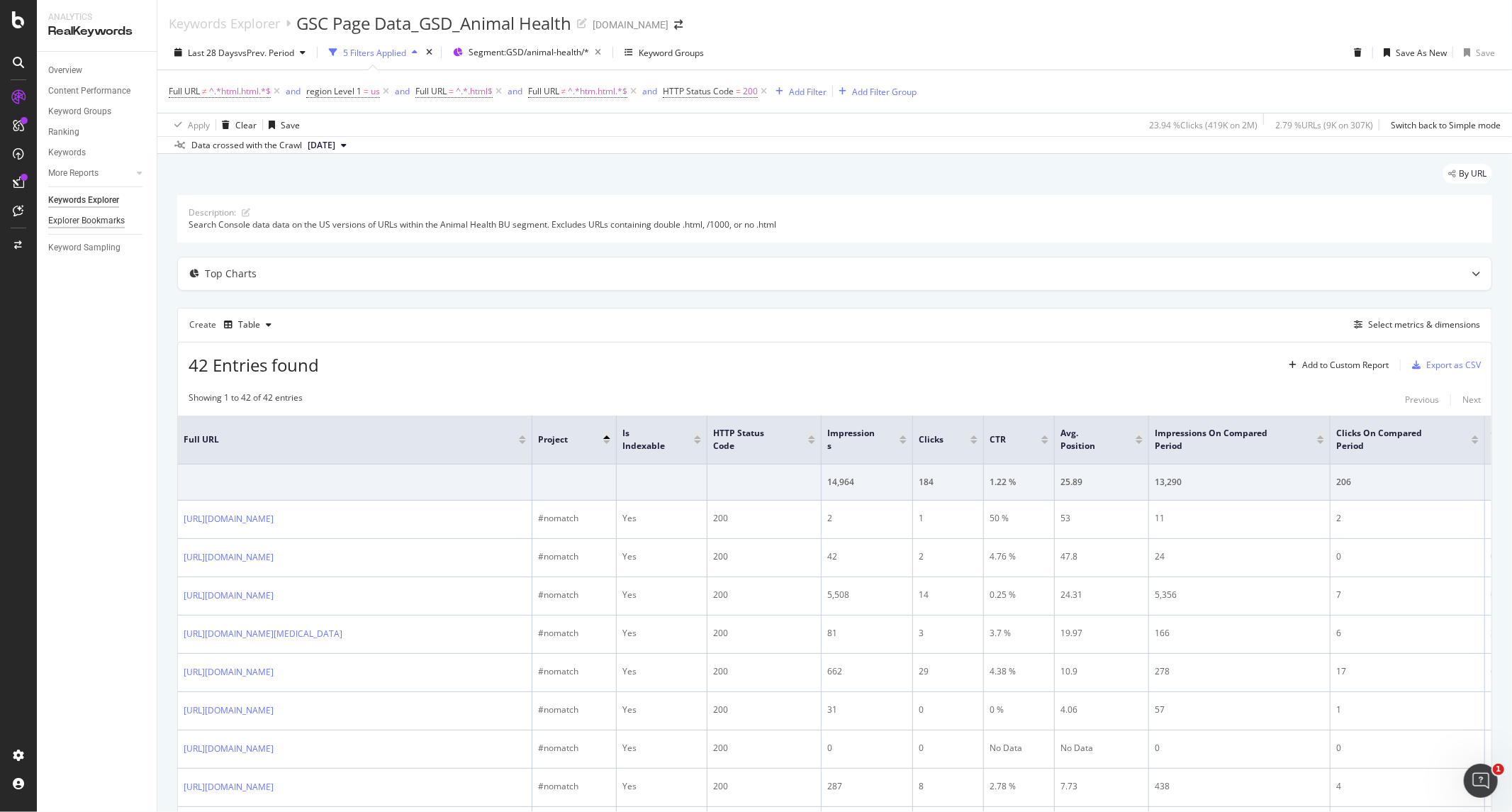
click at [86, 220] on div "Explorer Bookmarks" at bounding box center [86, 220] width 77 height 15
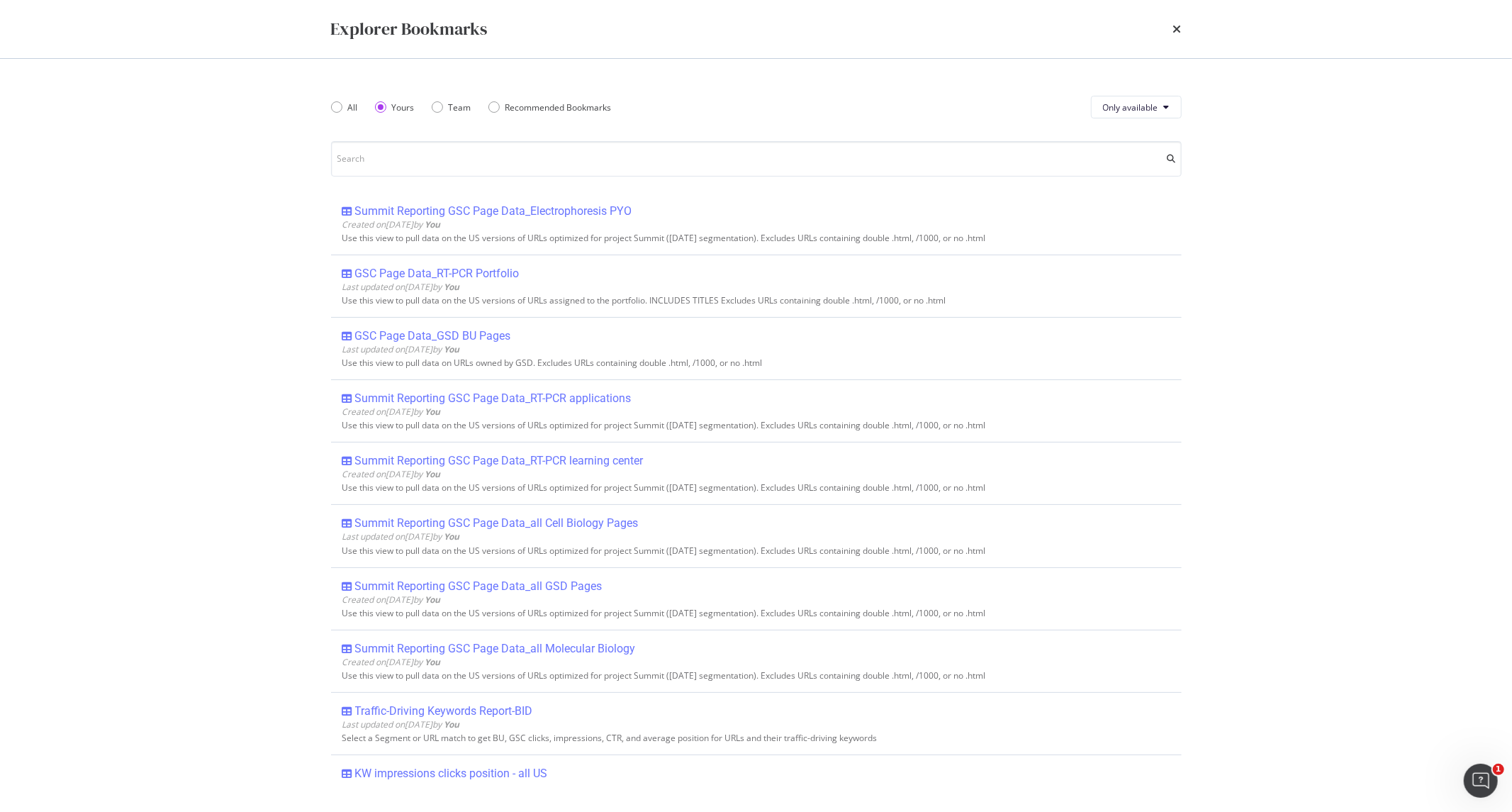
scroll to position [866, 0]
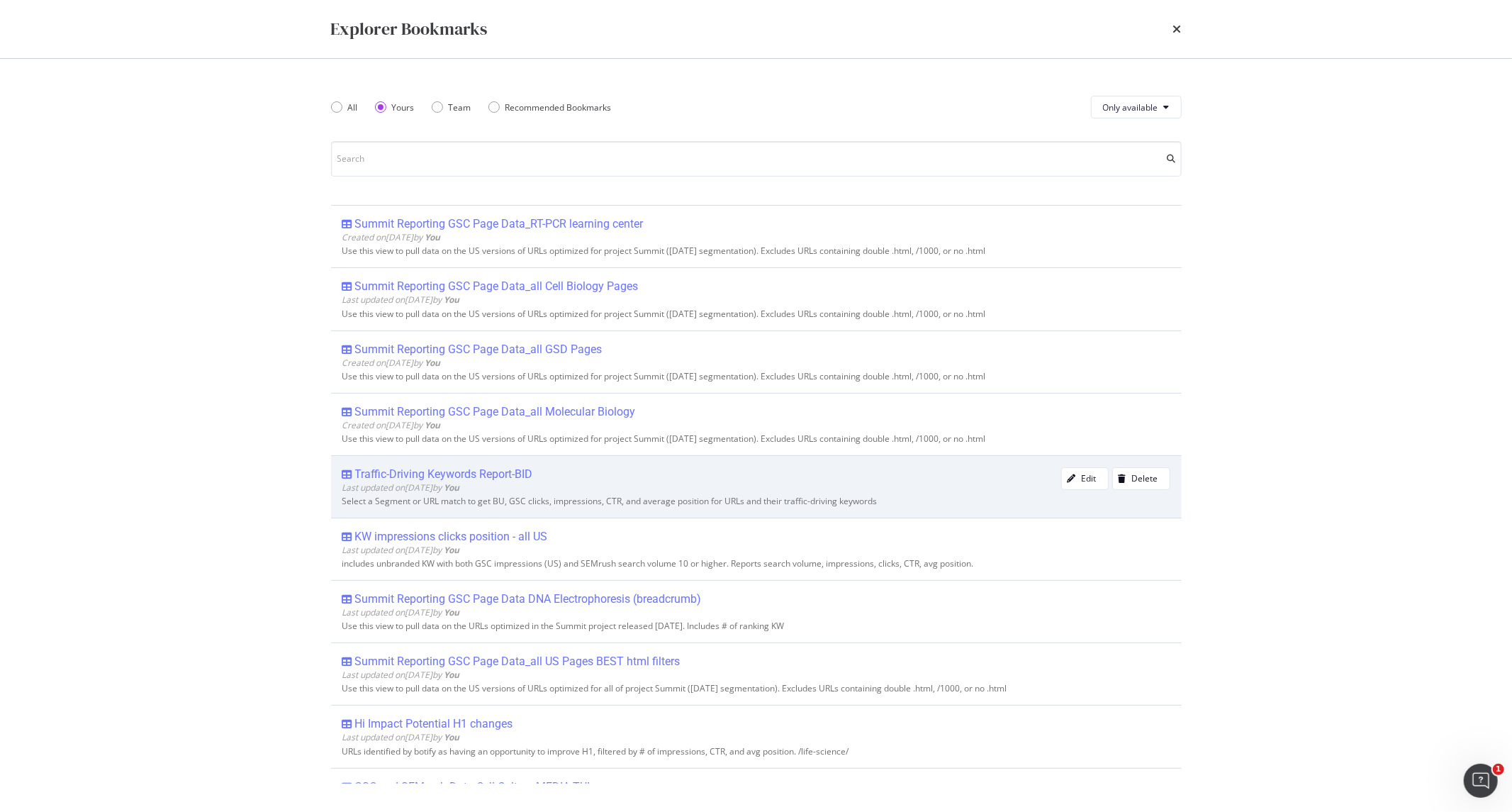
click at [398, 472] on div "Traffic-Driving Keywords Report-BID" at bounding box center [444, 474] width 178 height 14
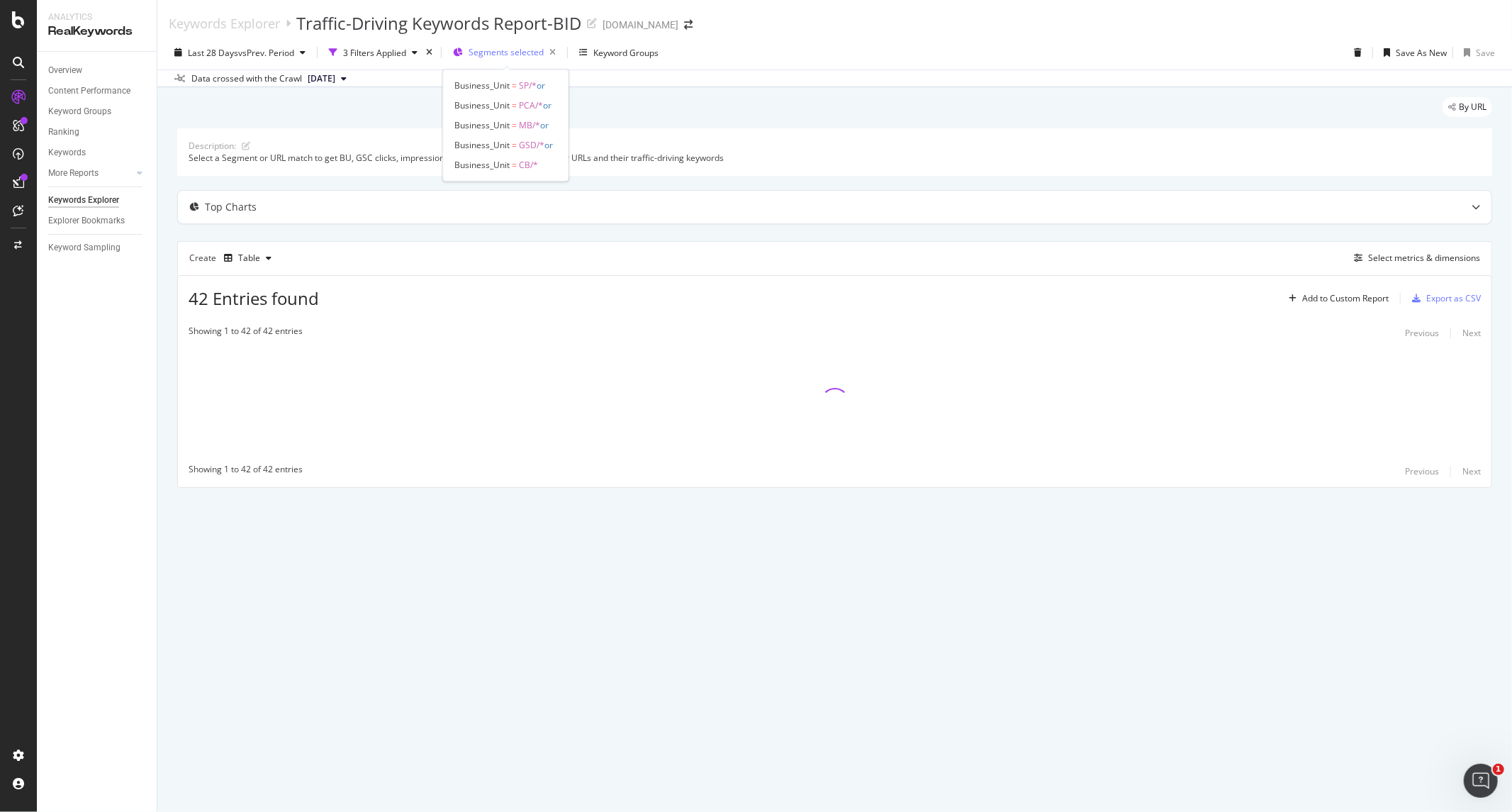
click at [509, 56] on span "Segments selected" at bounding box center [505, 52] width 75 height 12
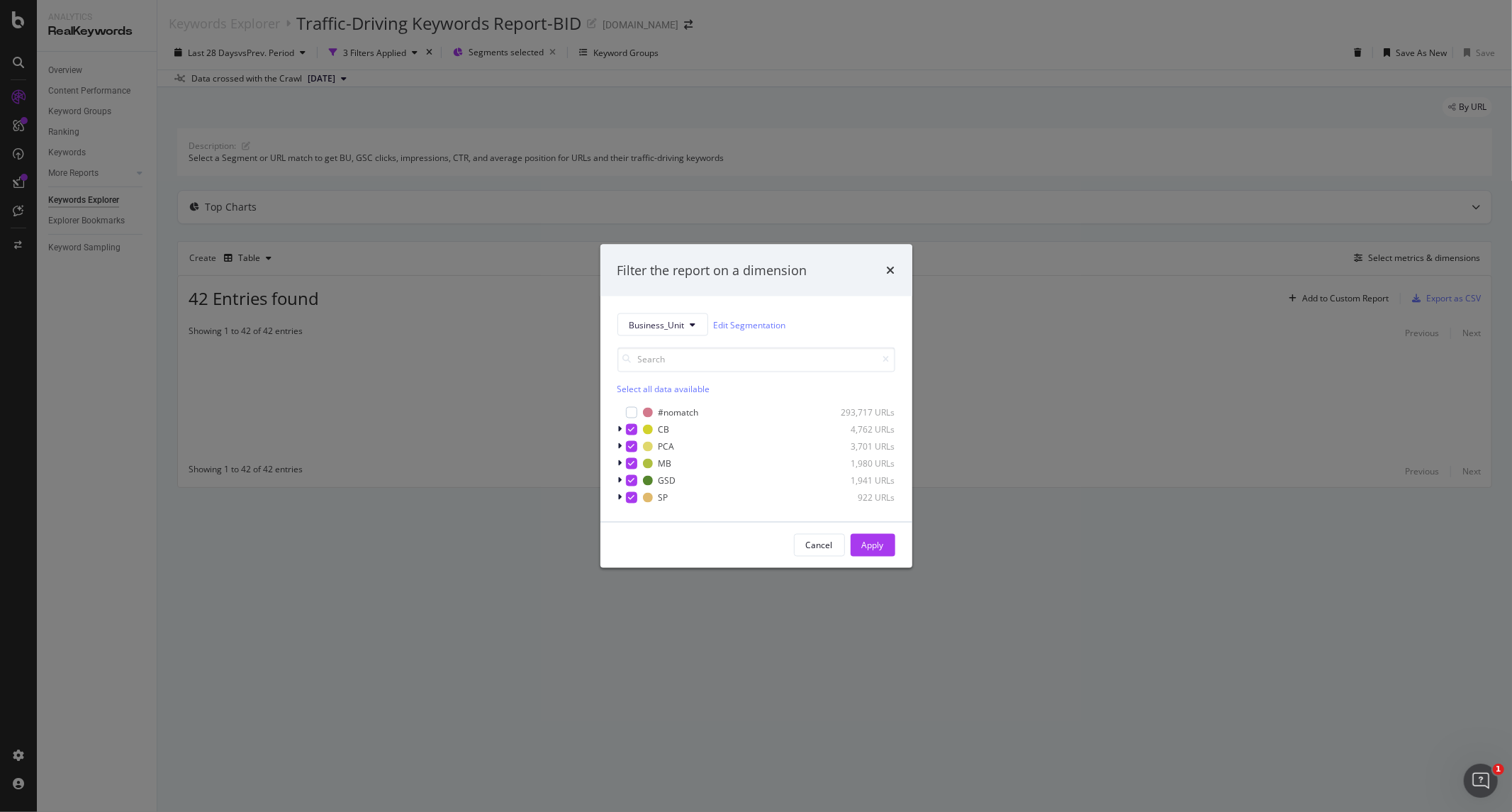
drag, startPoint x: 631, startPoint y: 428, endPoint x: 629, endPoint y: 436, distance: 8.2
click at [631, 428] on icon "modal" at bounding box center [630, 429] width 6 height 7
click at [629, 445] on icon "modal" at bounding box center [630, 446] width 6 height 7
click at [628, 465] on icon "modal" at bounding box center [630, 464] width 6 height 7
click at [629, 497] on icon "modal" at bounding box center [630, 497] width 6 height 7
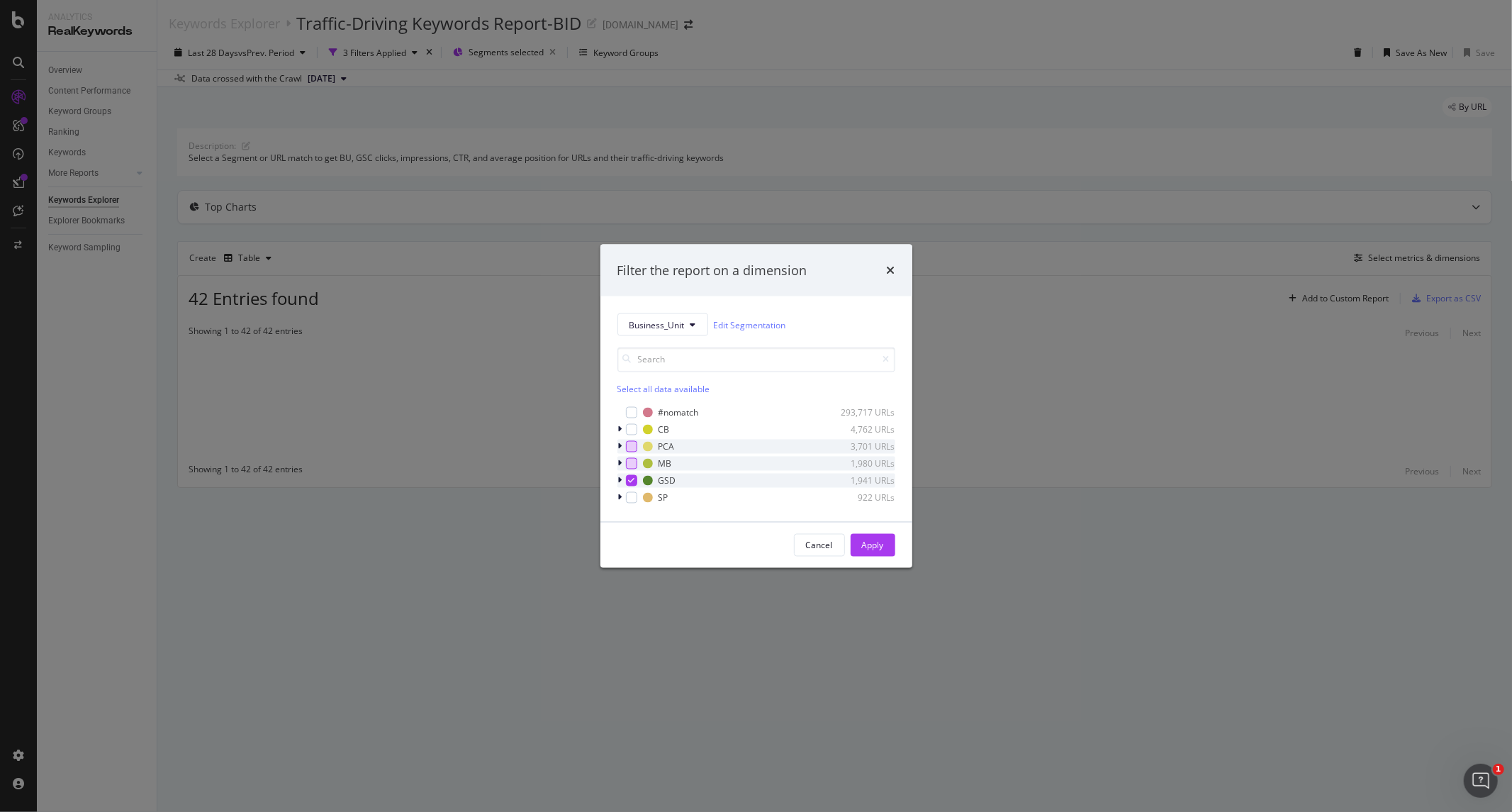
click at [619, 480] on icon "modal" at bounding box center [620, 480] width 4 height 9
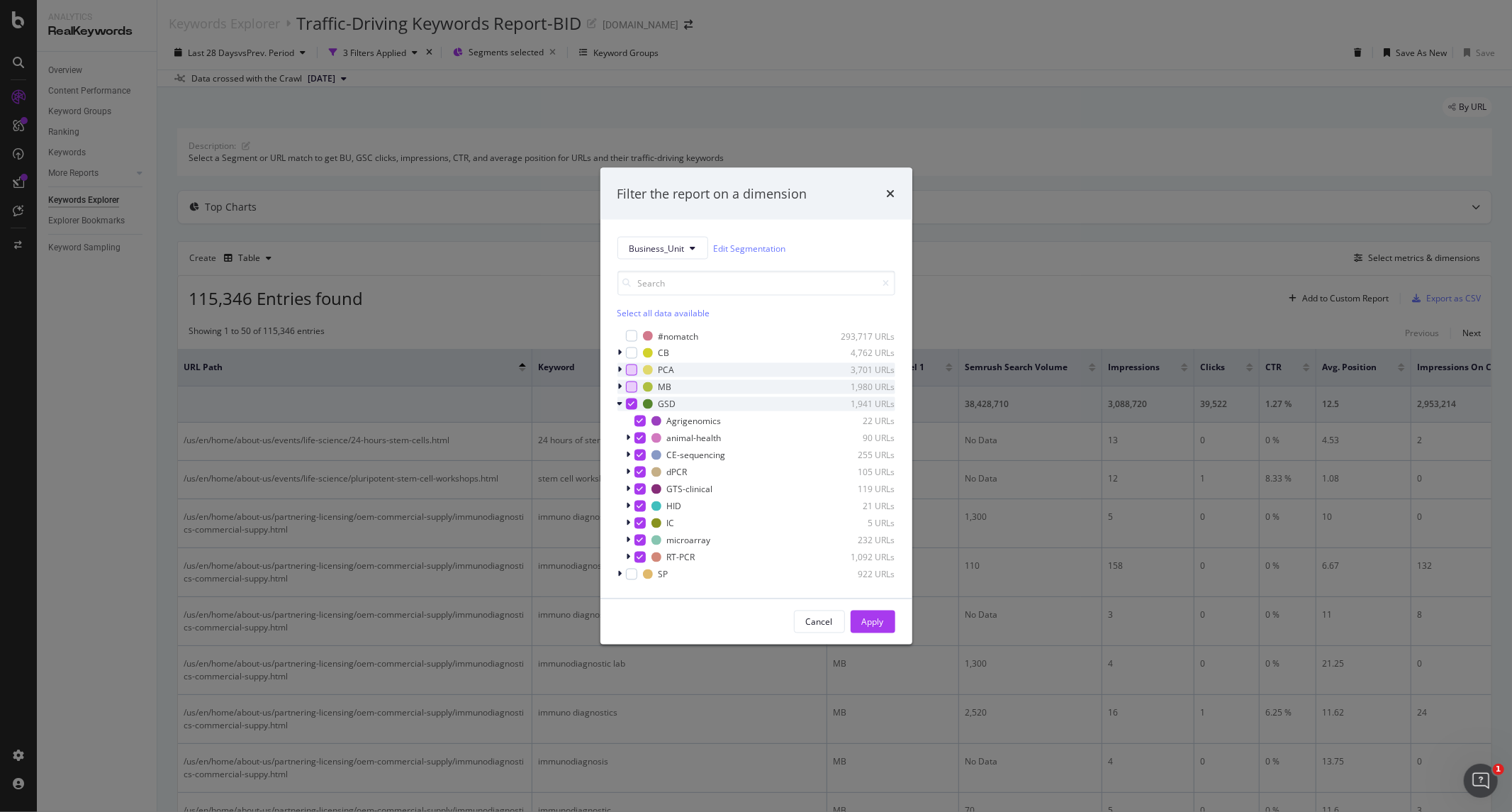
click at [632, 403] on icon "modal" at bounding box center [630, 404] width 6 height 7
click at [638, 441] on div "modal" at bounding box center [640, 437] width 11 height 11
click at [873, 619] on div "Apply" at bounding box center [873, 622] width 22 height 12
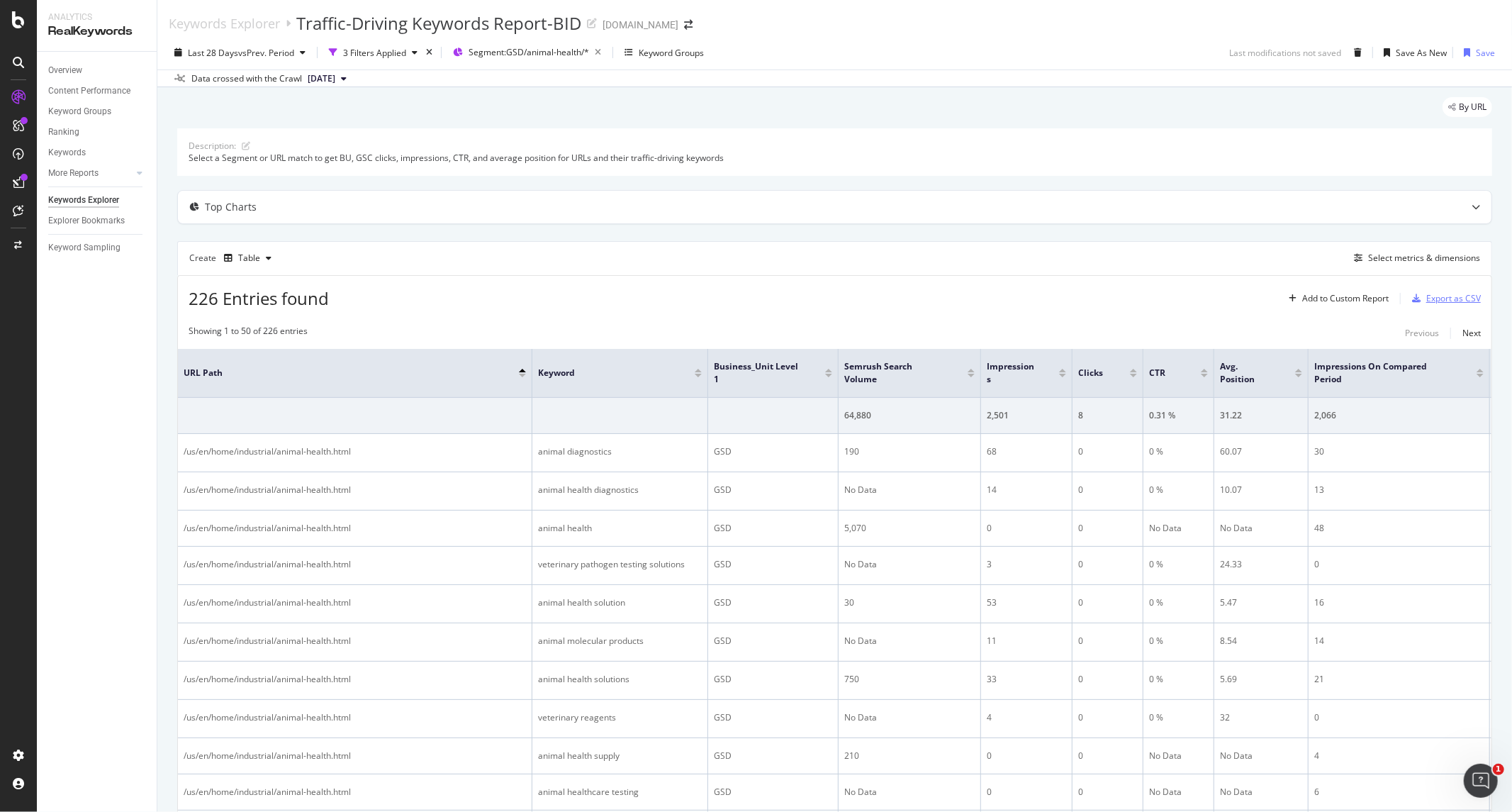
click at [1430, 300] on div "Export as CSV" at bounding box center [1454, 298] width 55 height 12
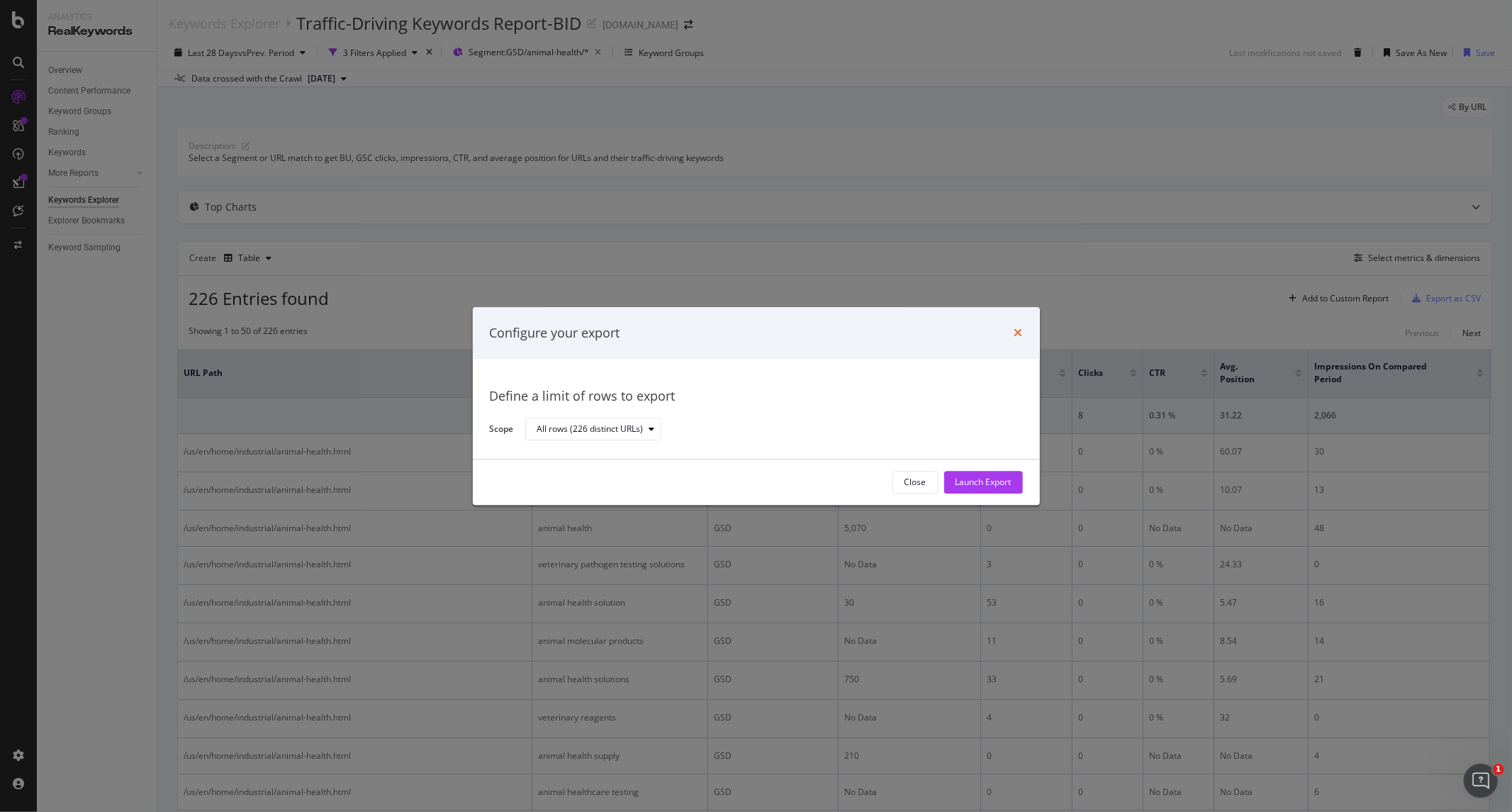
click at [1017, 333] on icon "times" at bounding box center [1018, 332] width 9 height 11
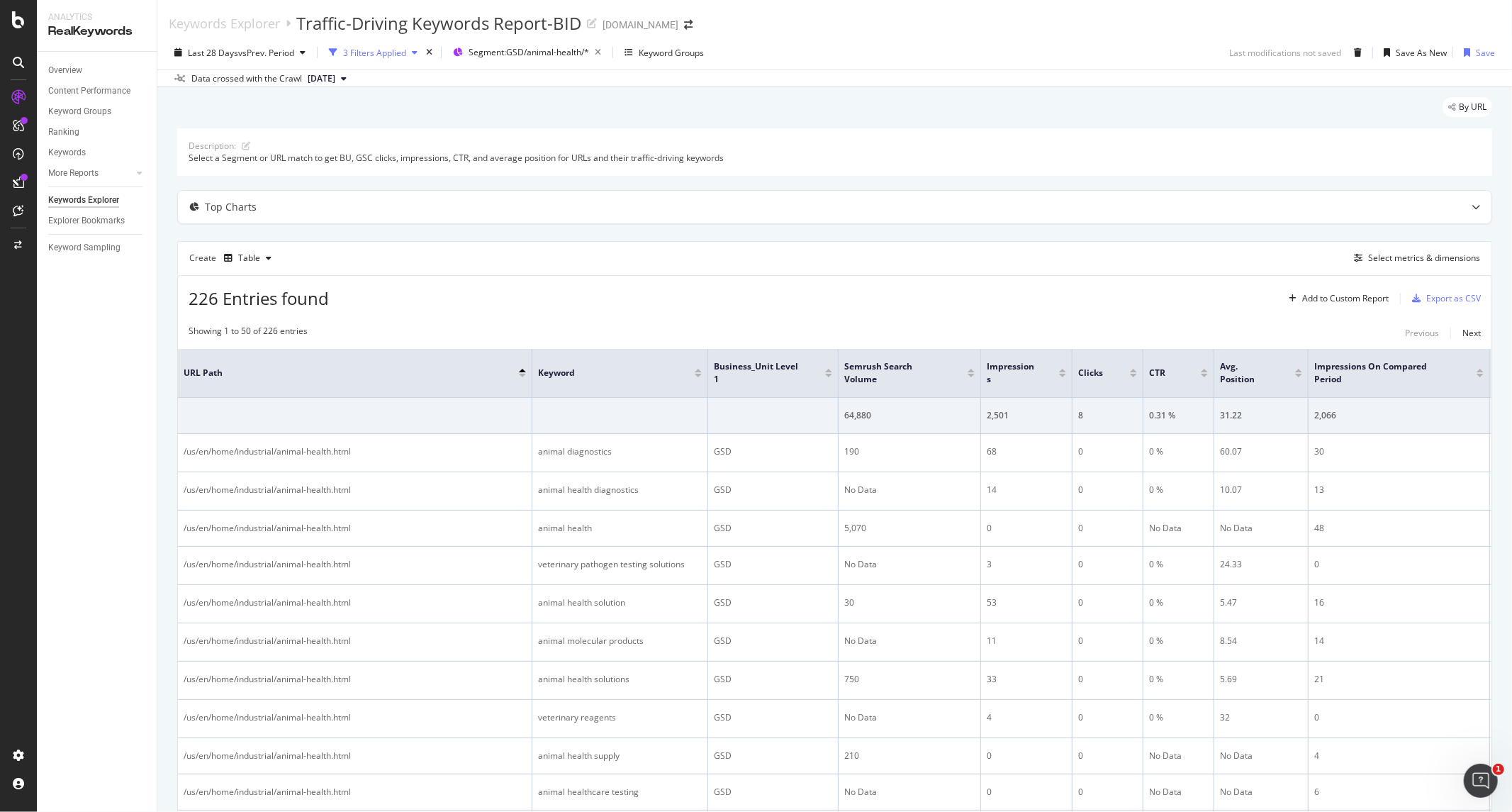
click at [378, 49] on div "3 Filters Applied" at bounding box center [375, 53] width 63 height 12
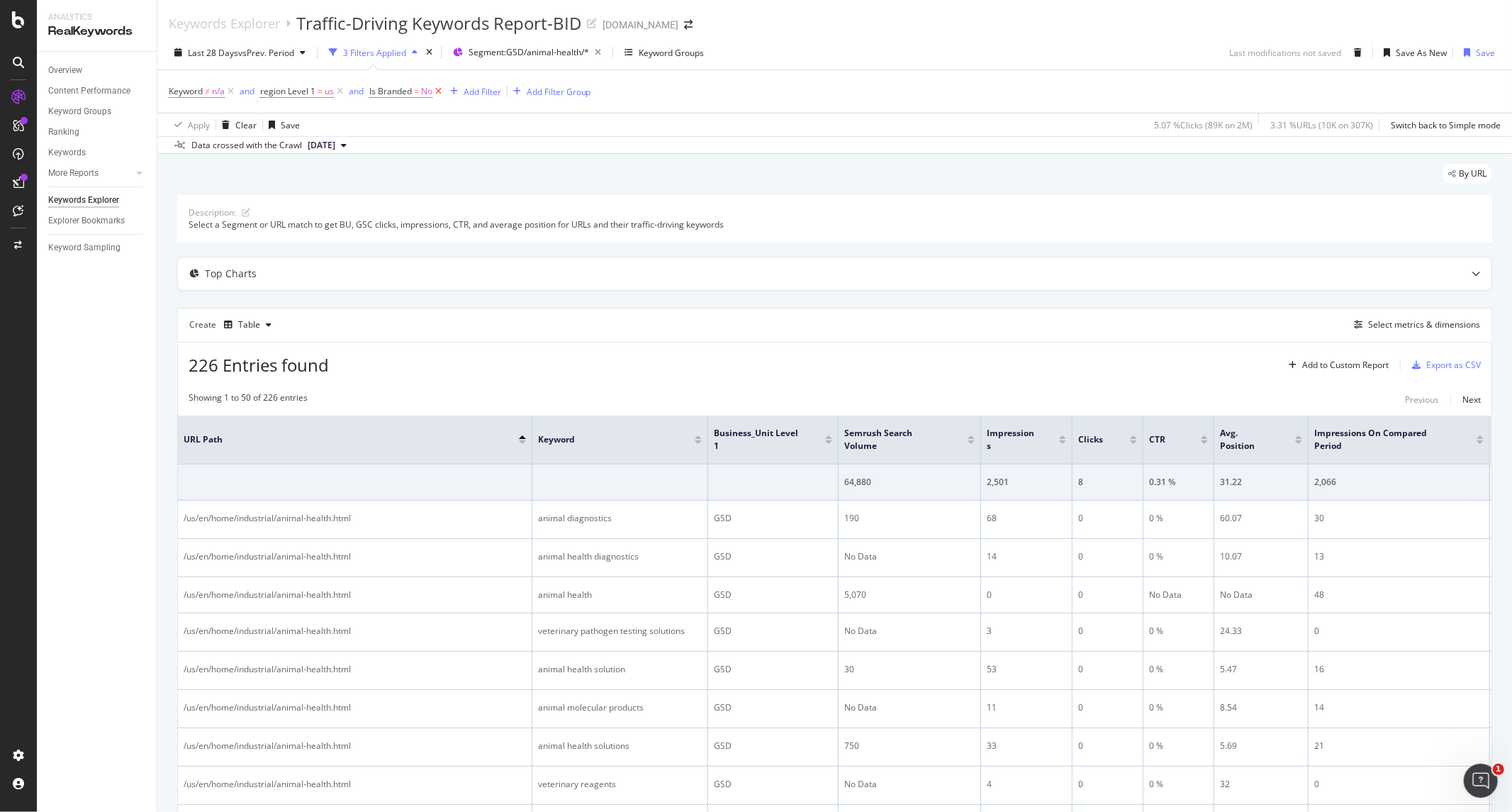
click at [439, 93] on icon at bounding box center [438, 92] width 12 height 14
click at [1437, 364] on div "Export as CSV" at bounding box center [1454, 365] width 55 height 12
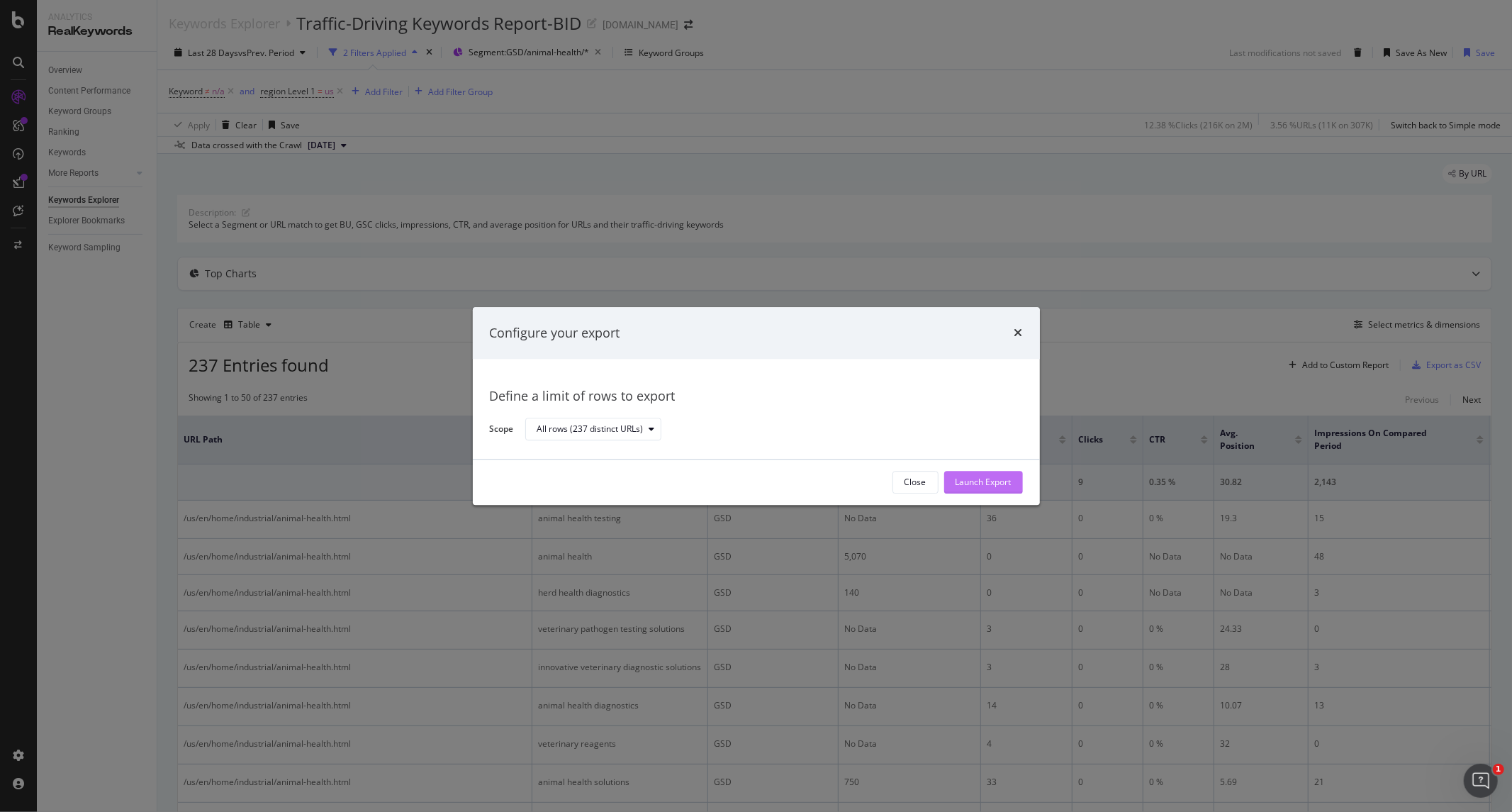
click at [979, 487] on div "Launch Export" at bounding box center [984, 482] width 56 height 12
